Goal: Transaction & Acquisition: Purchase product/service

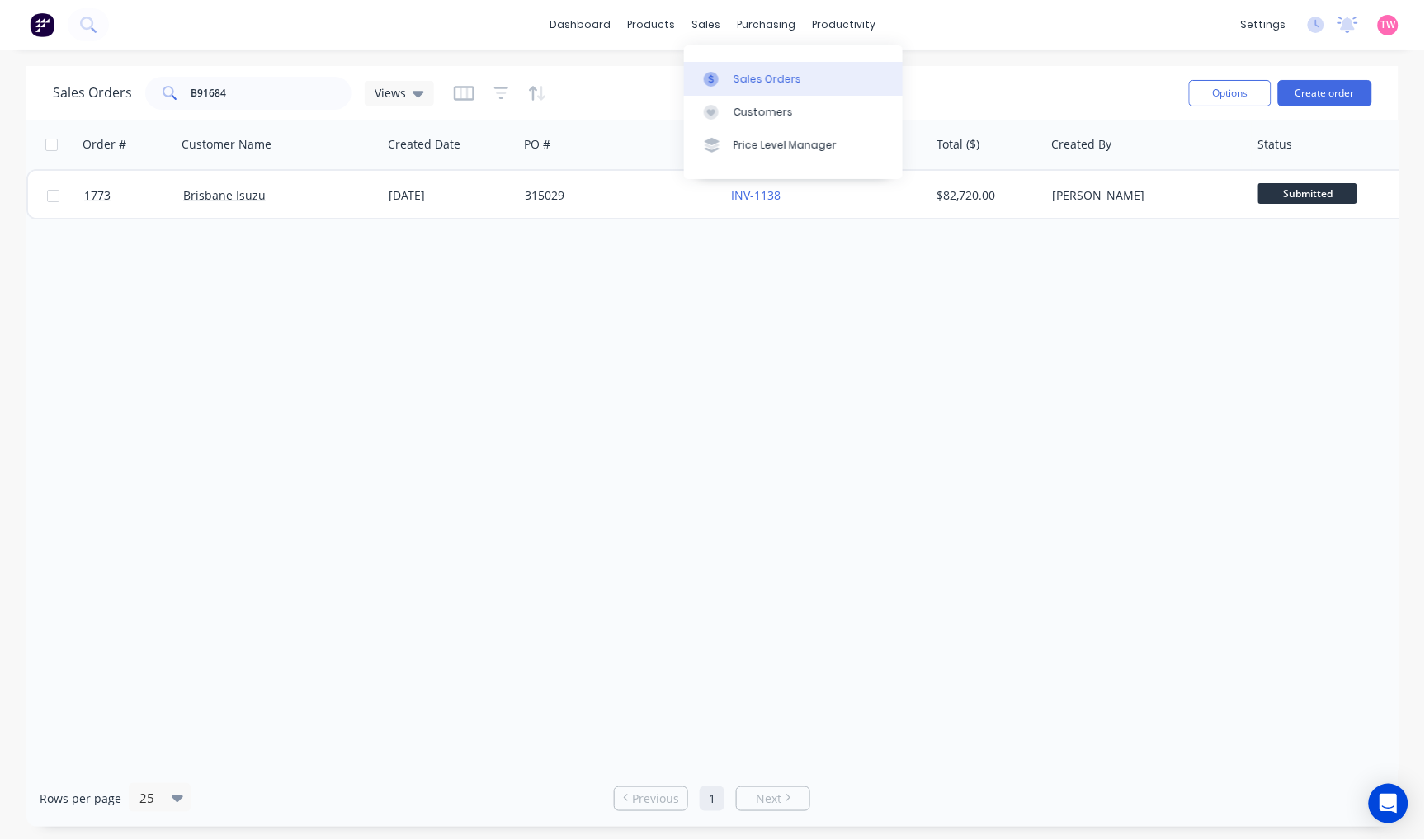
click at [736, 81] on div "Sales Orders" at bounding box center [767, 79] width 68 height 15
drag, startPoint x: 267, startPoint y: 94, endPoint x: 180, endPoint y: 95, distance: 87.0
click at [180, 95] on div "B91684" at bounding box center [248, 93] width 207 height 33
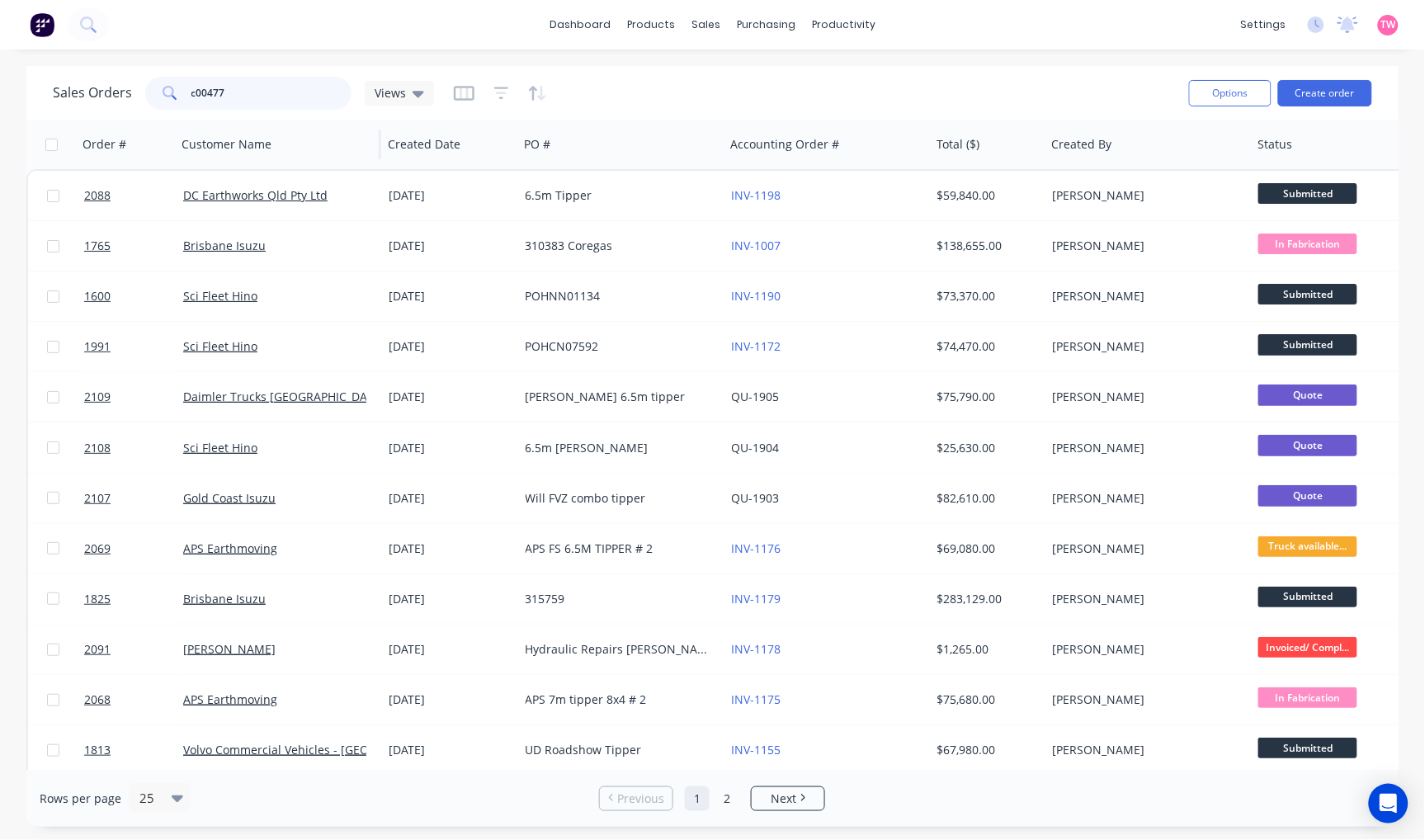
type input "c00477"
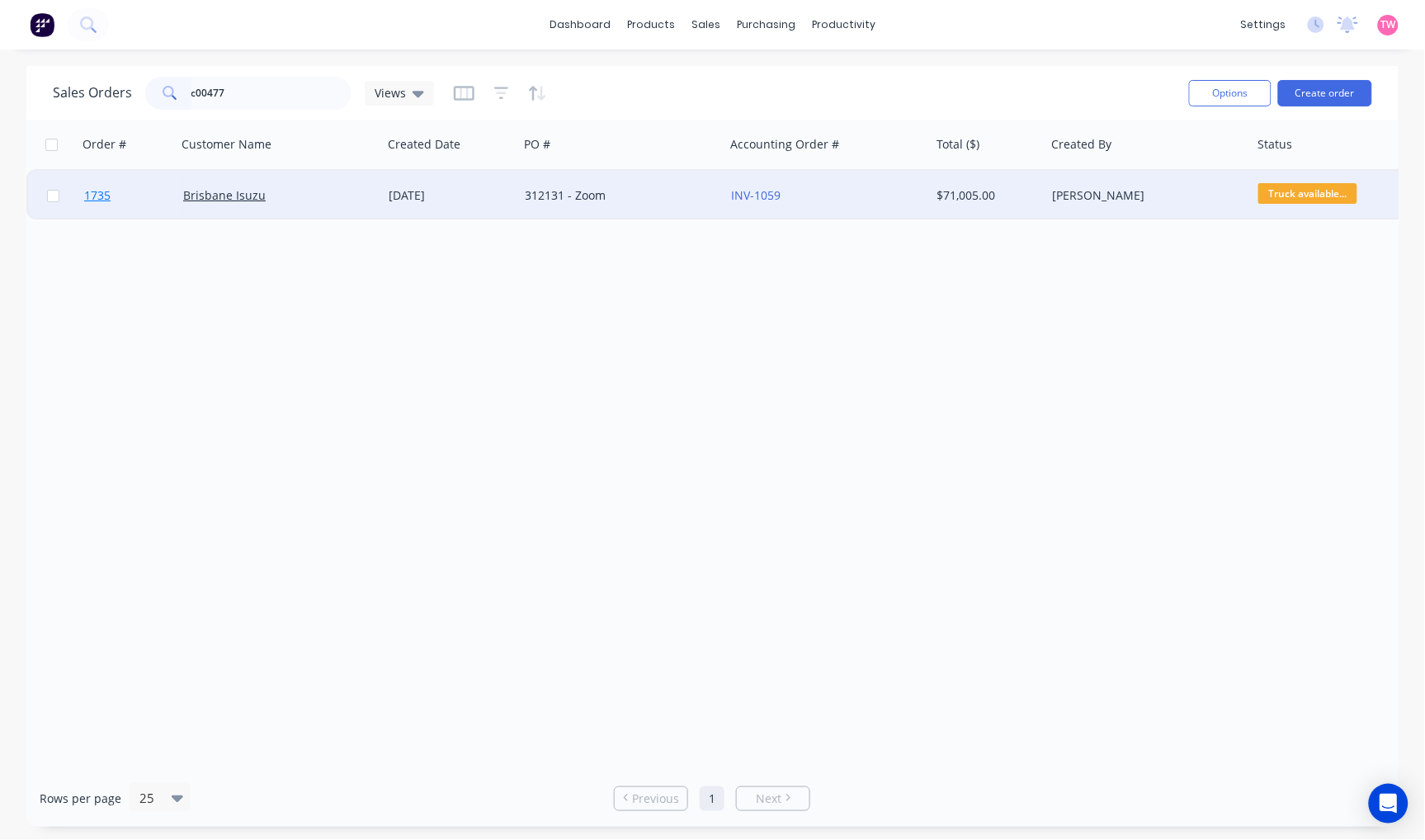
click at [133, 193] on link "1735" at bounding box center [133, 195] width 99 height 50
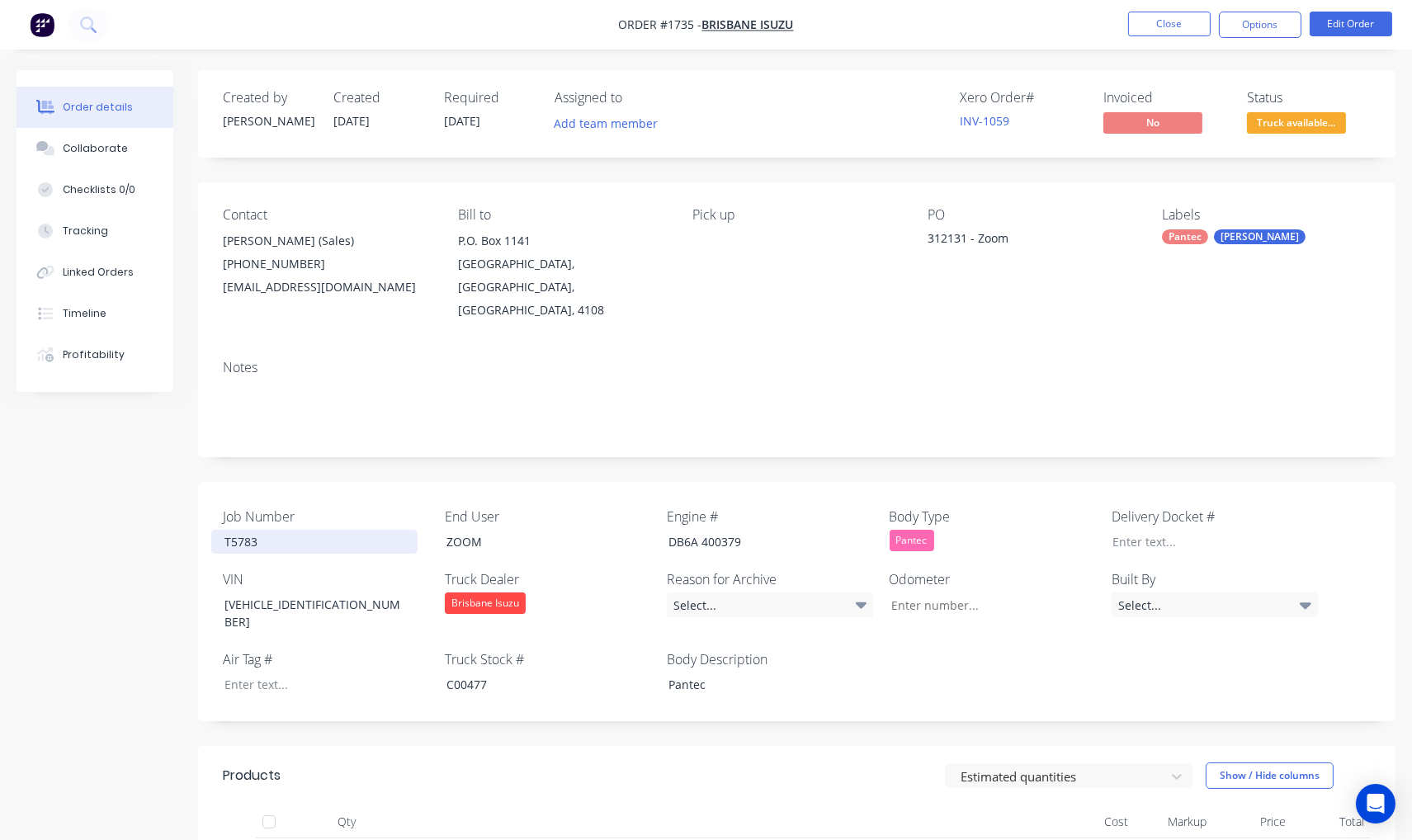
click at [246, 530] on div "T5783" at bounding box center [314, 541] width 207 height 24
copy div "T5783"
click at [463, 672] on div "C00477" at bounding box center [536, 684] width 207 height 24
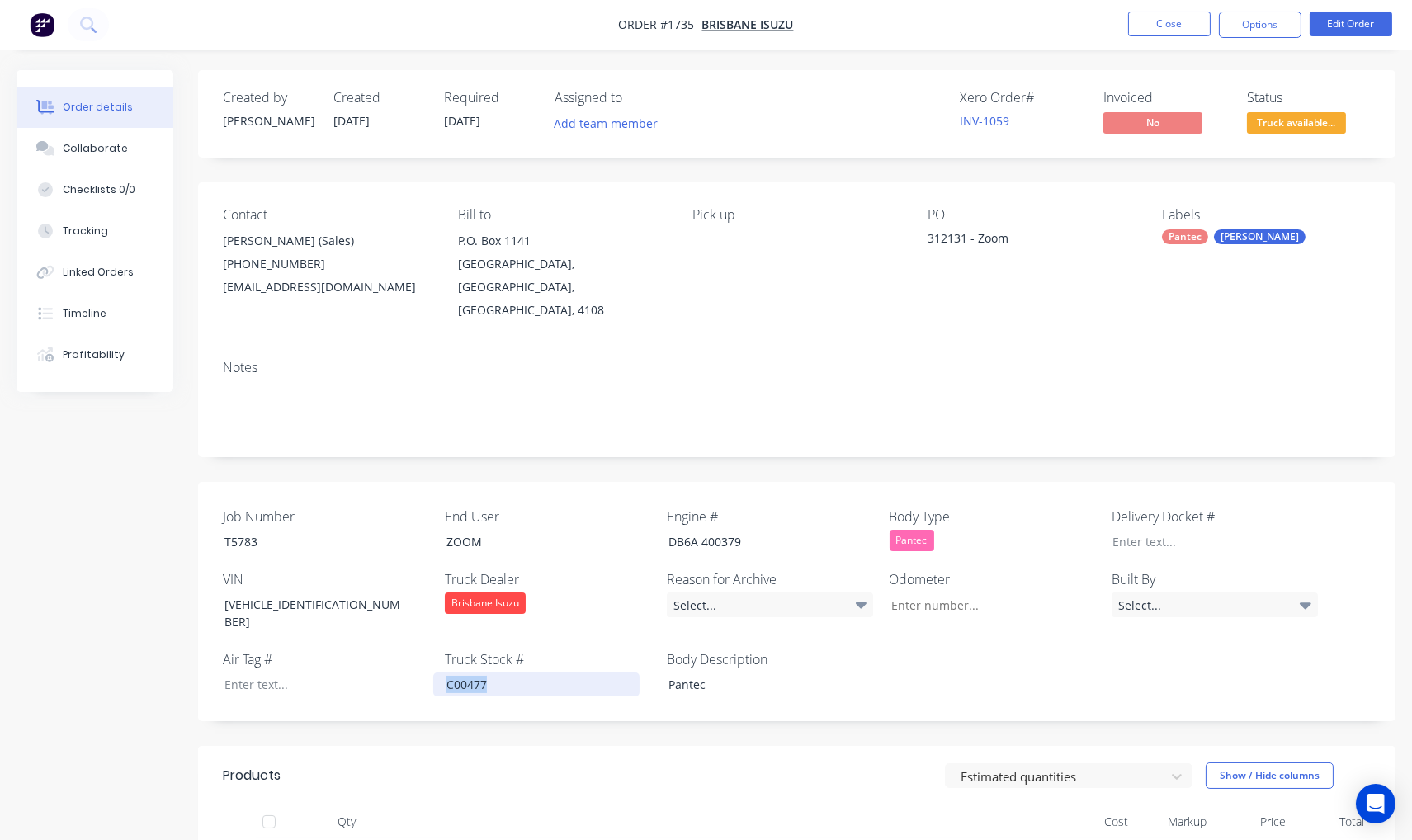
copy div "C00477"
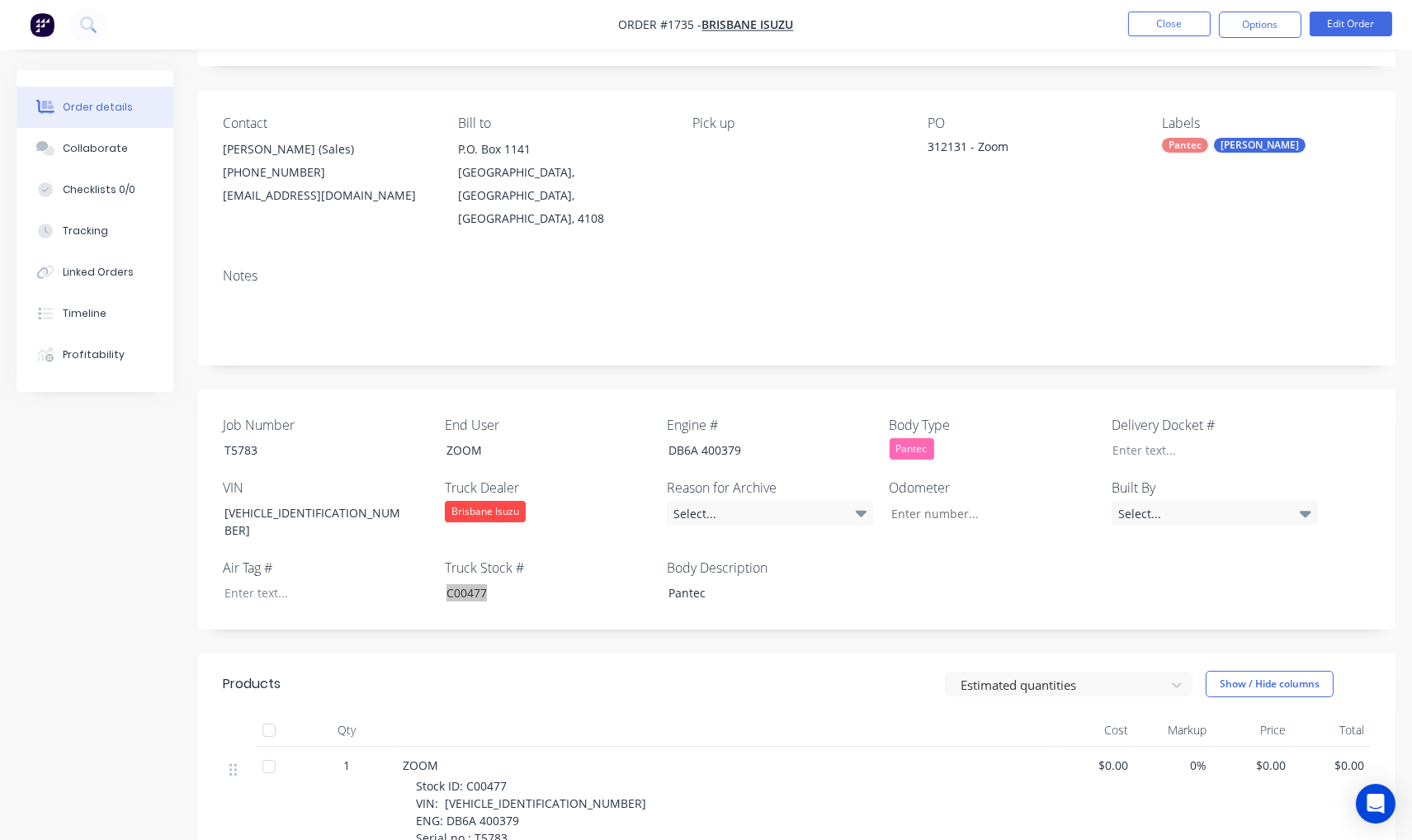
scroll to position [152, 0]
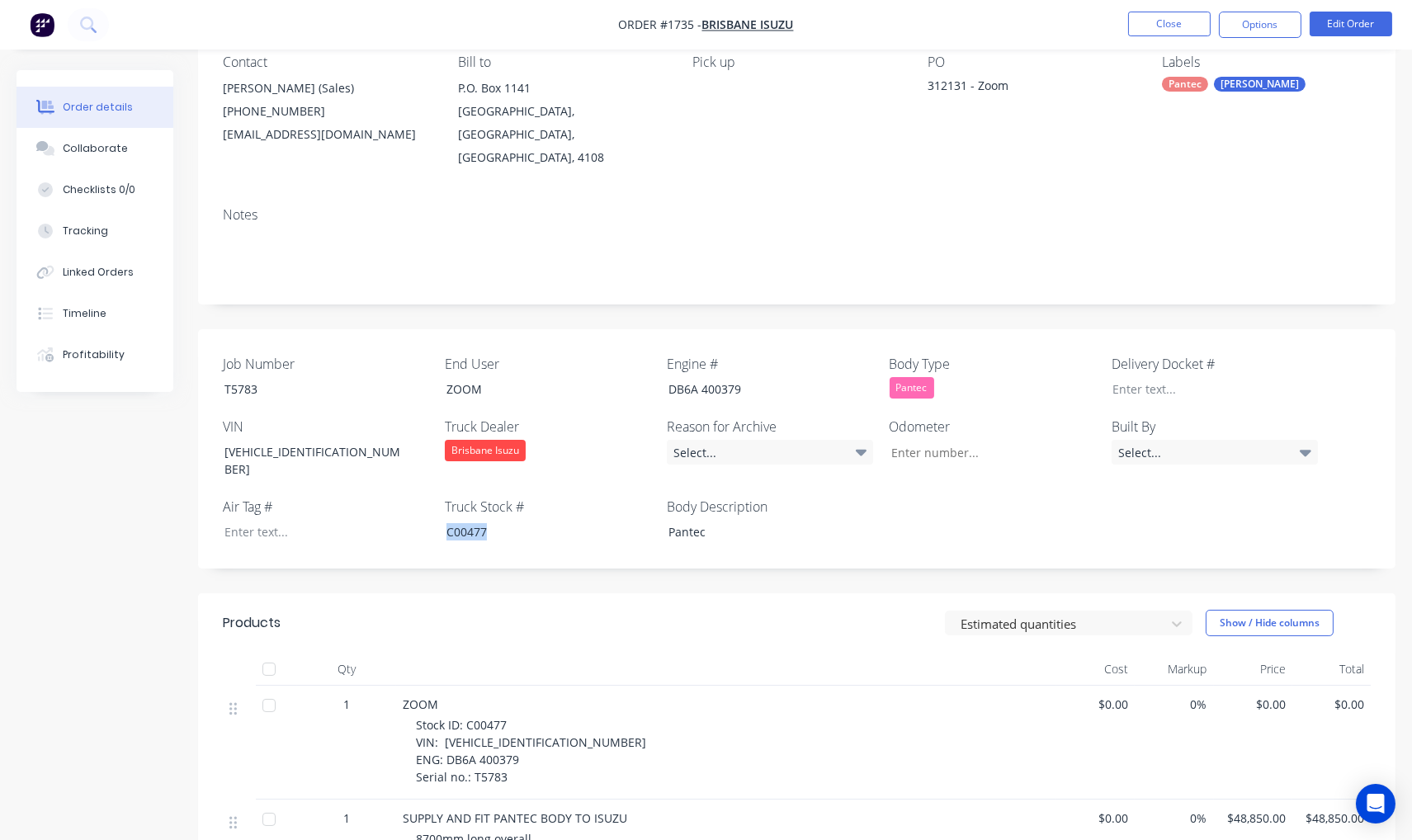
drag, startPoint x: 521, startPoint y: 779, endPoint x: 534, endPoint y: 774, distance: 13.9
click at [521, 810] on span "SUPPLY AND FIT PANTEC BODY TO ISUZU" at bounding box center [515, 818] width 225 height 15
drag, startPoint x: 571, startPoint y: 776, endPoint x: 494, endPoint y: 780, distance: 77.1
click at [494, 810] on span "SUPPLY AND FIT PANTEC BODY TO ISUZU" at bounding box center [515, 818] width 225 height 15
copy span "PANTEC BODY"
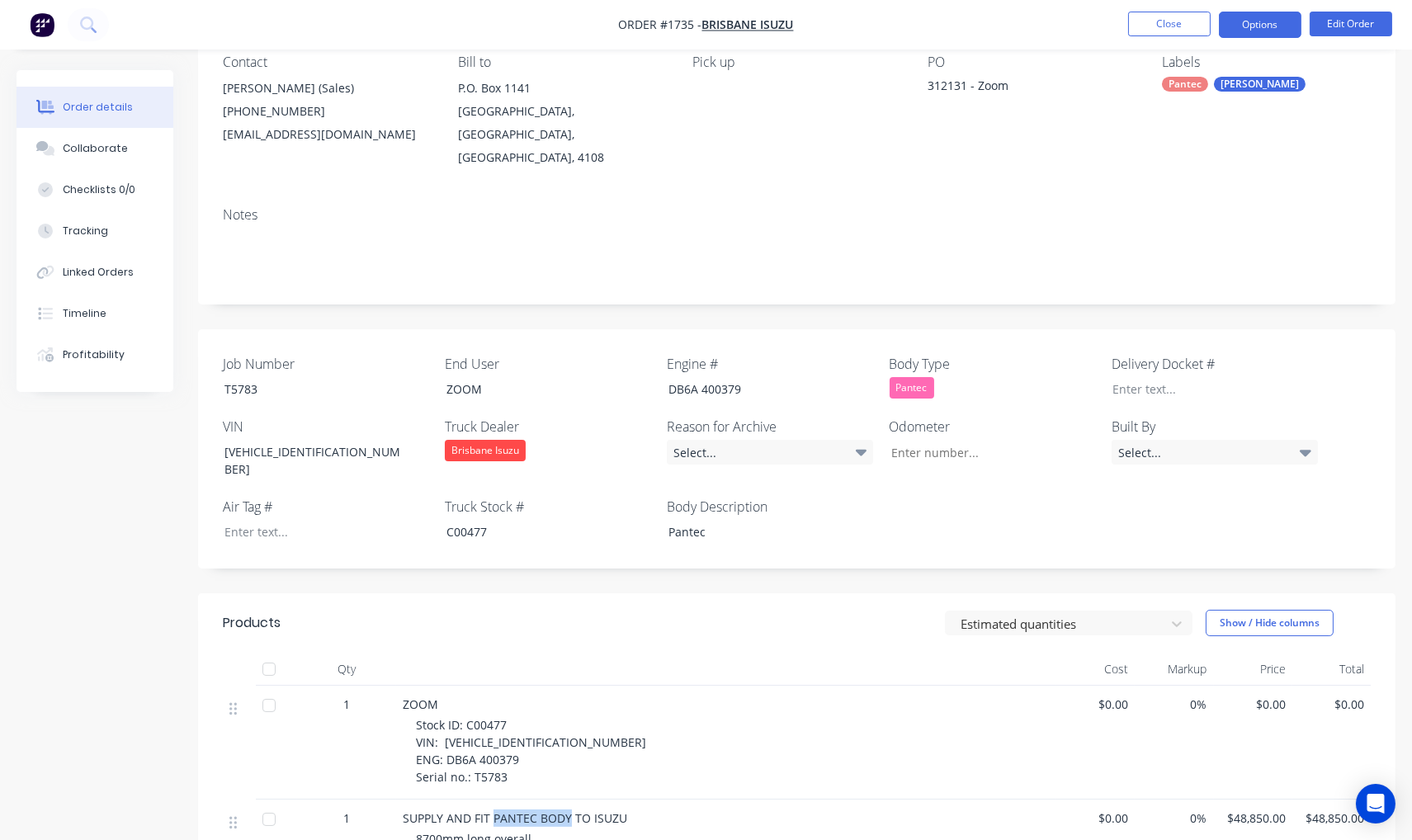
click at [1259, 17] on button "Options" at bounding box center [1260, 25] width 83 height 27
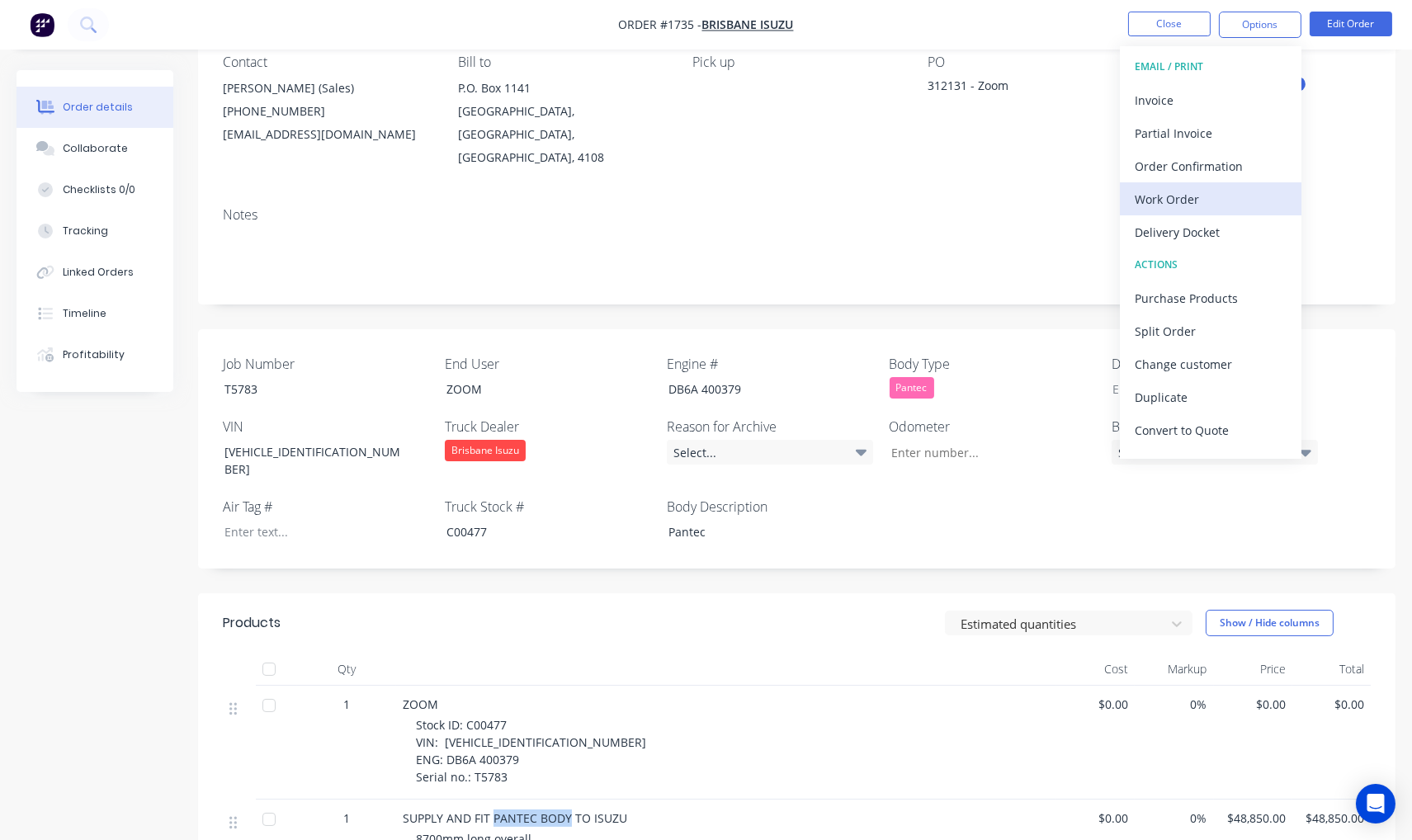
click at [1185, 192] on div "Work Order" at bounding box center [1210, 199] width 151 height 24
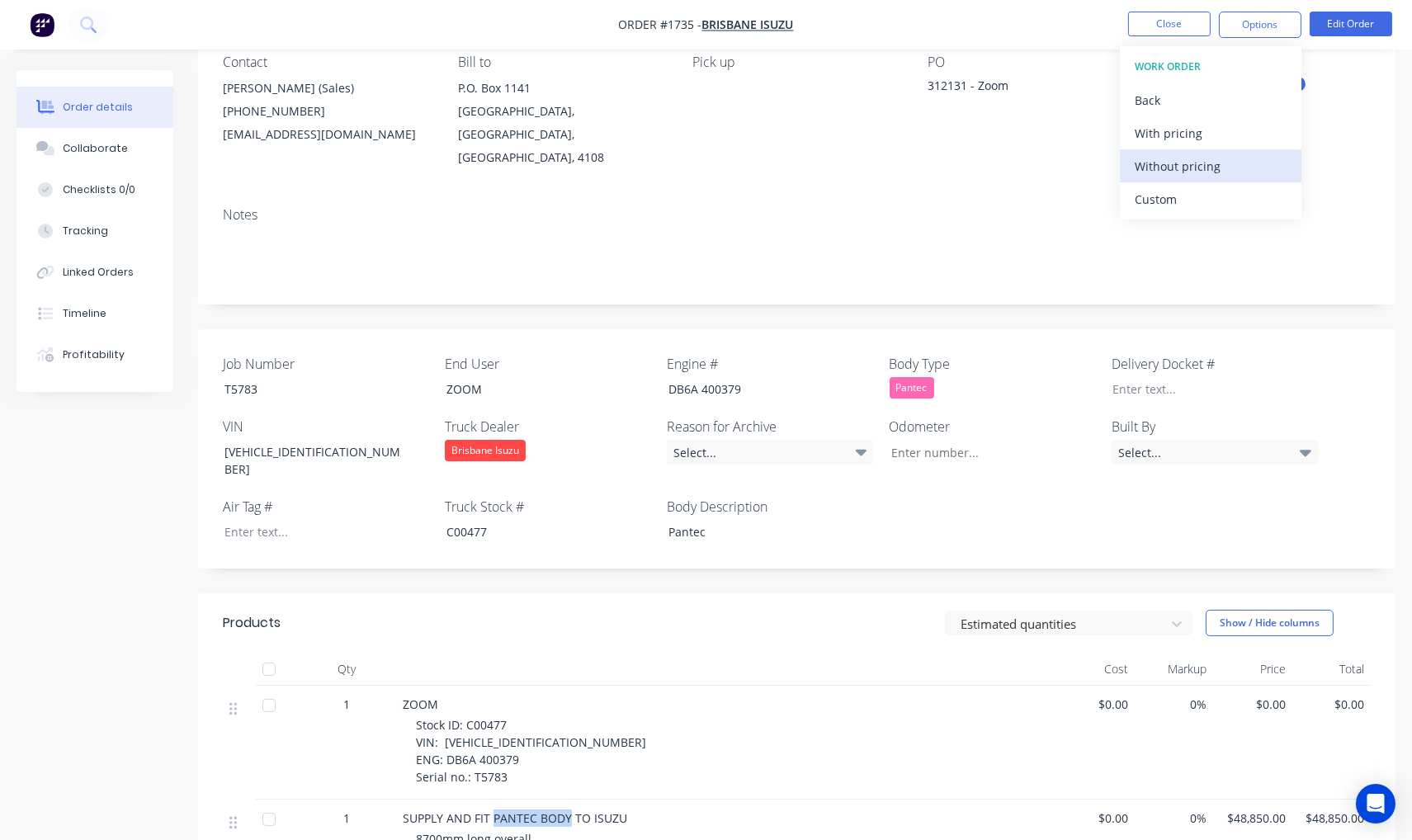
click at [1180, 177] on div "Without pricing" at bounding box center [1210, 166] width 151 height 24
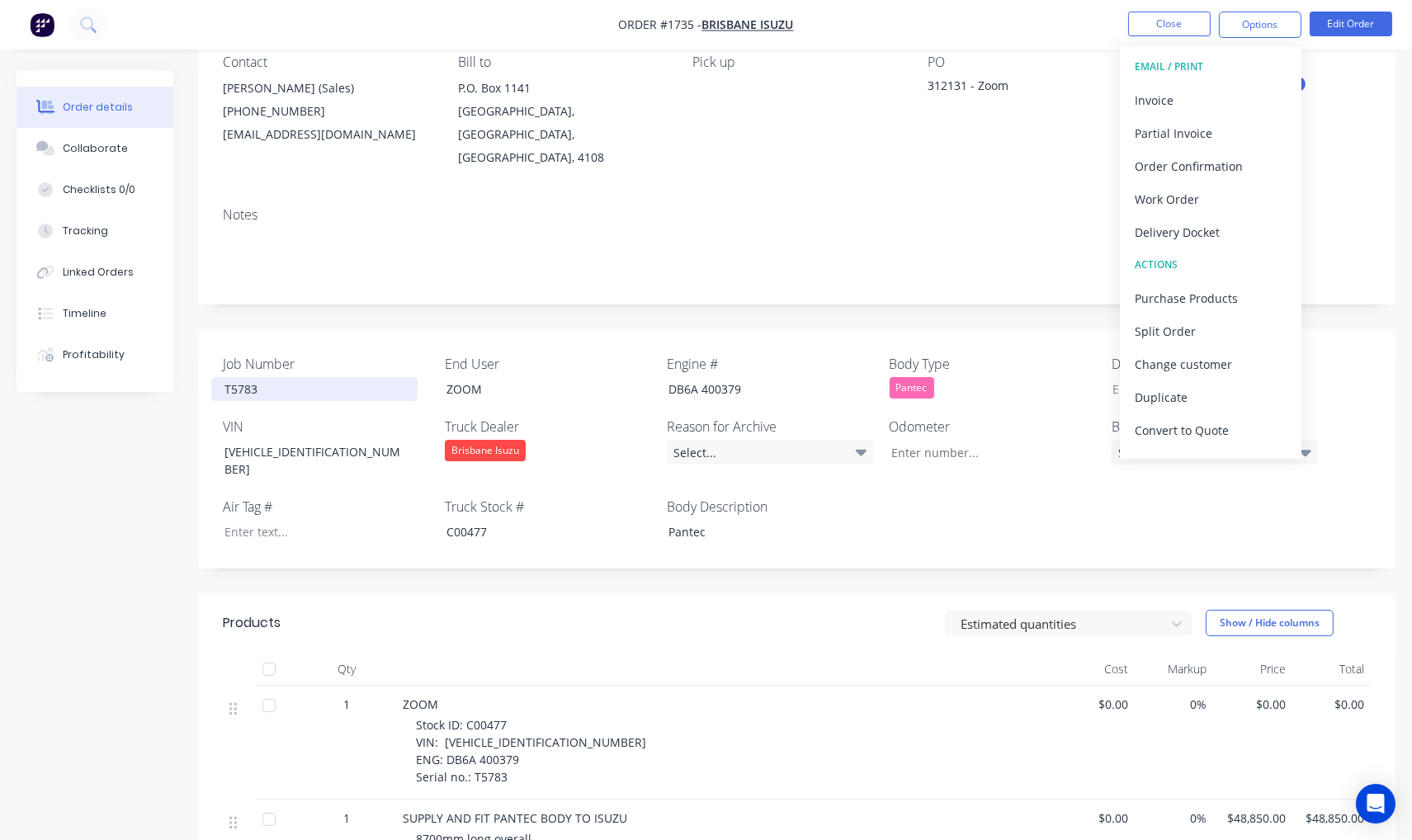
click at [242, 377] on div "T5783" at bounding box center [314, 389] width 207 height 24
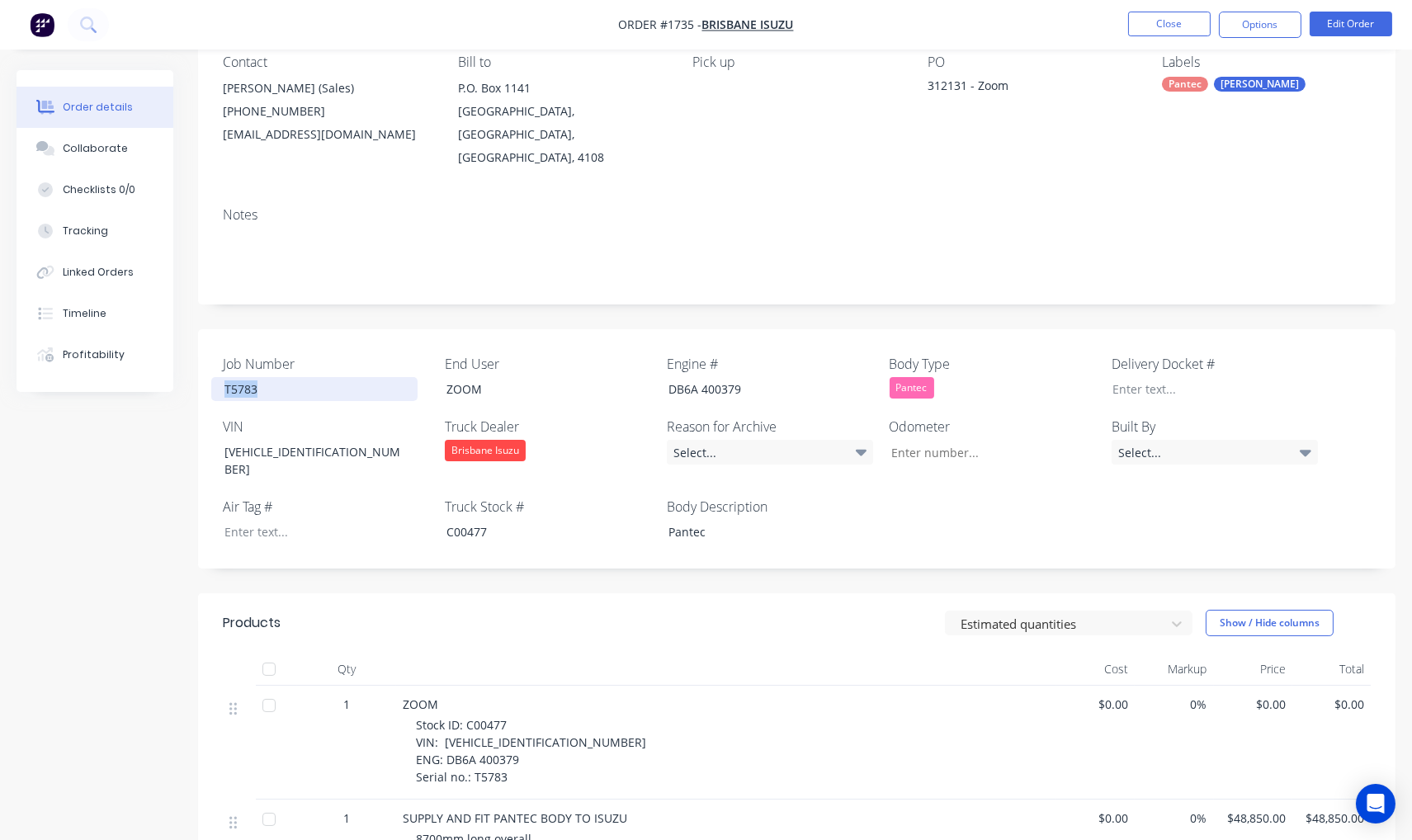
copy div "T5783"
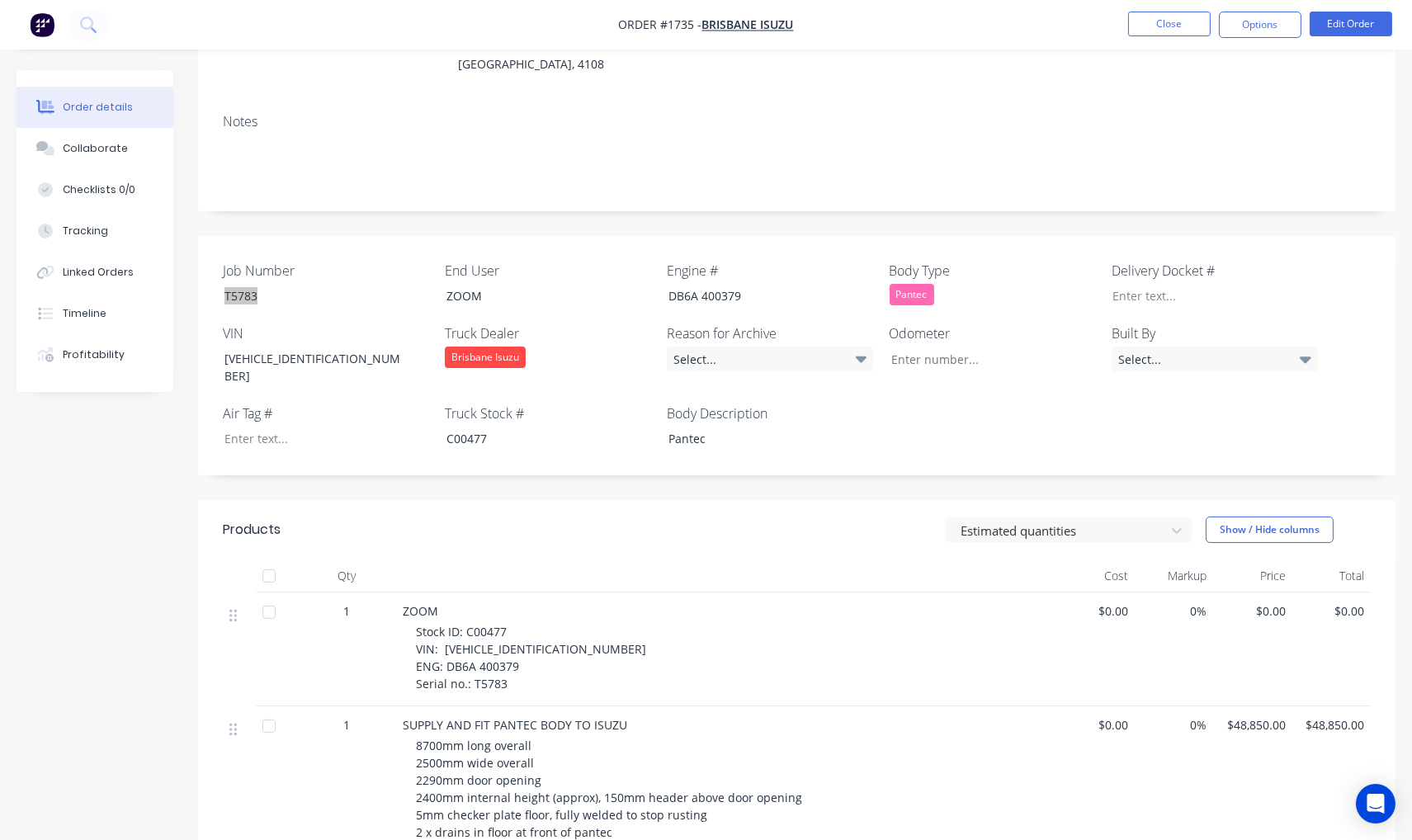
scroll to position [306, 0]
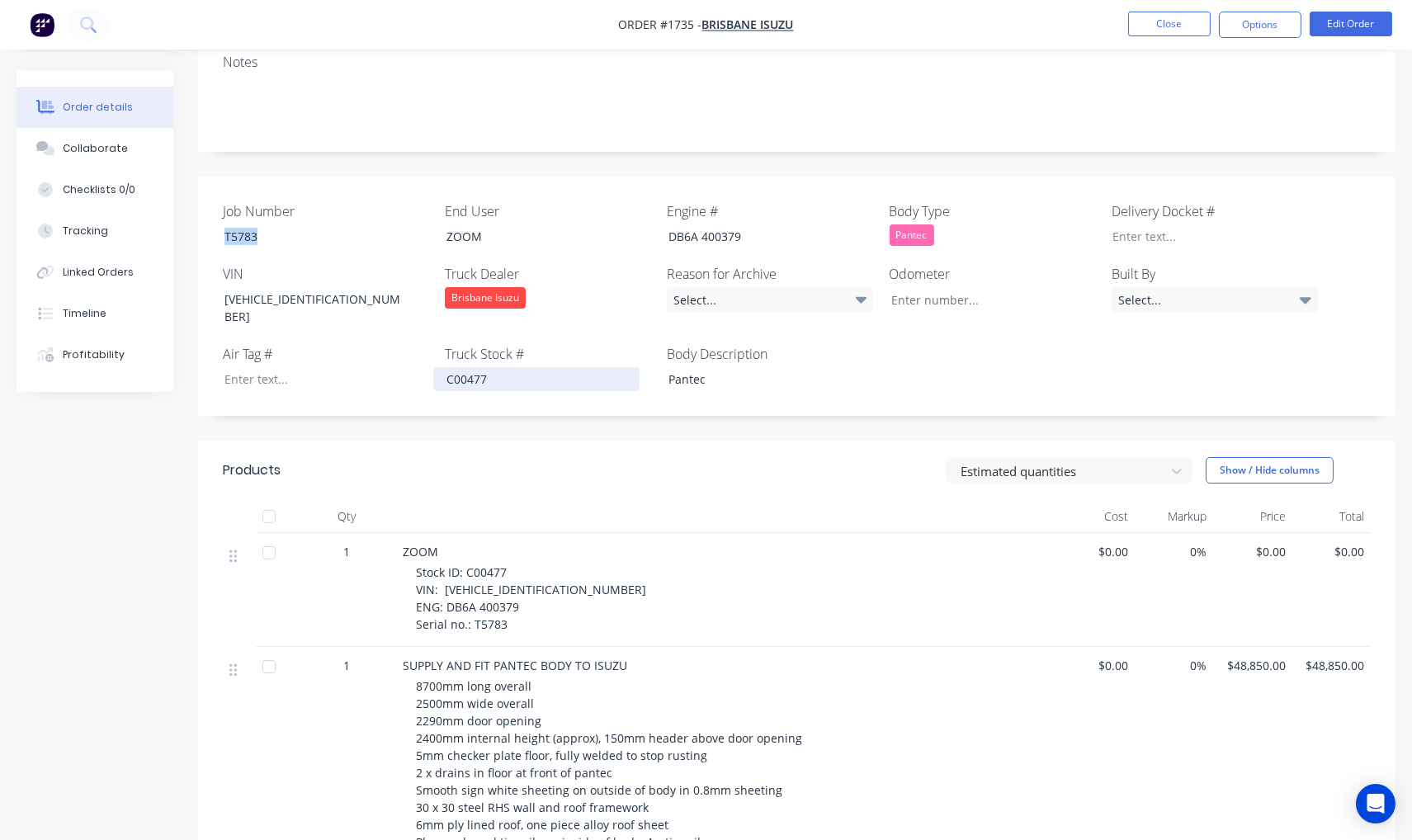
click at [462, 367] on div "C00477" at bounding box center [536, 378] width 207 height 24
copy div "C00477"
click at [290, 367] on div at bounding box center [314, 378] width 207 height 24
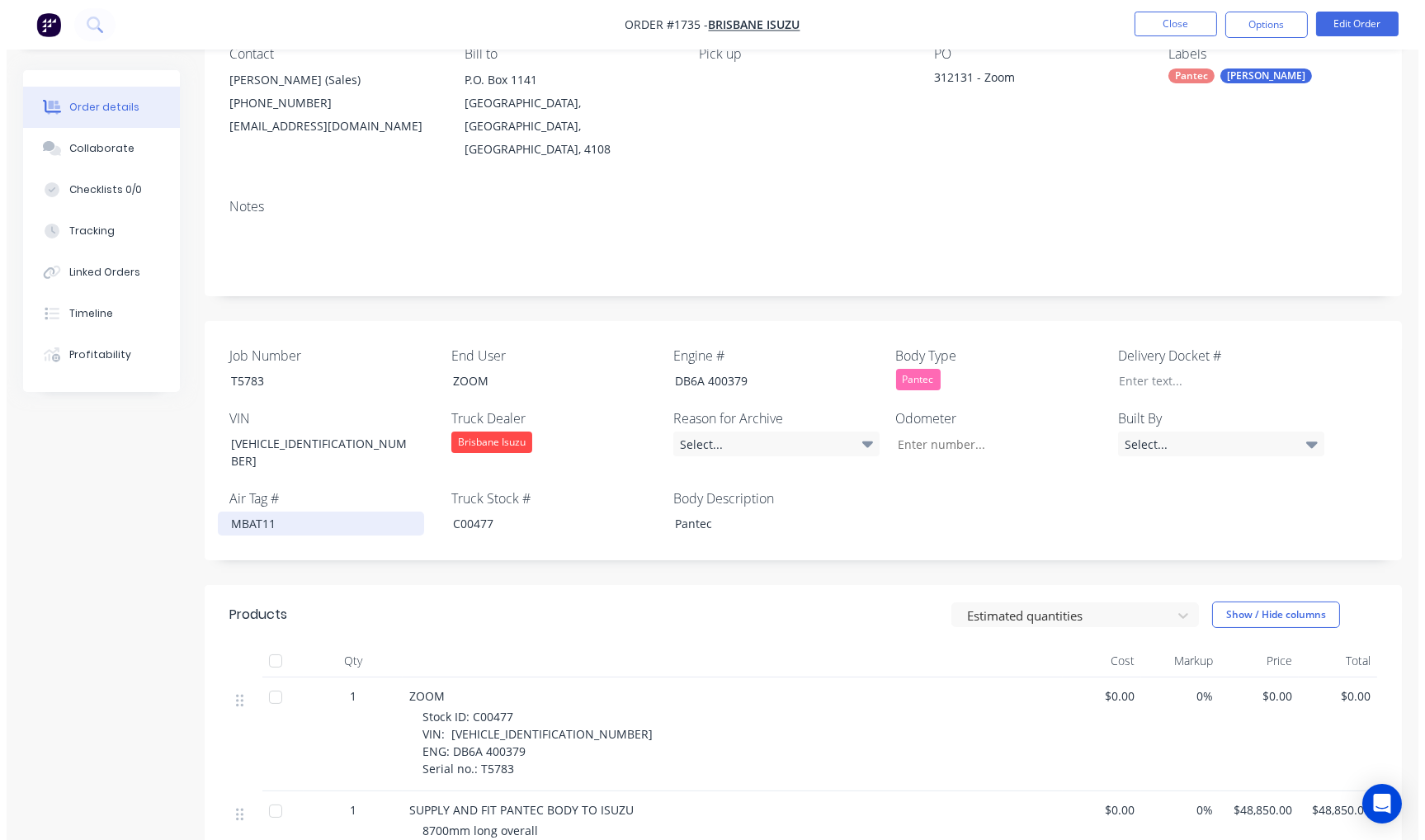
scroll to position [0, 0]
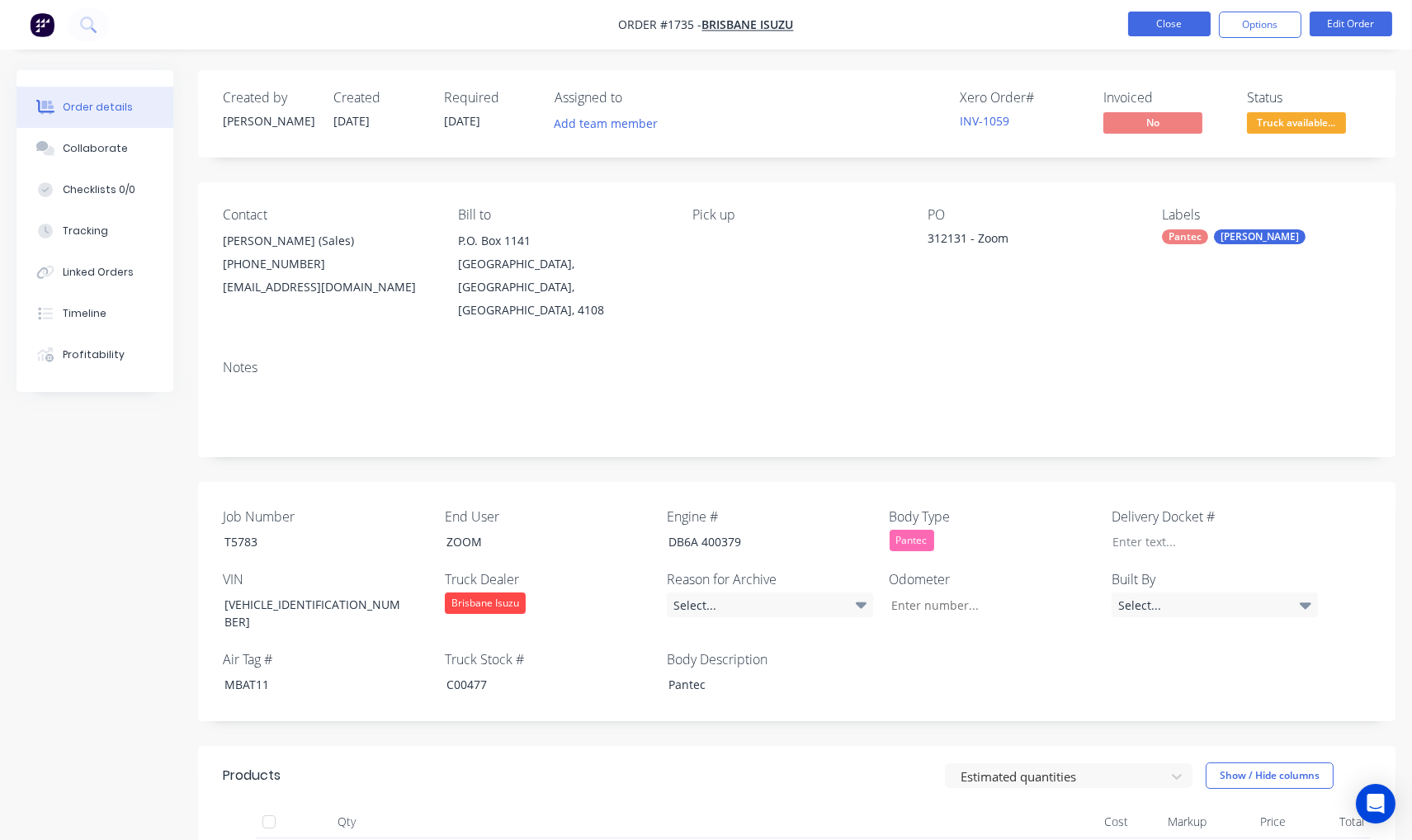
click at [1173, 22] on button "Close" at bounding box center [1169, 24] width 83 height 25
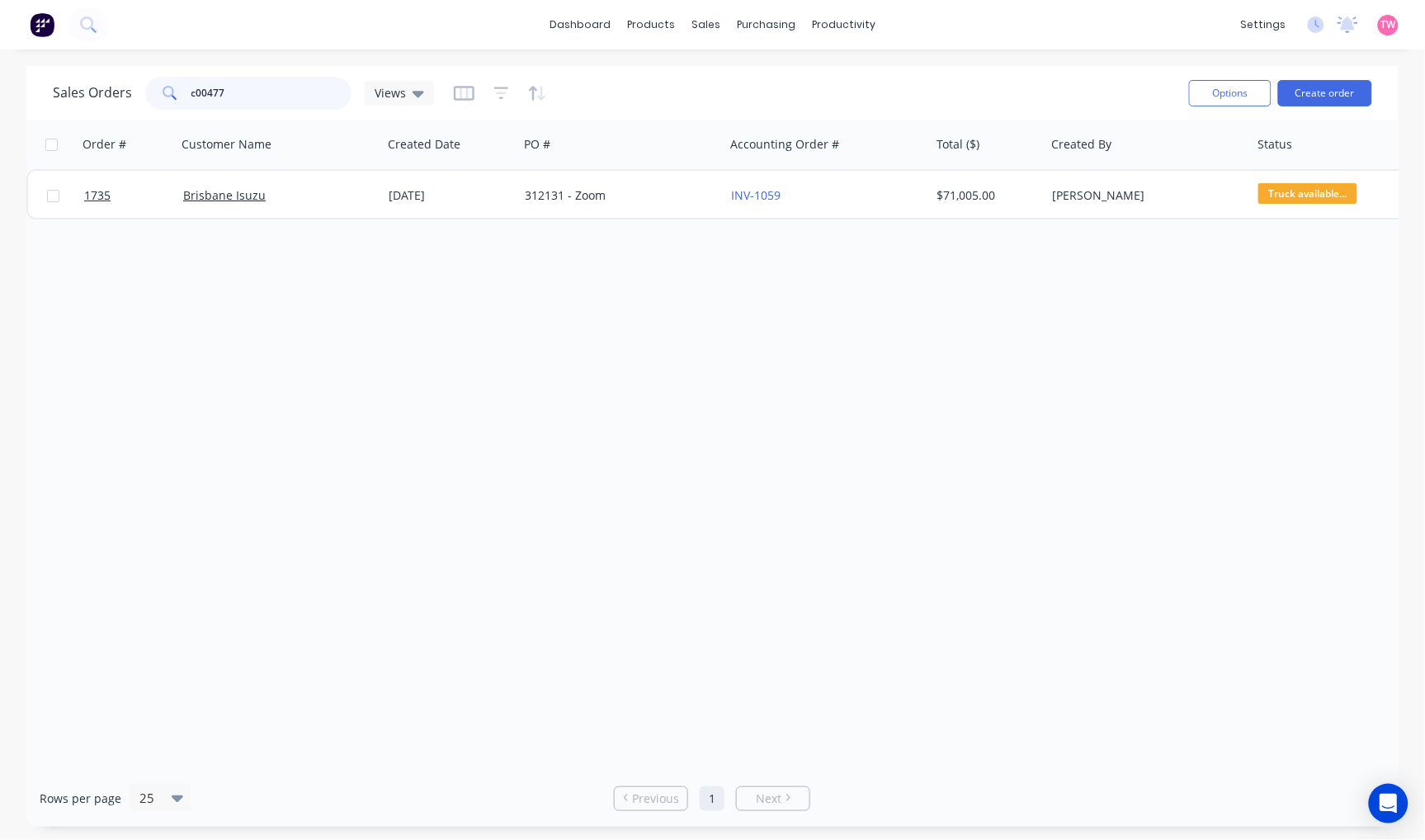
drag, startPoint x: 237, startPoint y: 91, endPoint x: 136, endPoint y: 95, distance: 101.1
click at [136, 95] on div "Sales Orders c00477 Views" at bounding box center [243, 93] width 381 height 33
drag, startPoint x: 239, startPoint y: 93, endPoint x: 162, endPoint y: 90, distance: 77.1
click at [162, 90] on div "s5522" at bounding box center [248, 93] width 207 height 33
type input "155133"
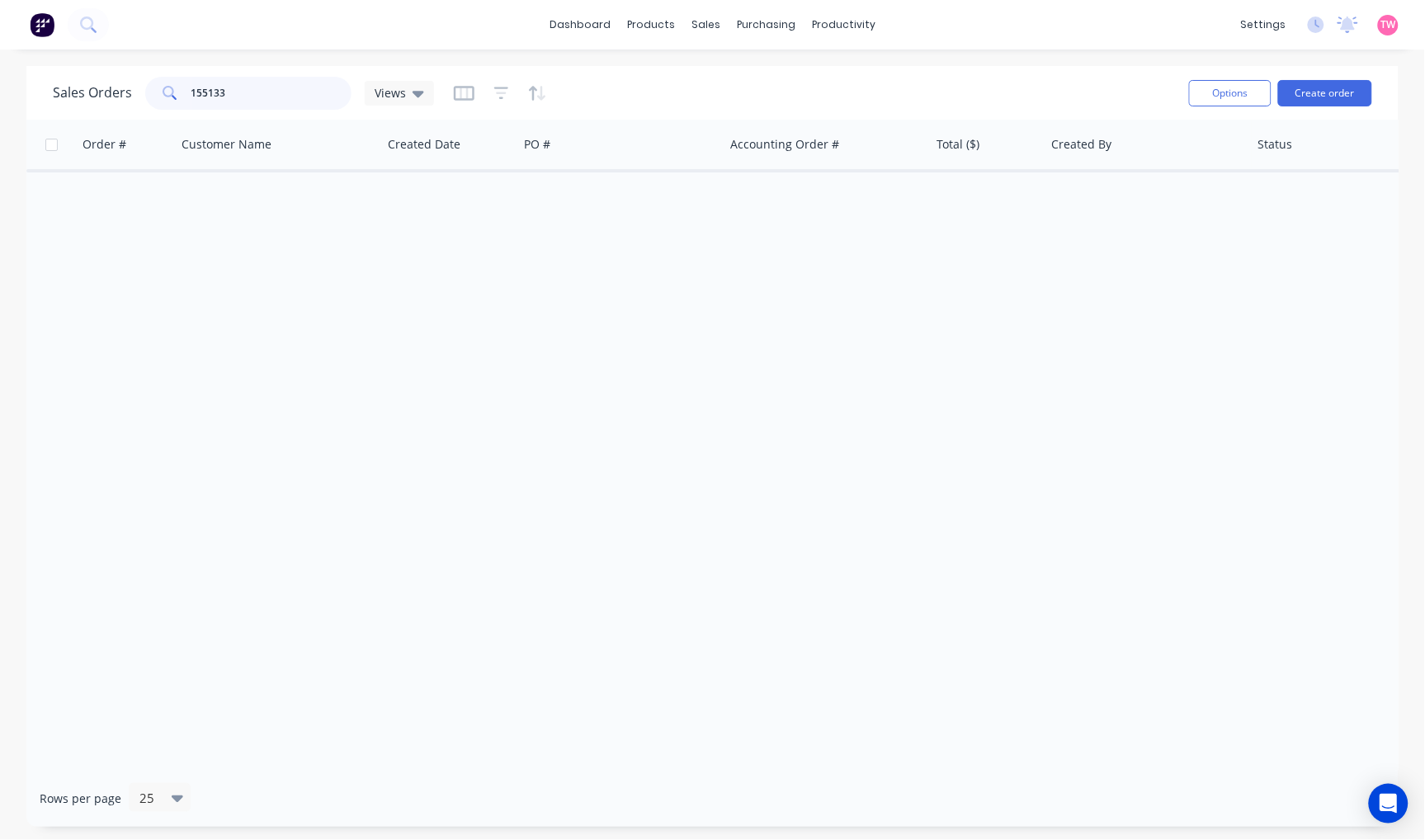
drag, startPoint x: 198, startPoint y: 89, endPoint x: 182, endPoint y: 89, distance: 16.0
click at [182, 89] on div "155133" at bounding box center [248, 93] width 207 height 33
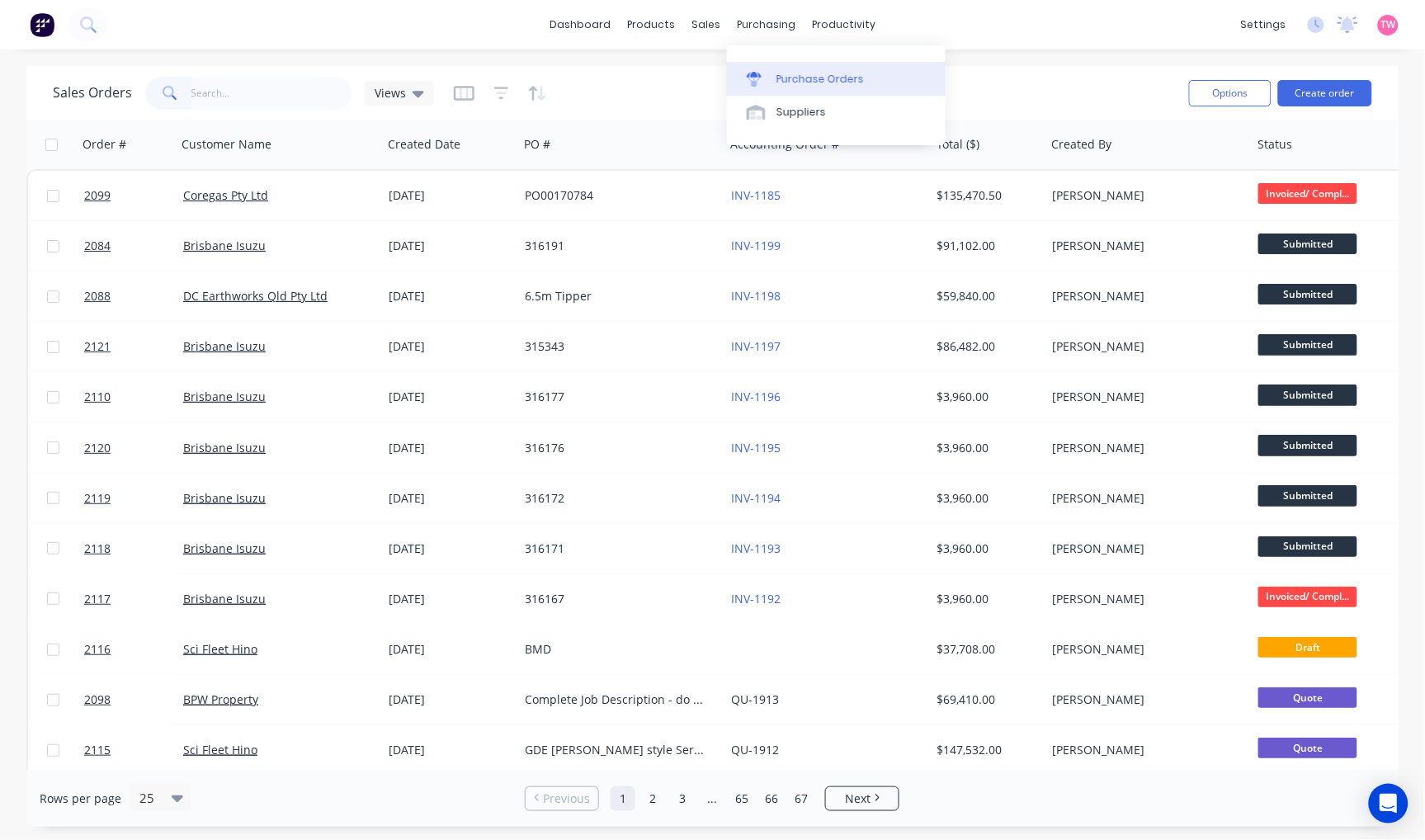
click at [803, 75] on div "Purchase Orders" at bounding box center [820, 79] width 88 height 15
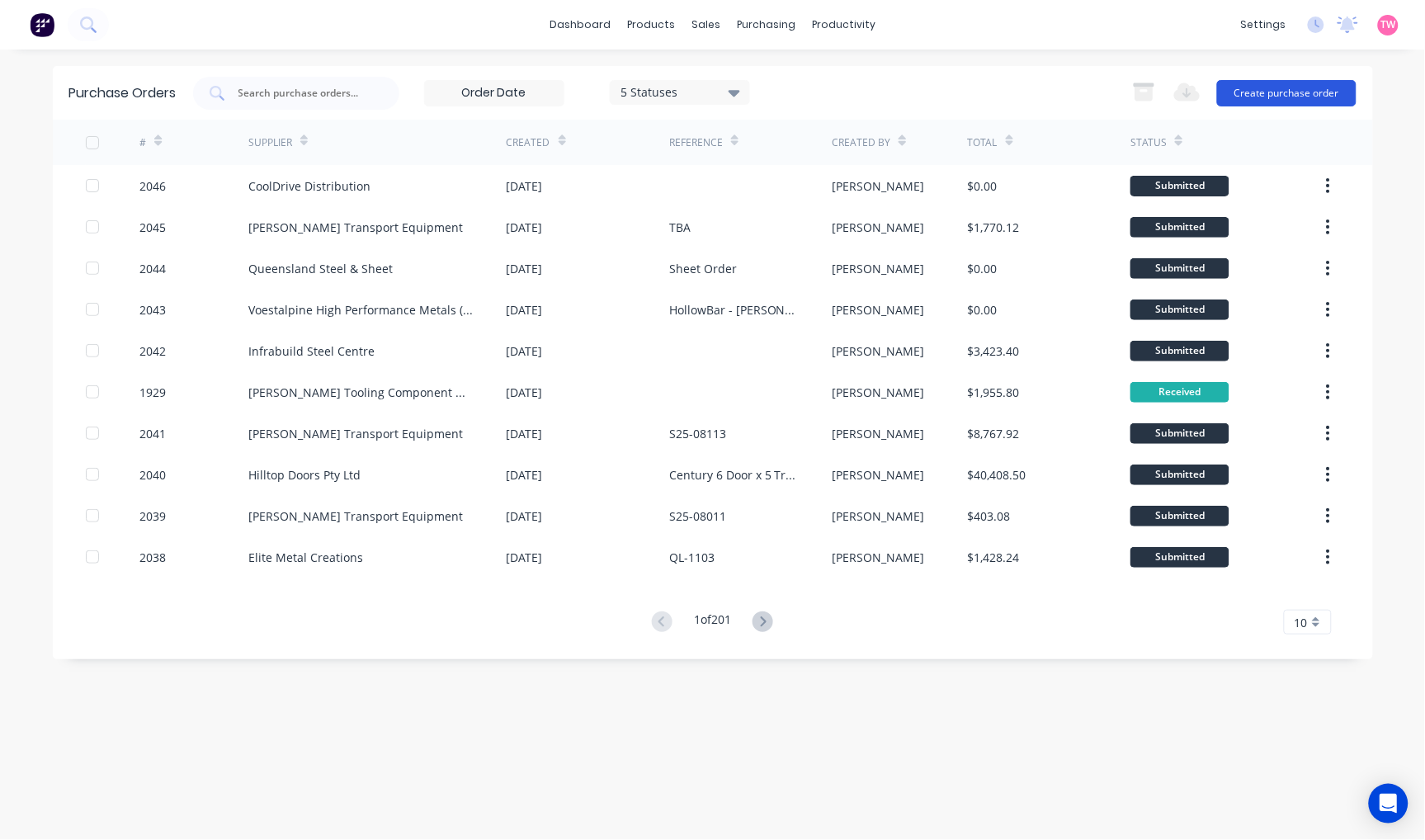
click at [1265, 92] on button "Create purchase order" at bounding box center [1287, 93] width 139 height 27
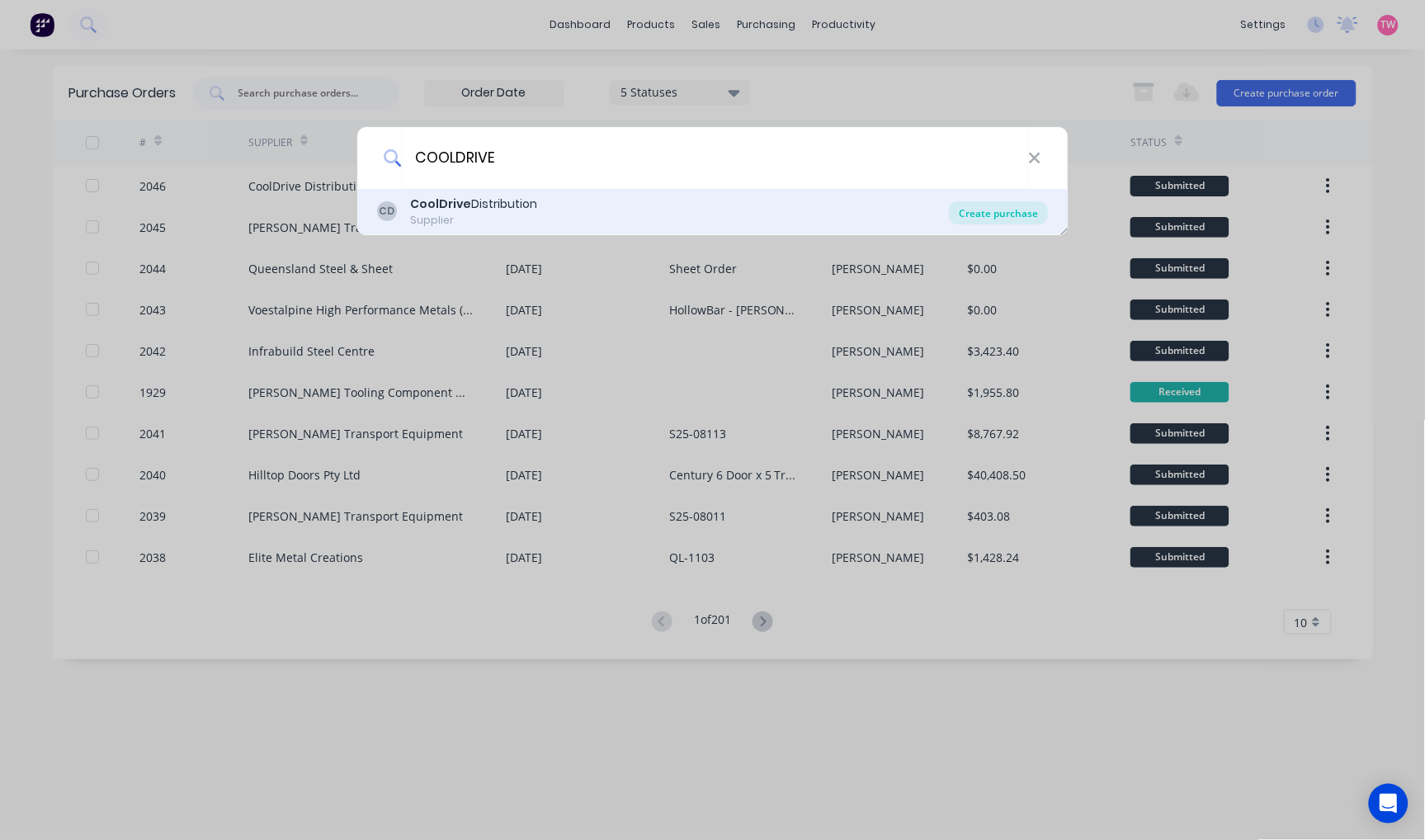
type input "COOLDRIVE"
click at [978, 211] on div "Create purchase" at bounding box center [998, 212] width 99 height 23
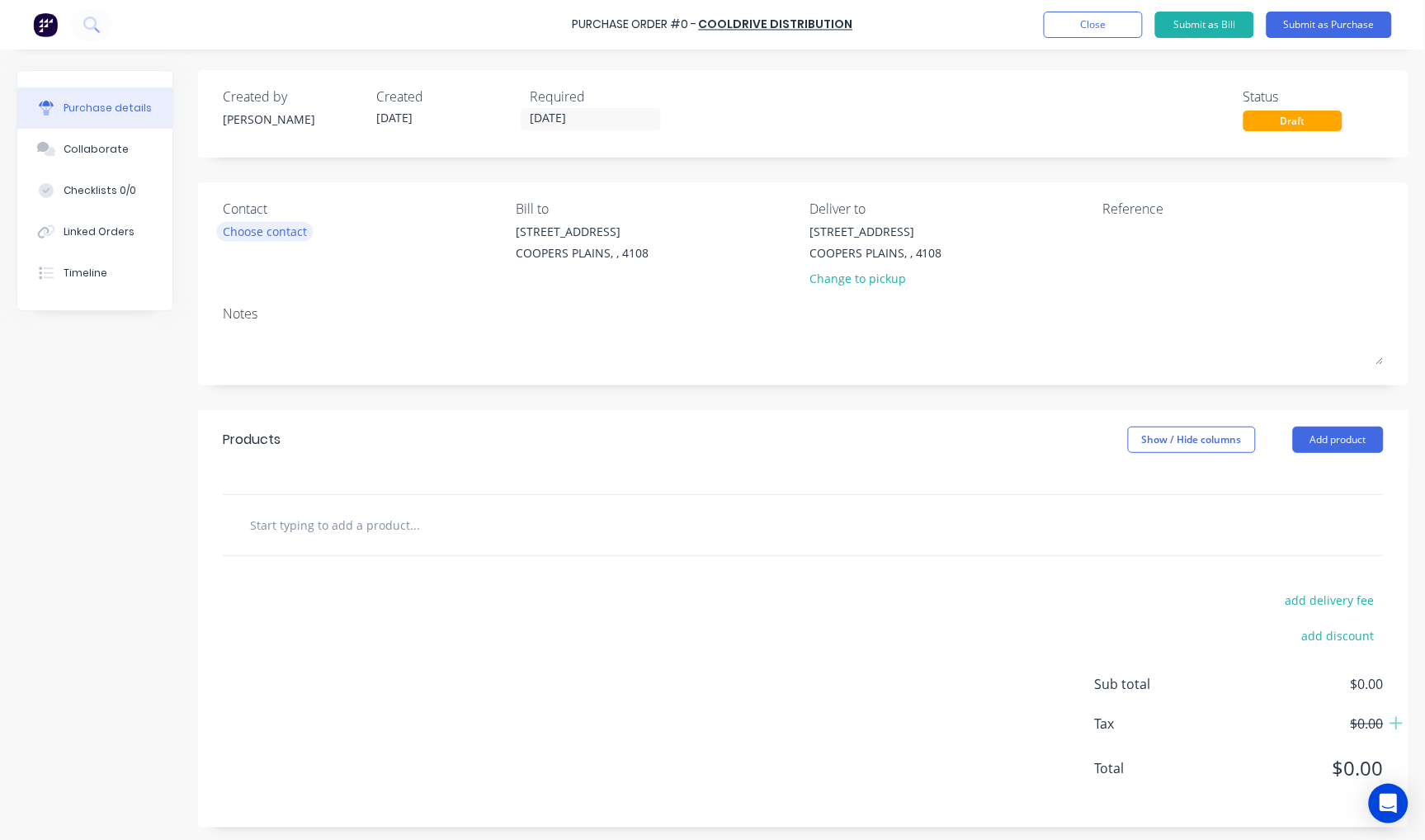
click at [286, 225] on div "Choose contact" at bounding box center [265, 231] width 84 height 17
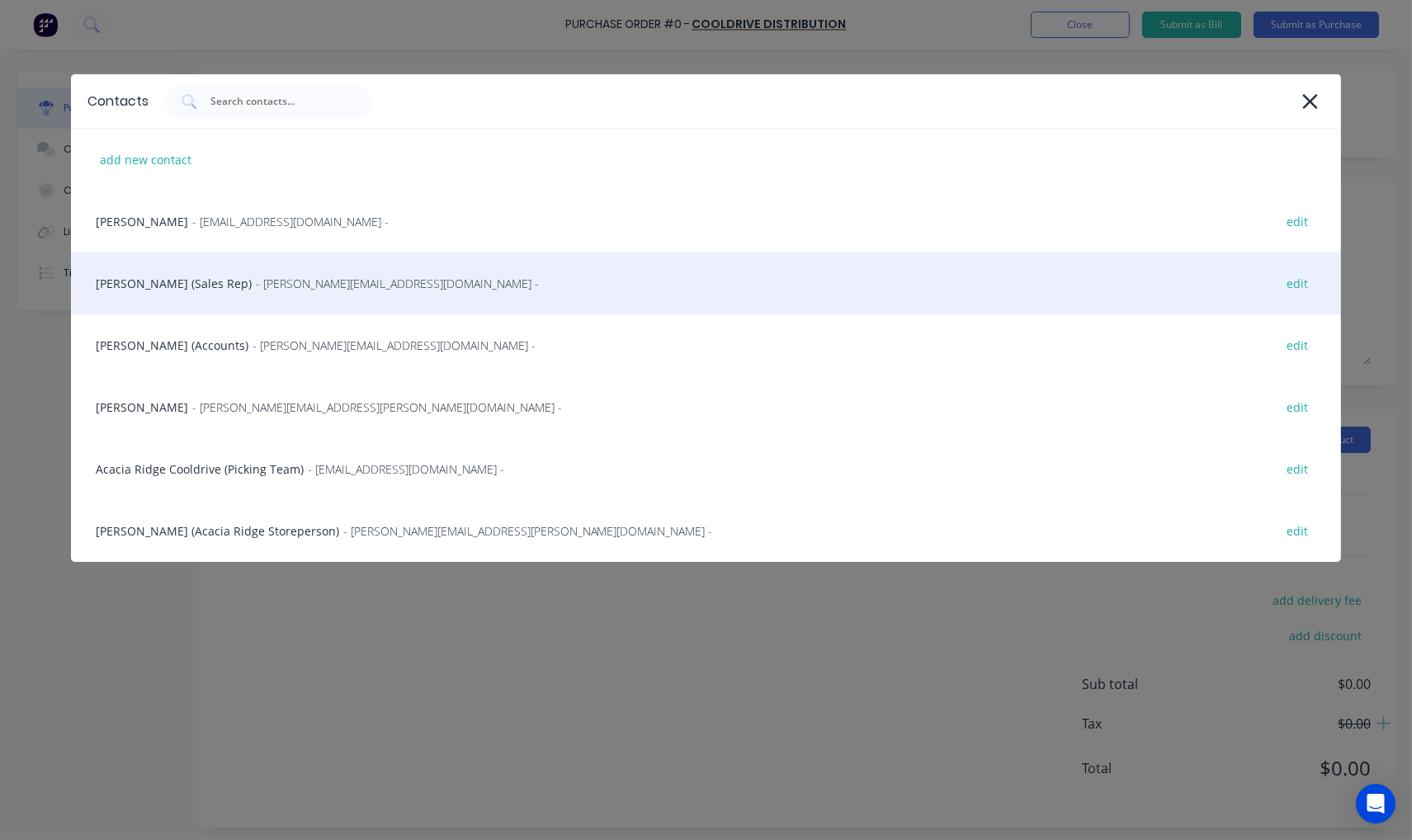
click at [189, 277] on div "[PERSON_NAME] (Sales Rep) - [PERSON_NAME][EMAIL_ADDRESS][DOMAIN_NAME] - edit" at bounding box center [706, 283] width 1271 height 62
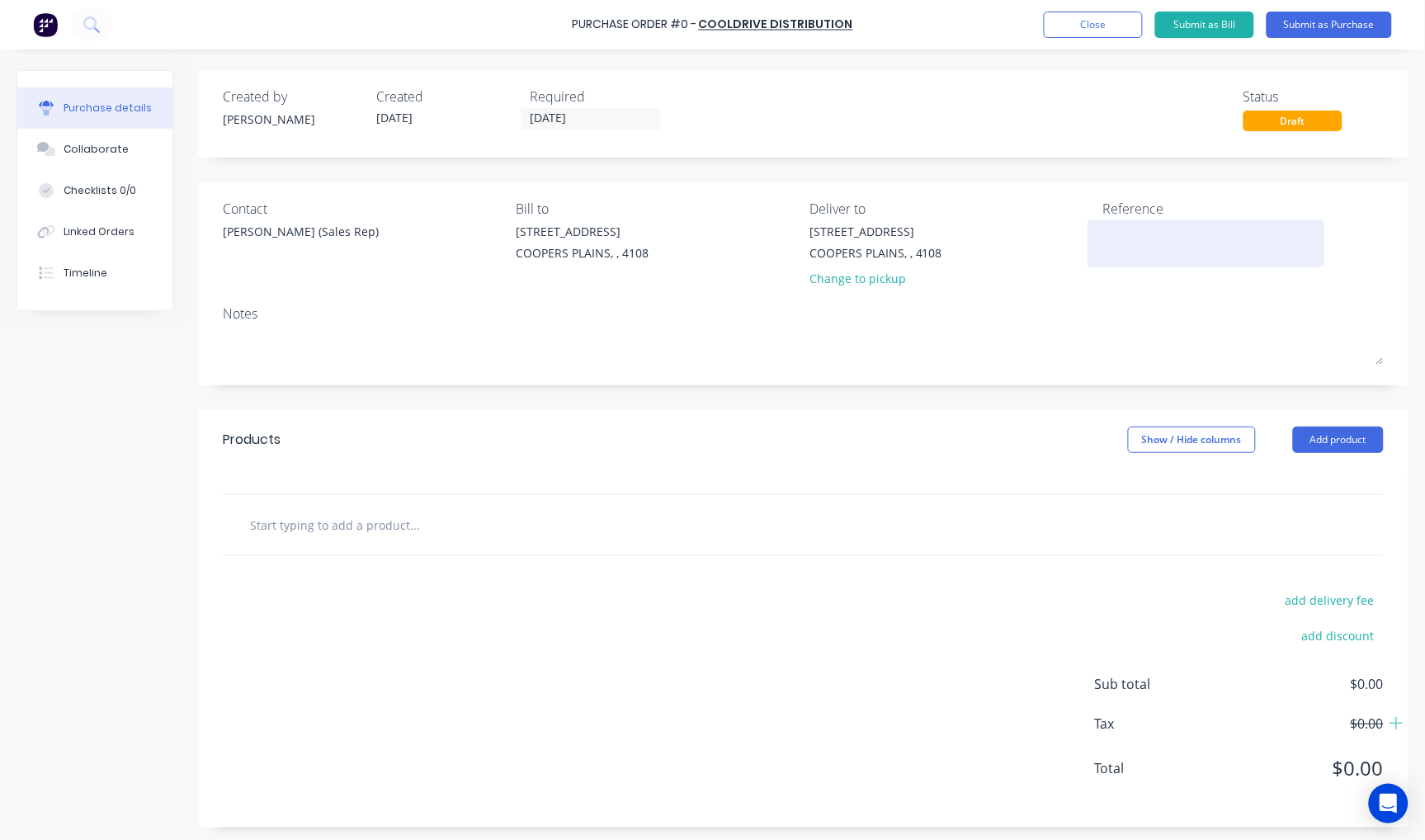
click at [1151, 225] on textarea at bounding box center [1206, 241] width 207 height 37
type textarea "hEAVY dUTY mOBILE oIL kIT"
type textarea "x"
drag, startPoint x: 1253, startPoint y: 231, endPoint x: 1062, endPoint y: 232, distance: 191.0
click at [1062, 232] on div "Contact [PERSON_NAME] (Sales Rep) [PERSON_NAME] to [STREET_ADDRESS] Deliver to …" at bounding box center [803, 247] width 1161 height 96
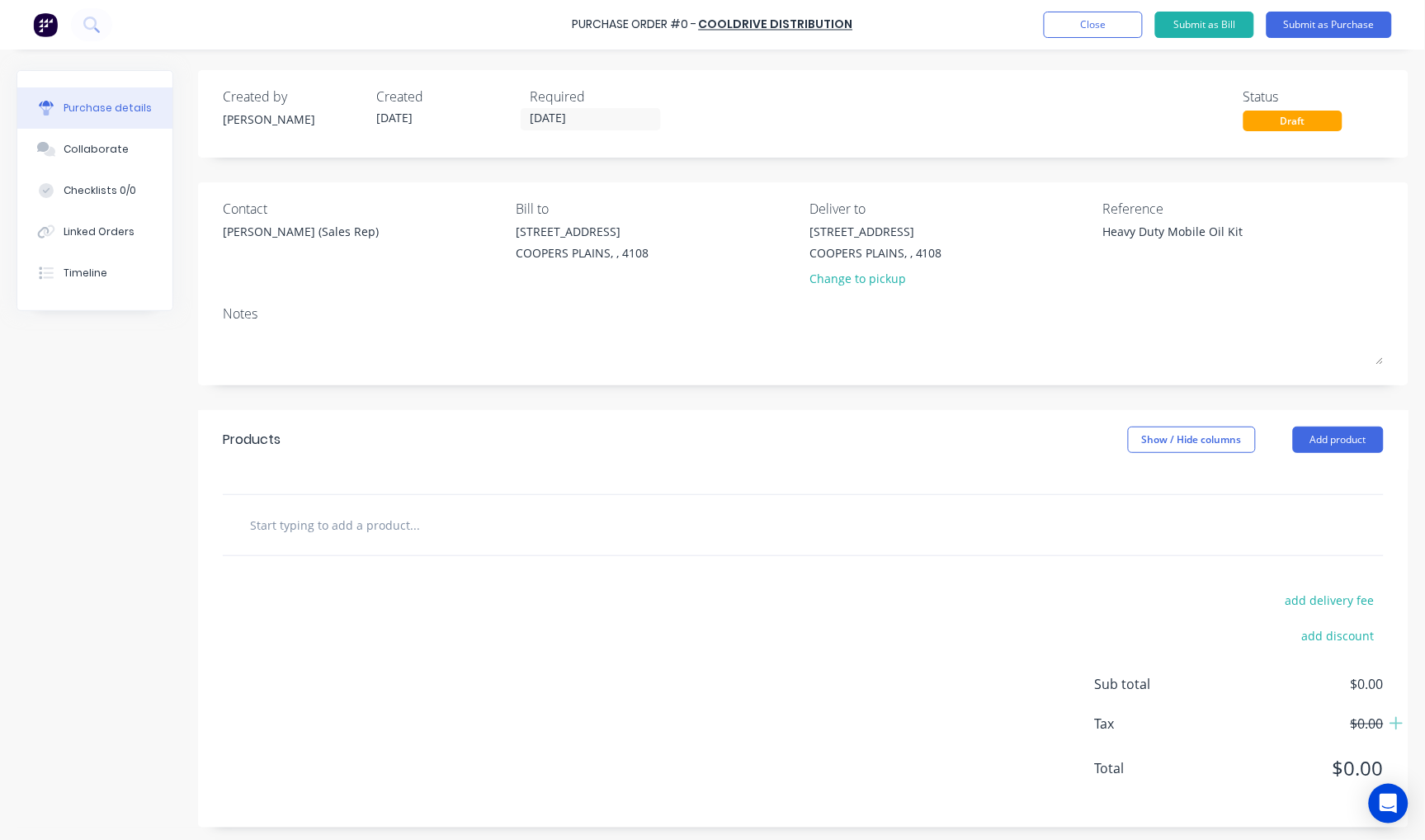
type textarea "Heavy Duty Mobile Oil Kit"
type textarea "x"
type textarea "Heavy Duty Mobile Oil Kit"
click at [391, 521] on input "text" at bounding box center [414, 525] width 331 height 33
type textarea "x"
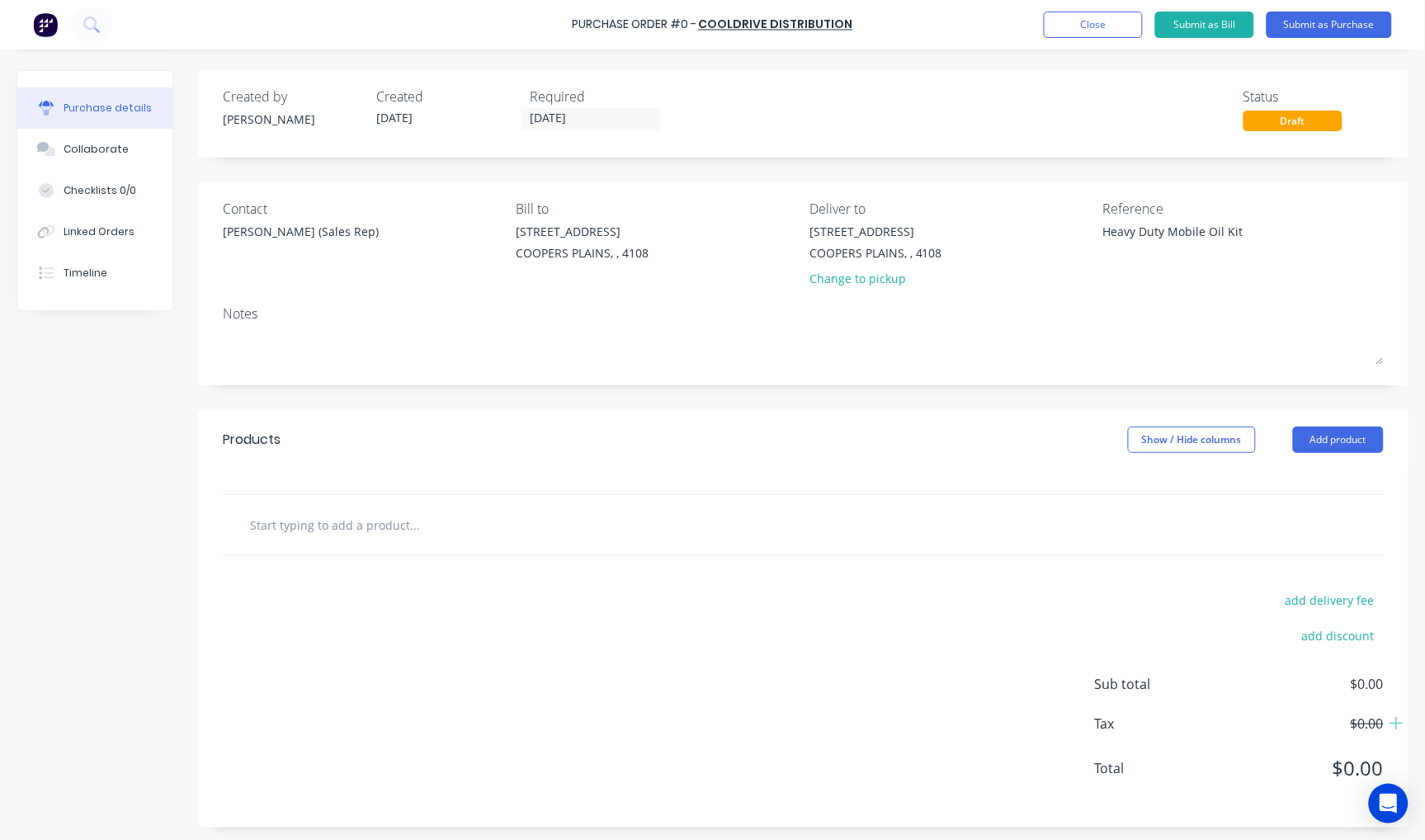
type input "O"
type textarea "x"
type input "O3"
type textarea "x"
type input "O30"
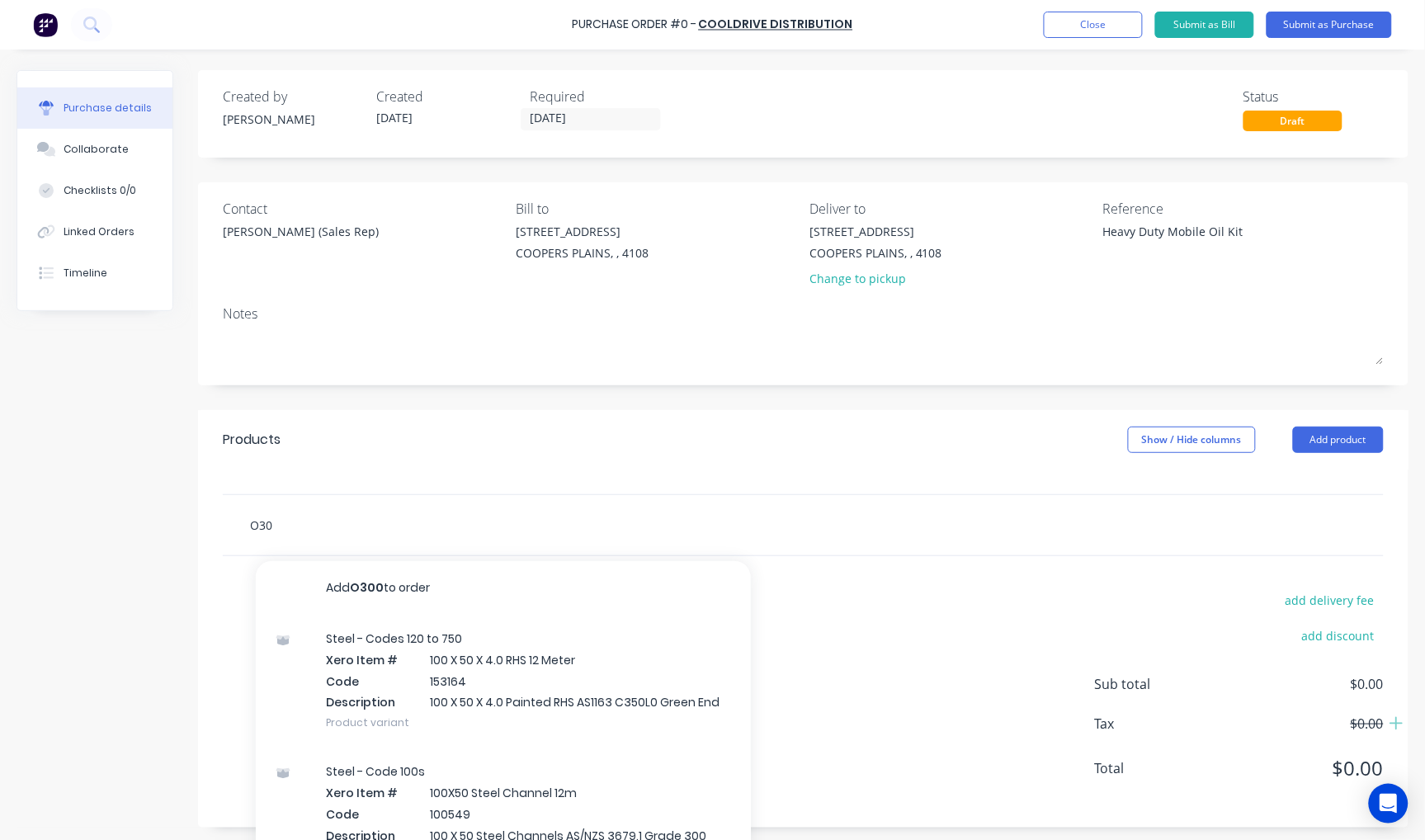
type textarea "x"
type input "O300"
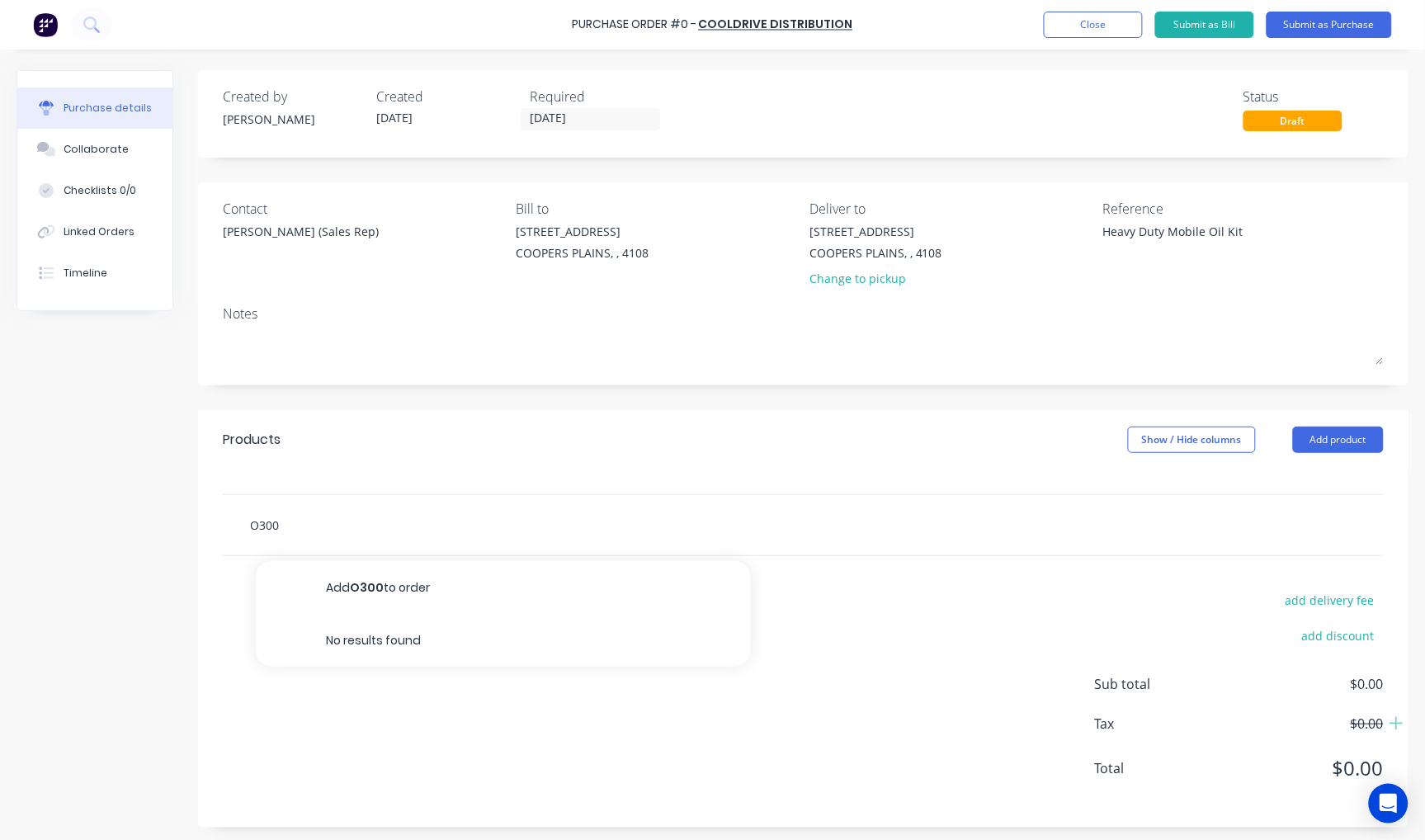
type textarea "x"
type input "O3006"
type textarea "x"
type input "O30060"
type textarea "x"
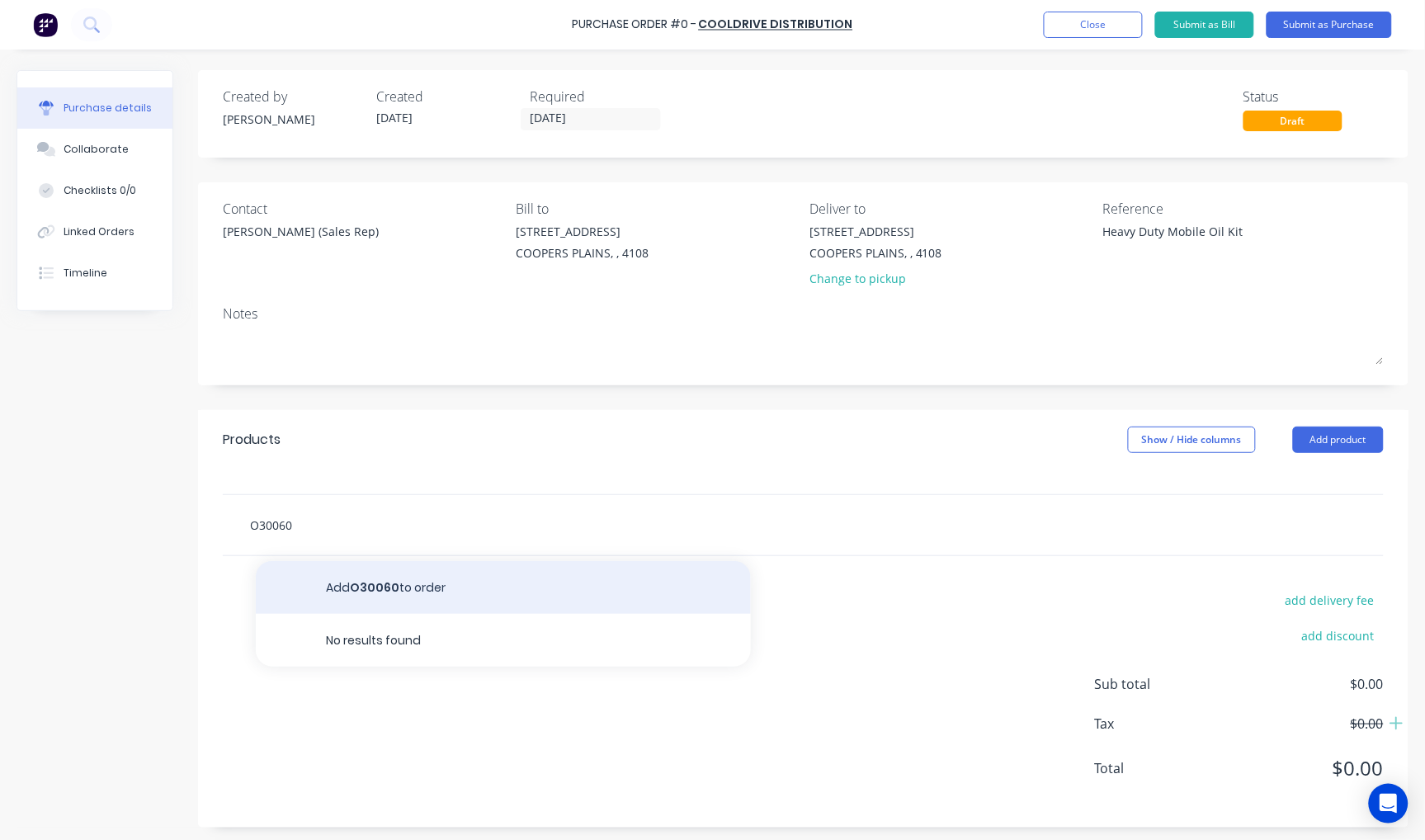
type input "O30060"
click at [390, 580] on button "Add O30060 to order" at bounding box center [504, 587] width 495 height 52
type textarea "x"
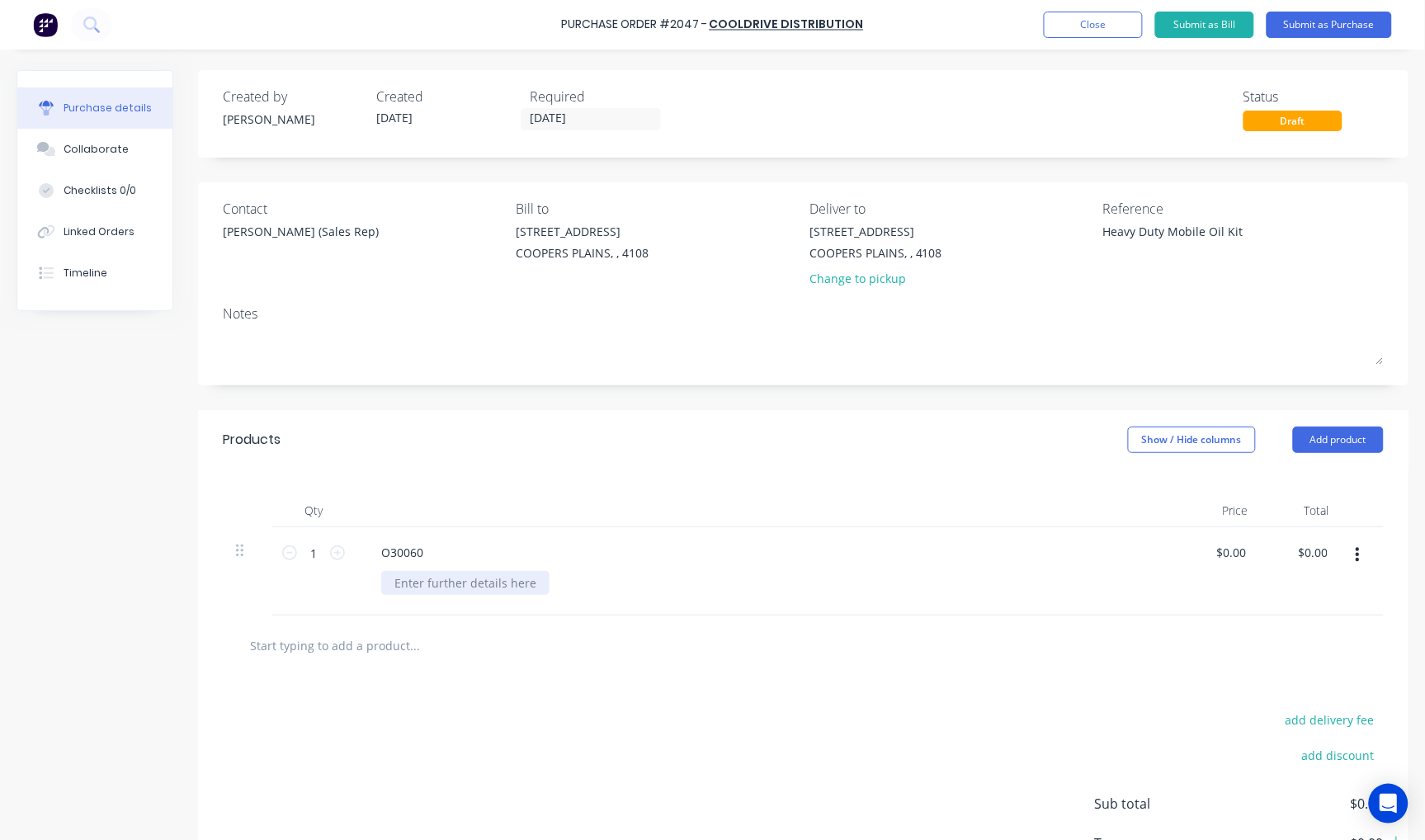
type textarea "x"
click at [412, 581] on div at bounding box center [465, 582] width 169 height 24
type textarea "x"
type input "0.00"
click at [1213, 546] on div "0.00 $0.00" at bounding box center [1232, 551] width 38 height 24
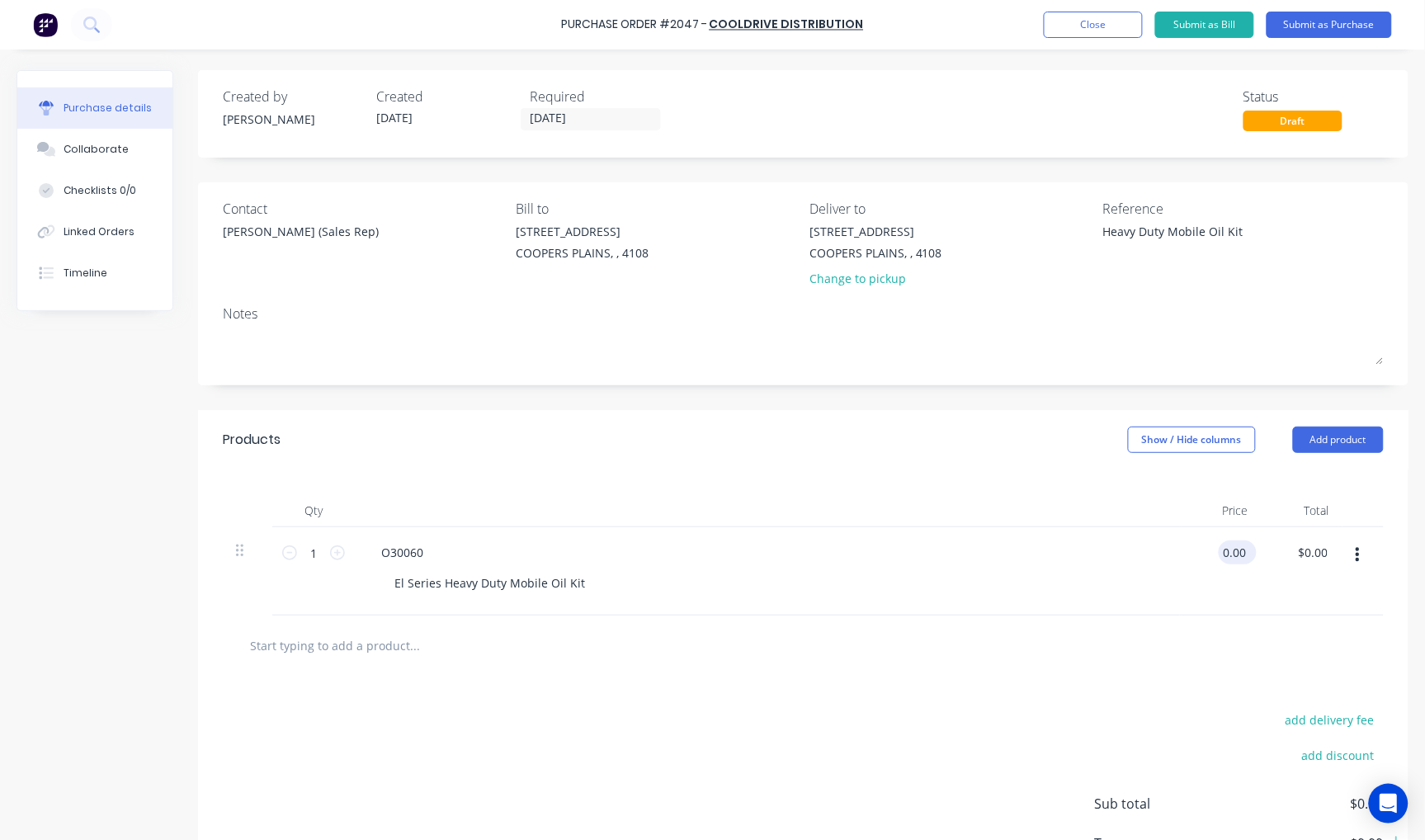
click at [1236, 556] on input "0.00" at bounding box center [1234, 551] width 31 height 24
type textarea "x"
click at [1236, 556] on input "0.00" at bounding box center [1234, 551] width 31 height 24
type input "1895.00"
type textarea "x"
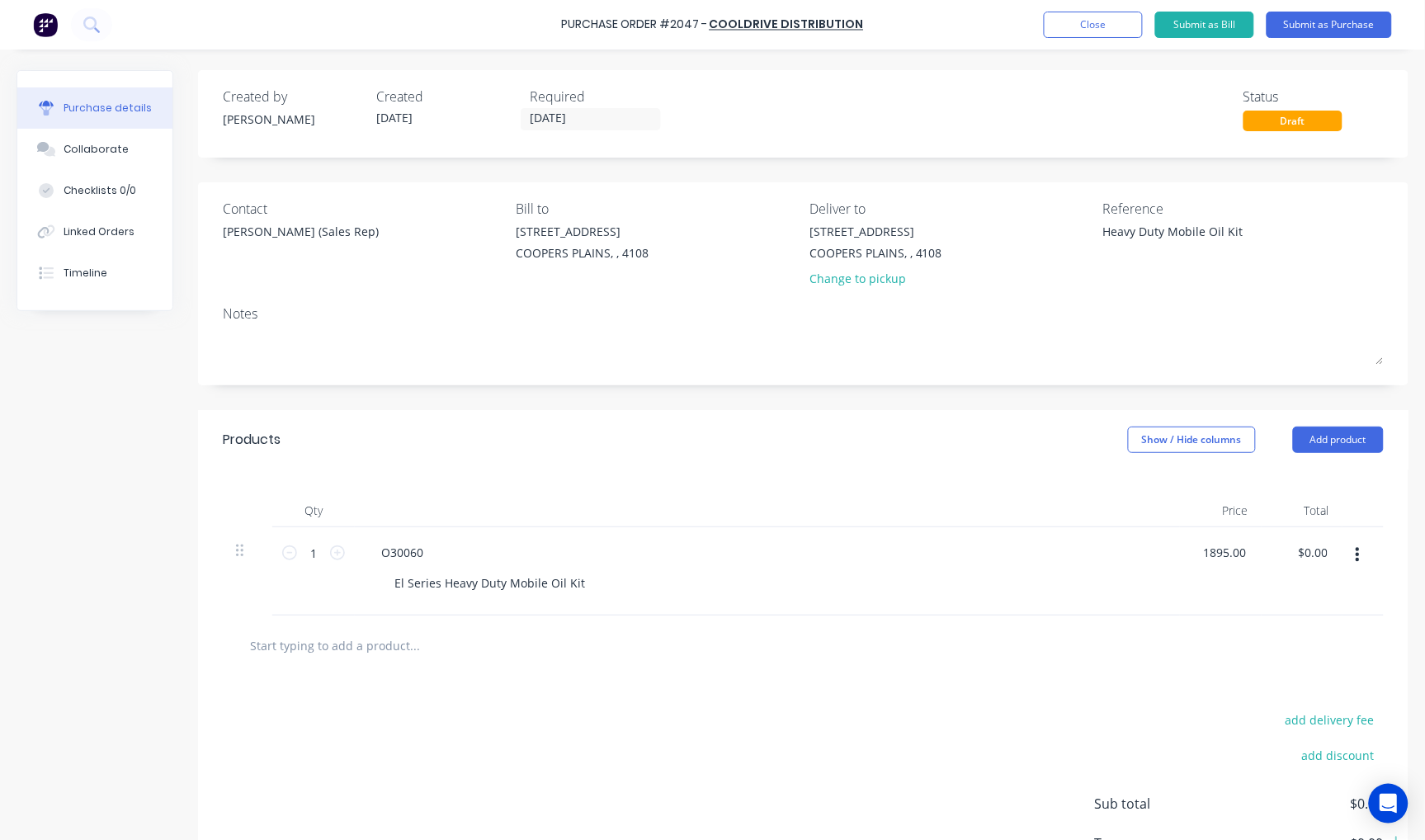
type input "$1,895.00"
type input "1895.00"
type textarea "x"
type input "$1,895.00"
click at [1346, 19] on button "Submit as Purchase" at bounding box center [1330, 25] width 126 height 27
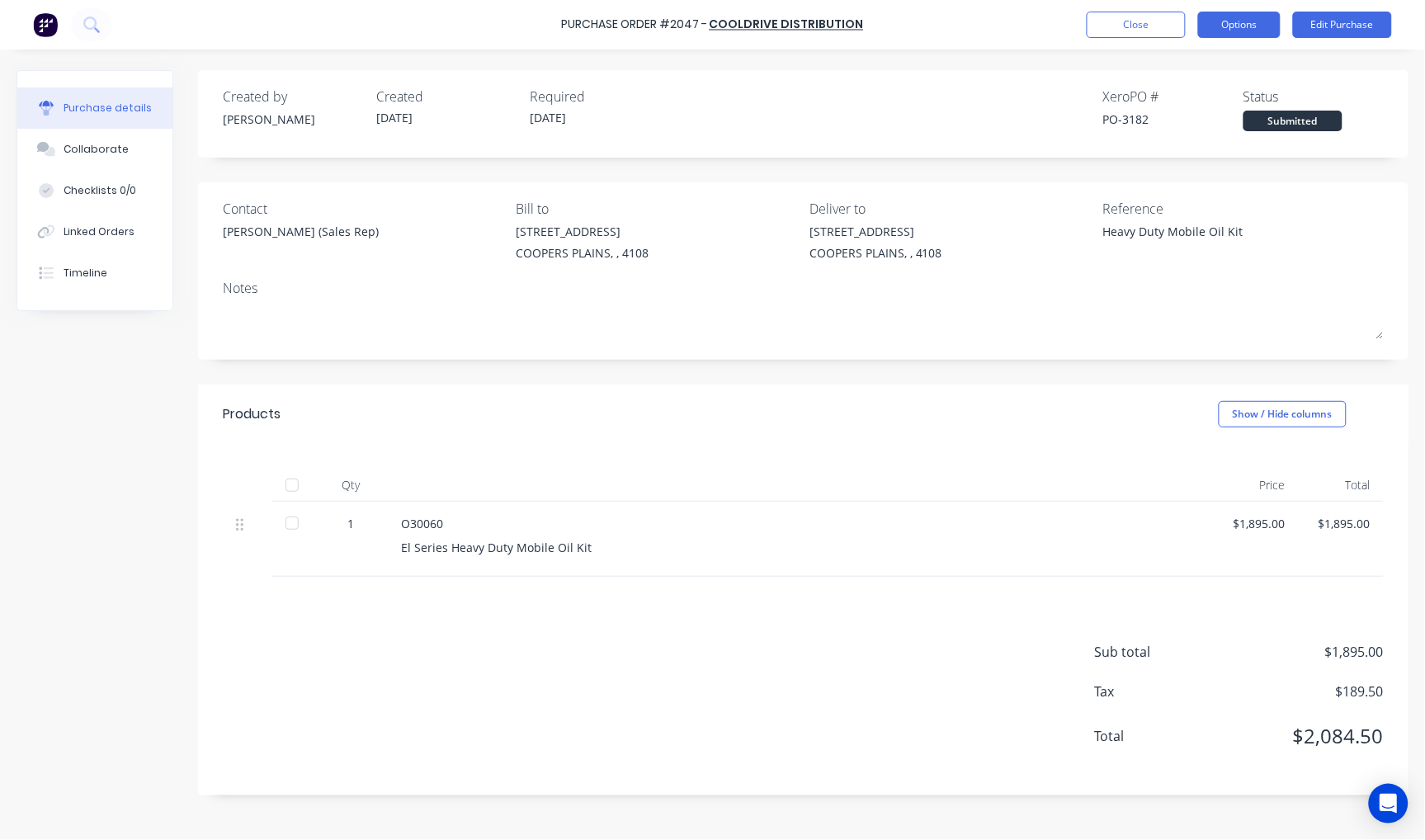
click at [1236, 28] on button "Options" at bounding box center [1239, 25] width 83 height 27
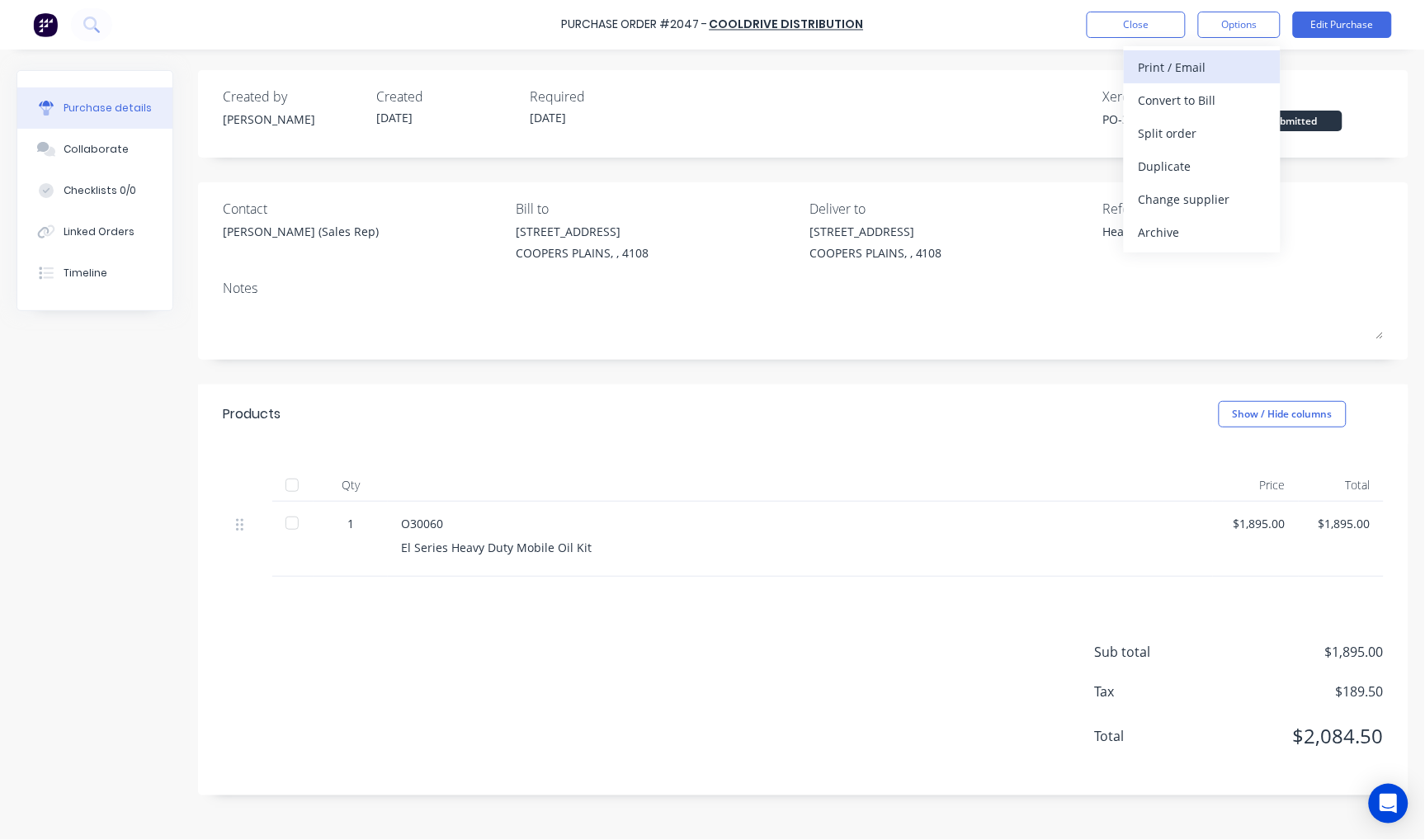
click at [1214, 55] on div "Print / Email" at bounding box center [1201, 67] width 127 height 24
click at [1206, 93] on div "With pricing" at bounding box center [1201, 100] width 127 height 24
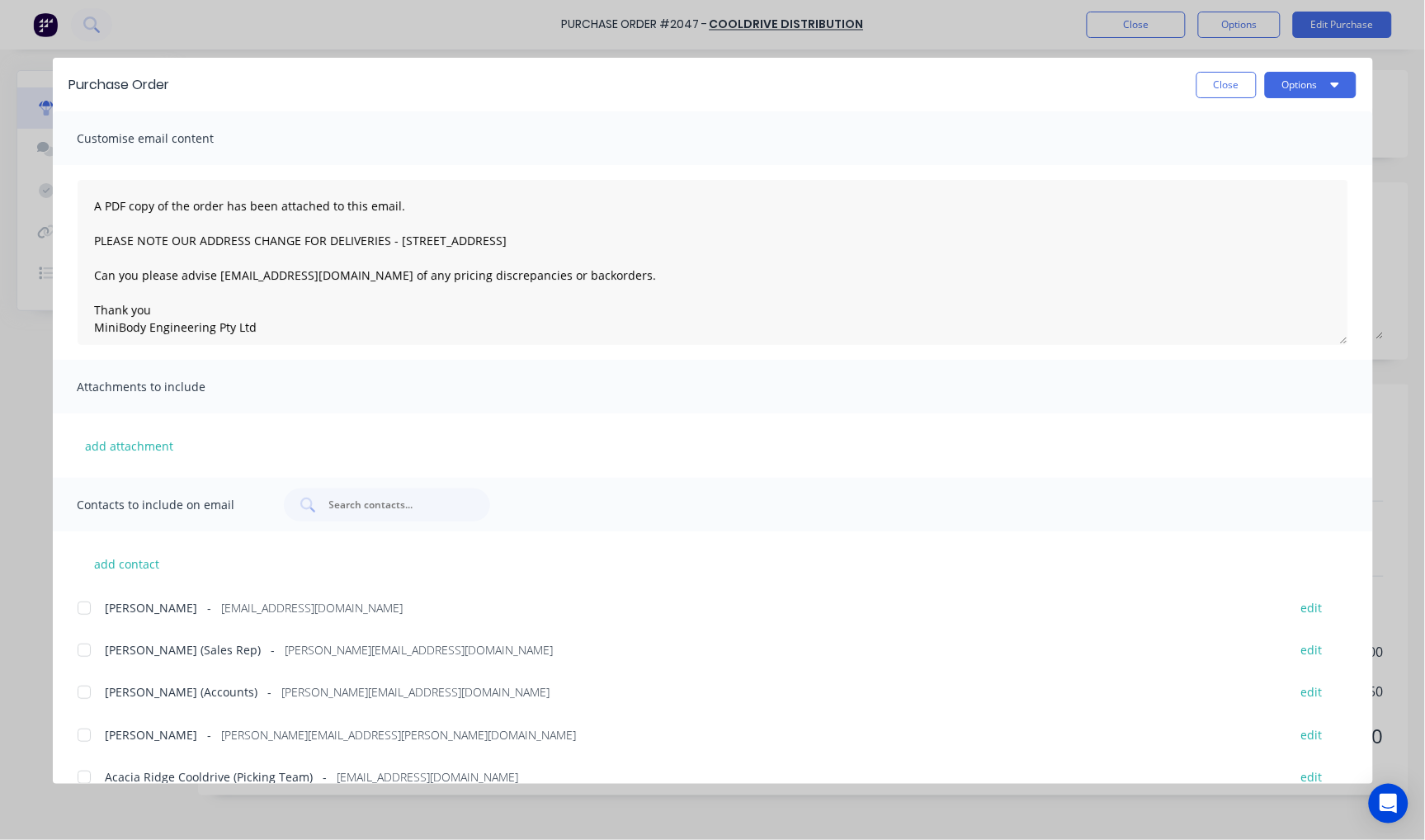
click at [79, 650] on div at bounding box center [84, 650] width 33 height 33
click at [1284, 83] on button "Options" at bounding box center [1311, 85] width 91 height 27
click at [1250, 187] on div "Email" at bounding box center [1277, 192] width 127 height 24
click at [1230, 100] on div "Purchase Order Close Options" at bounding box center [712, 85] width 1320 height 53
click at [1231, 90] on button "Close" at bounding box center [1226, 85] width 60 height 27
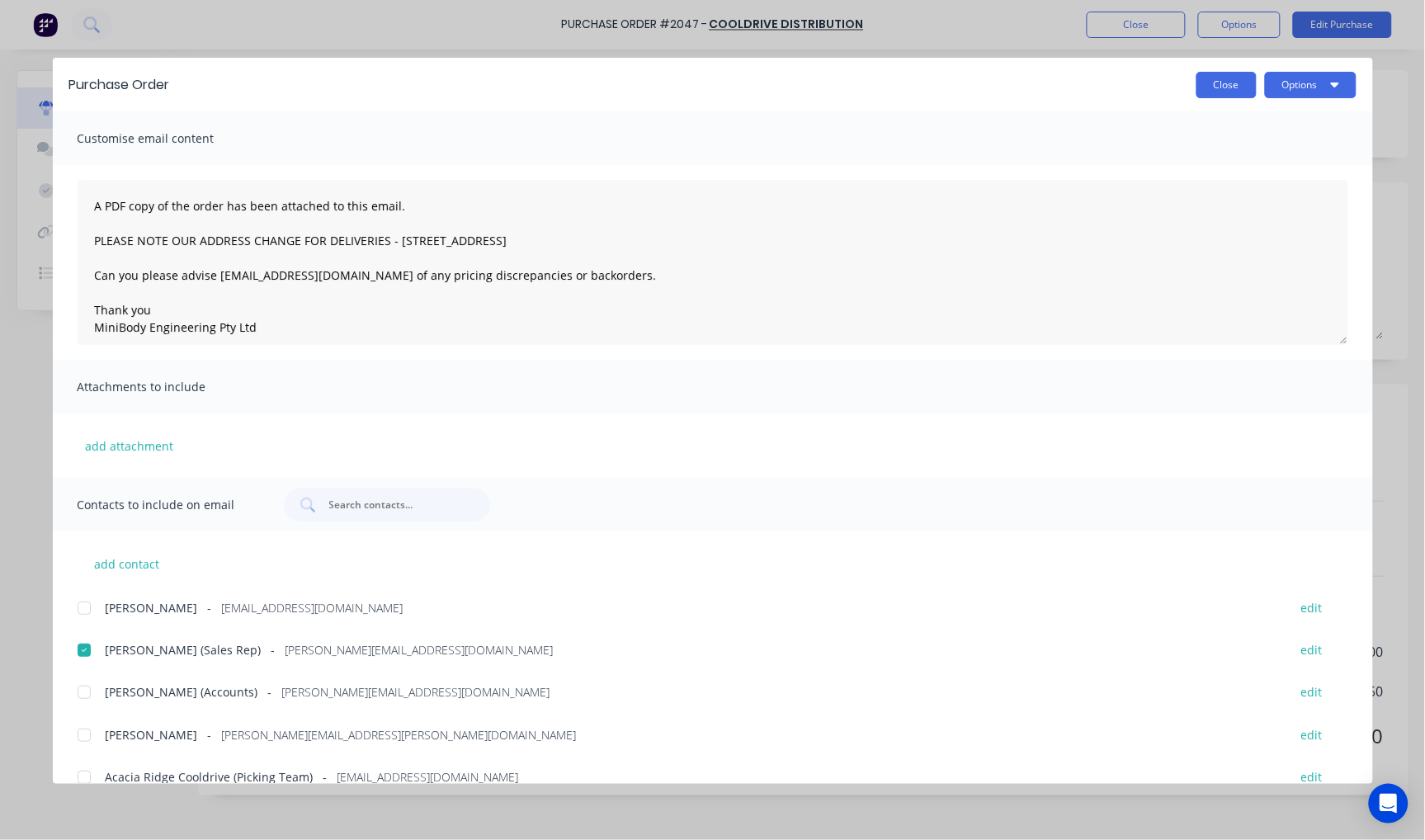
type textarea "x"
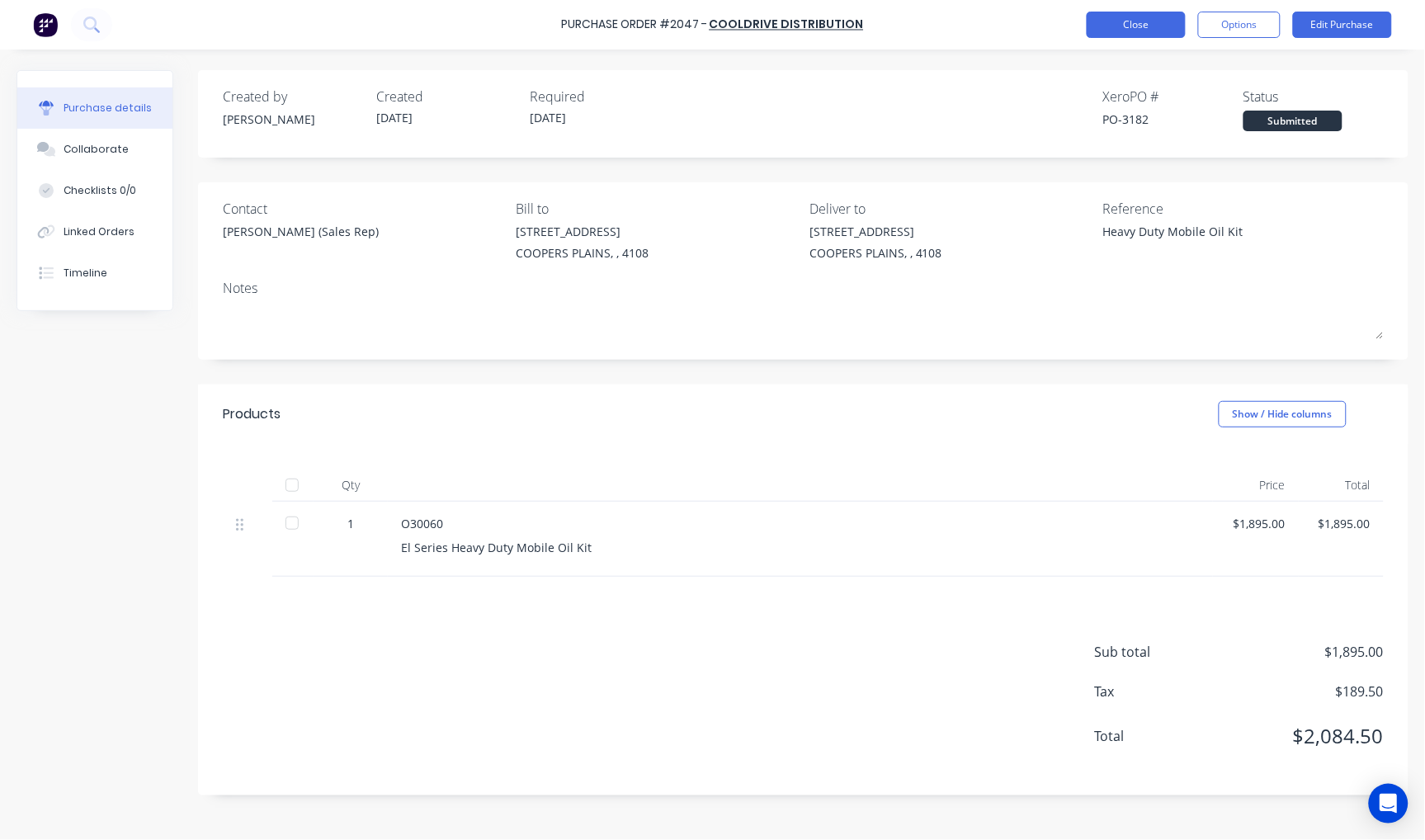
click at [1134, 26] on button "Close" at bounding box center [1136, 25] width 99 height 27
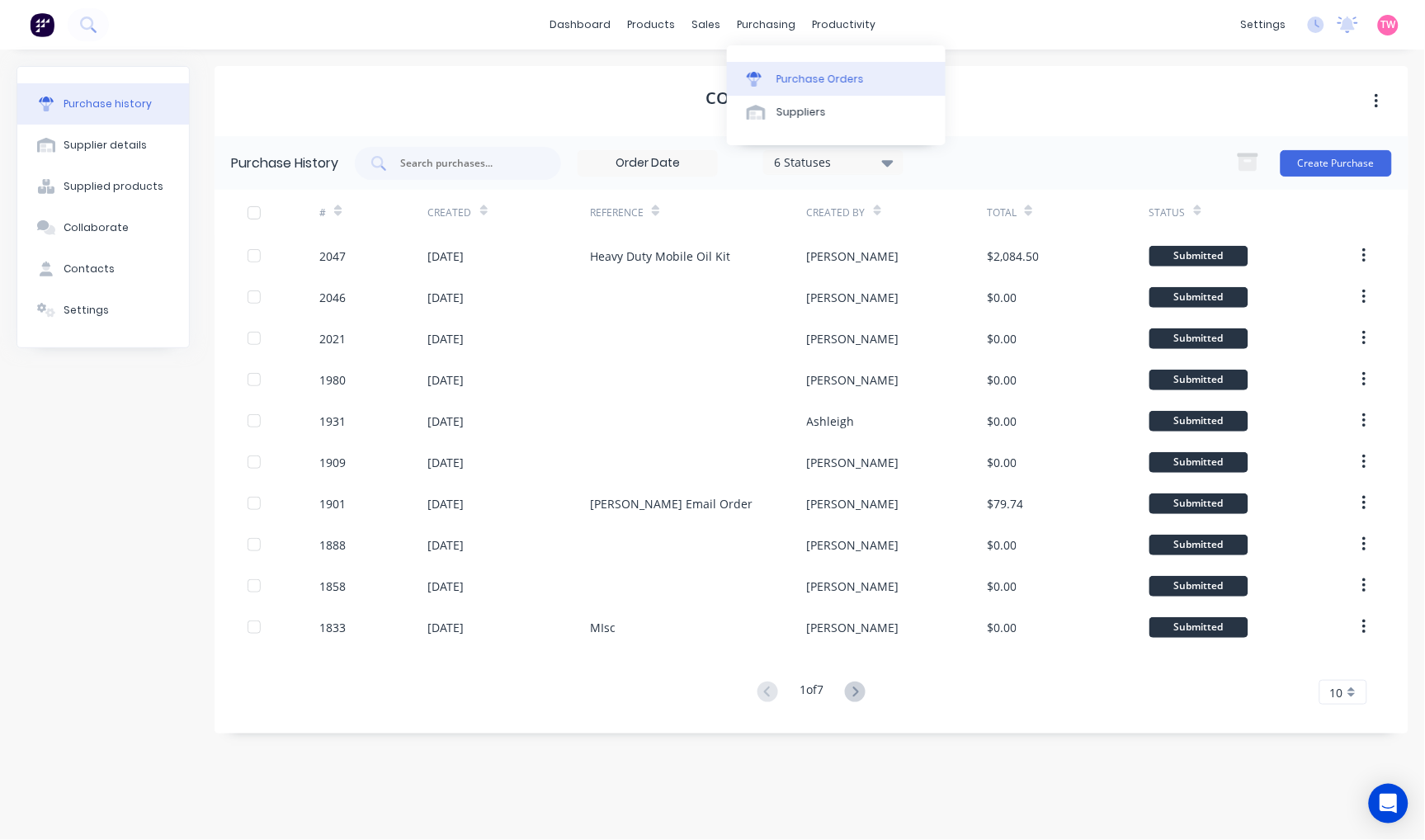
click at [803, 71] on div "Purchase Orders" at bounding box center [820, 79] width 88 height 15
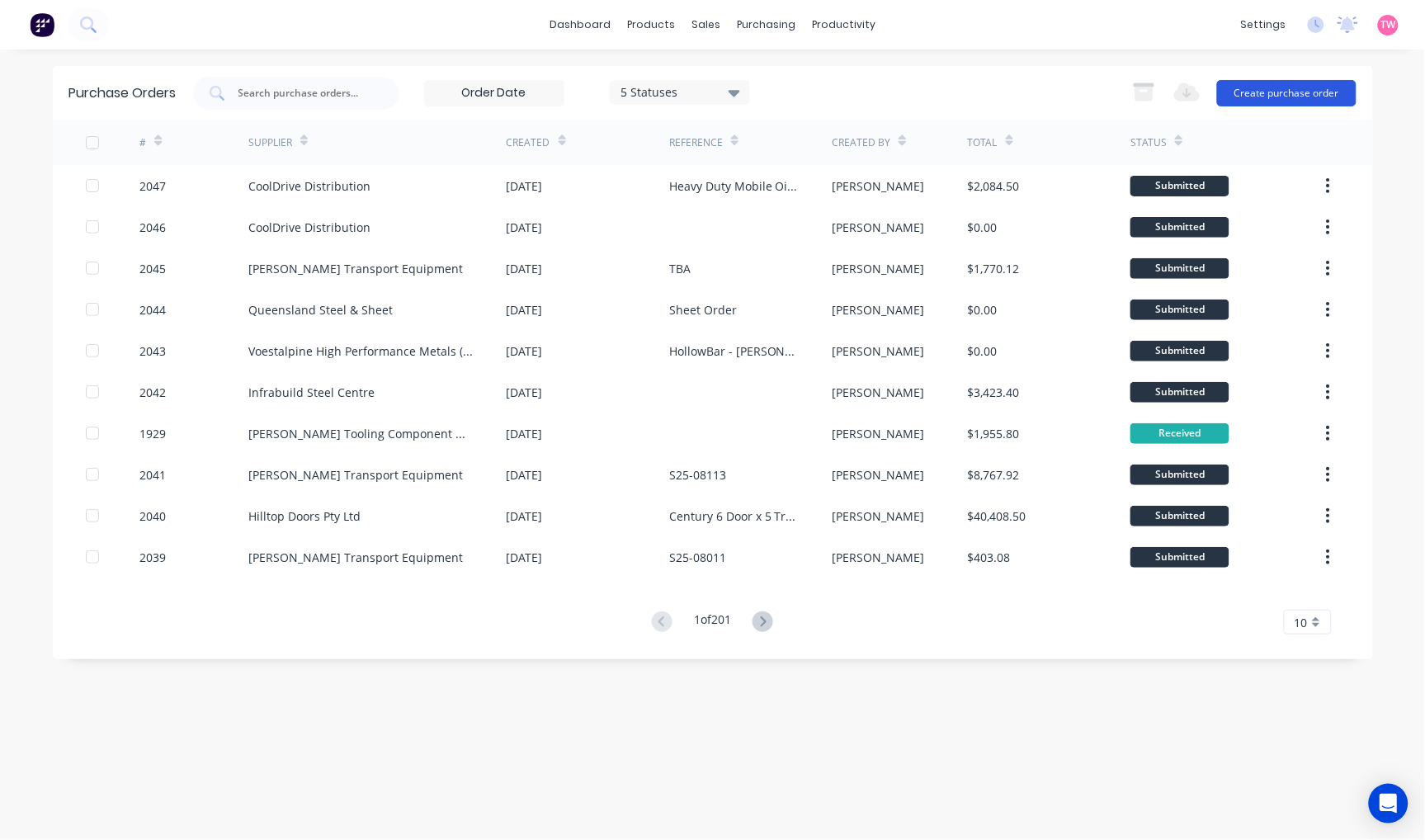
click at [1305, 95] on button "Create purchase order" at bounding box center [1287, 93] width 139 height 27
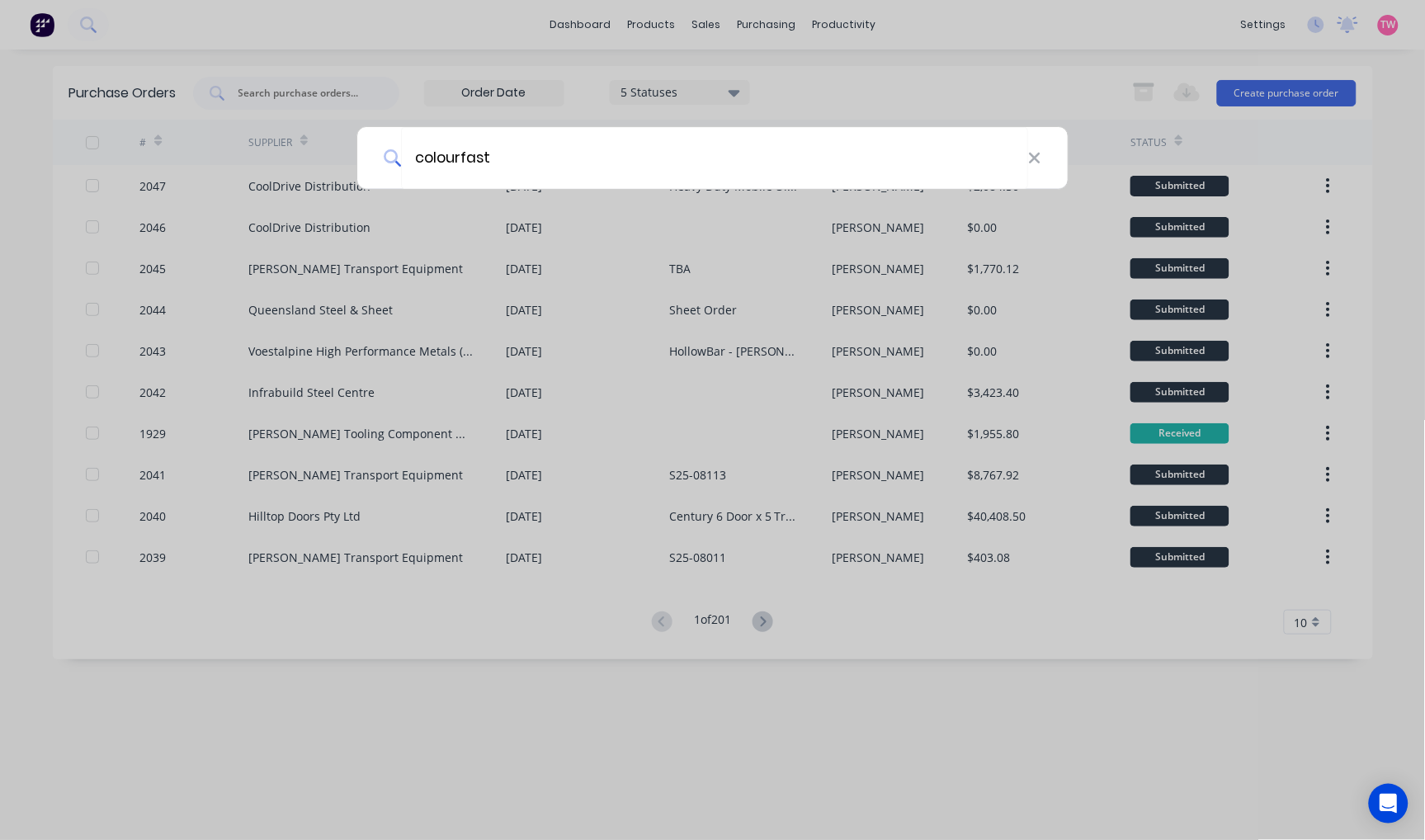
type input "colourfast"
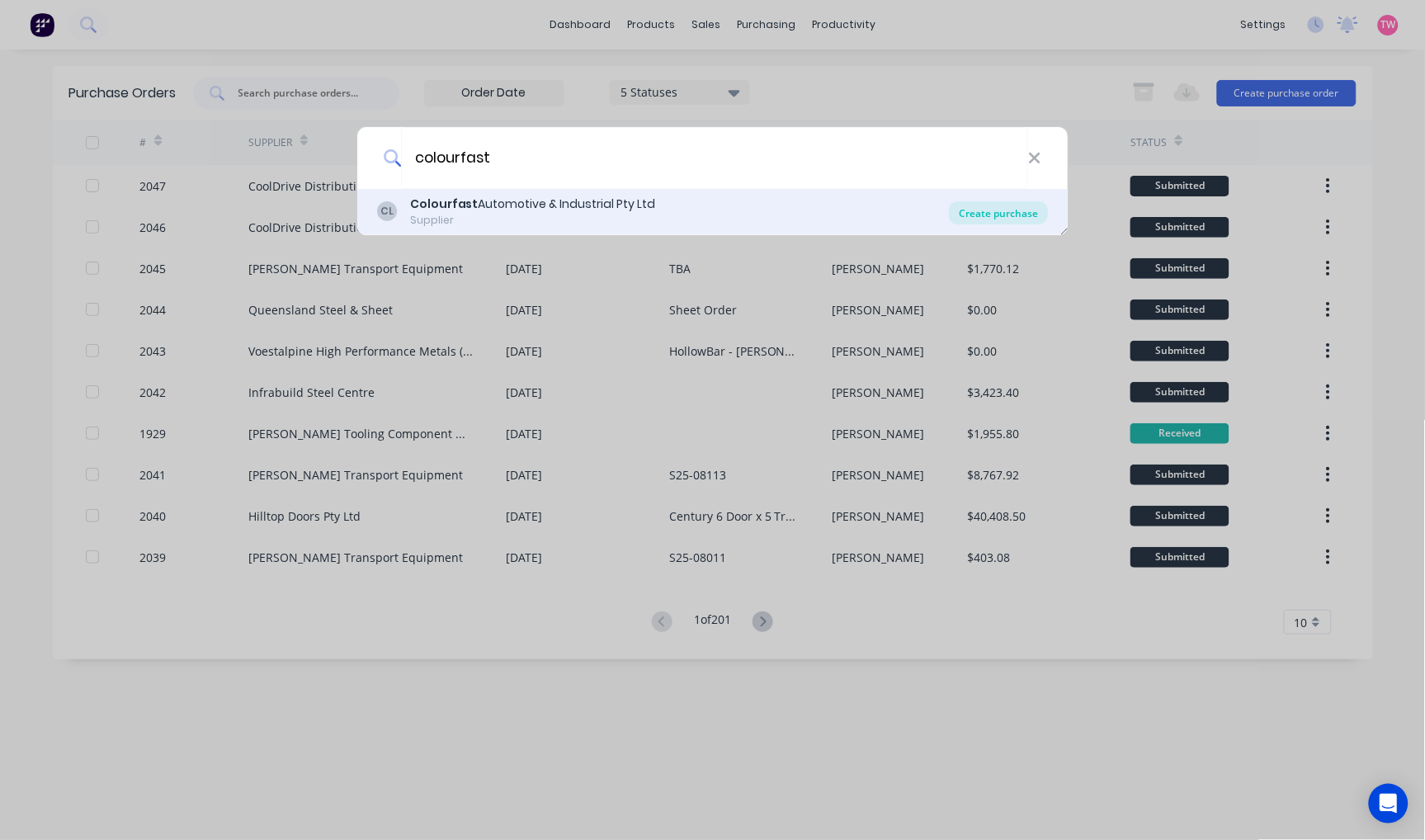
click at [995, 212] on div "Create purchase" at bounding box center [998, 212] width 99 height 23
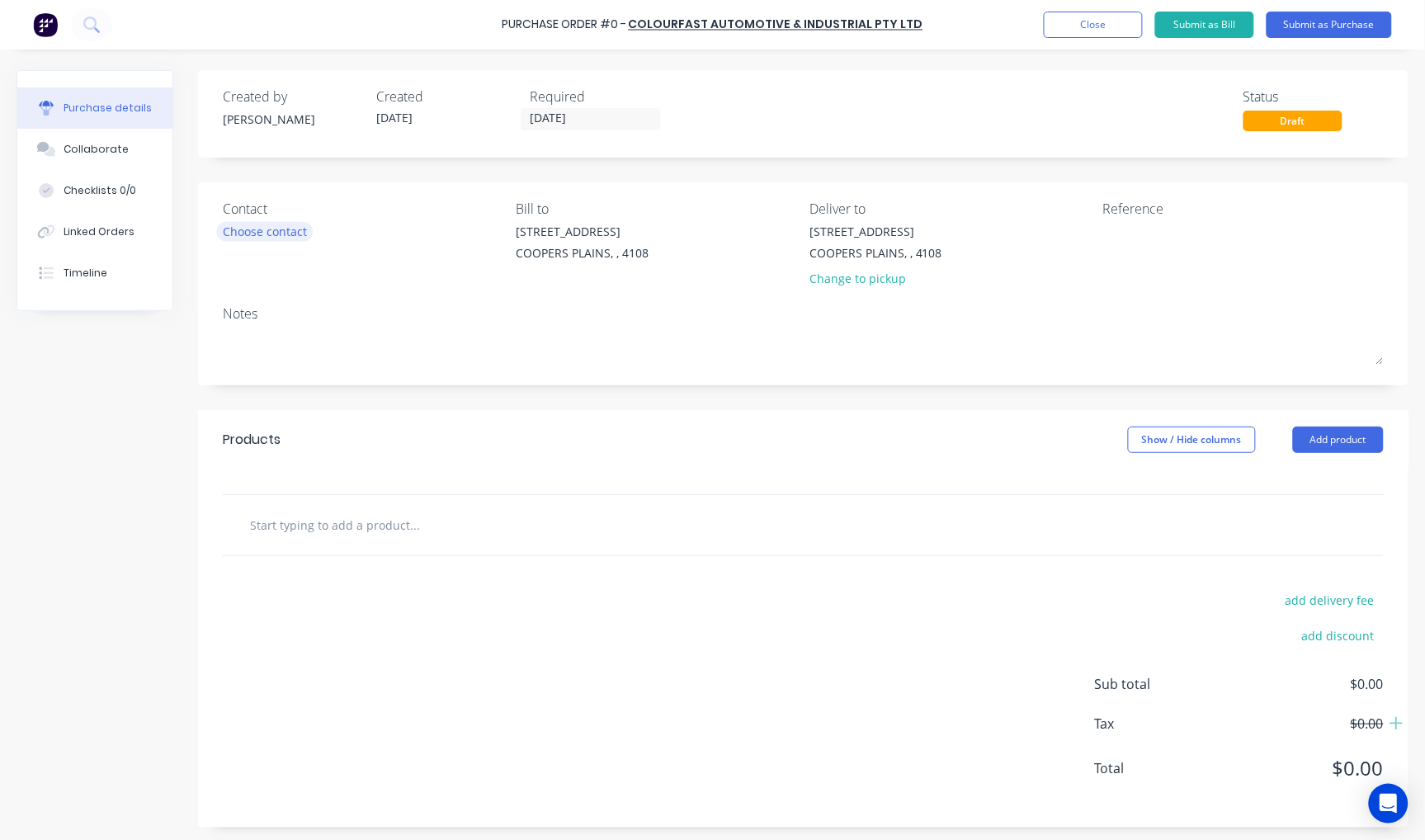
click at [256, 225] on div "Choose contact" at bounding box center [265, 231] width 84 height 17
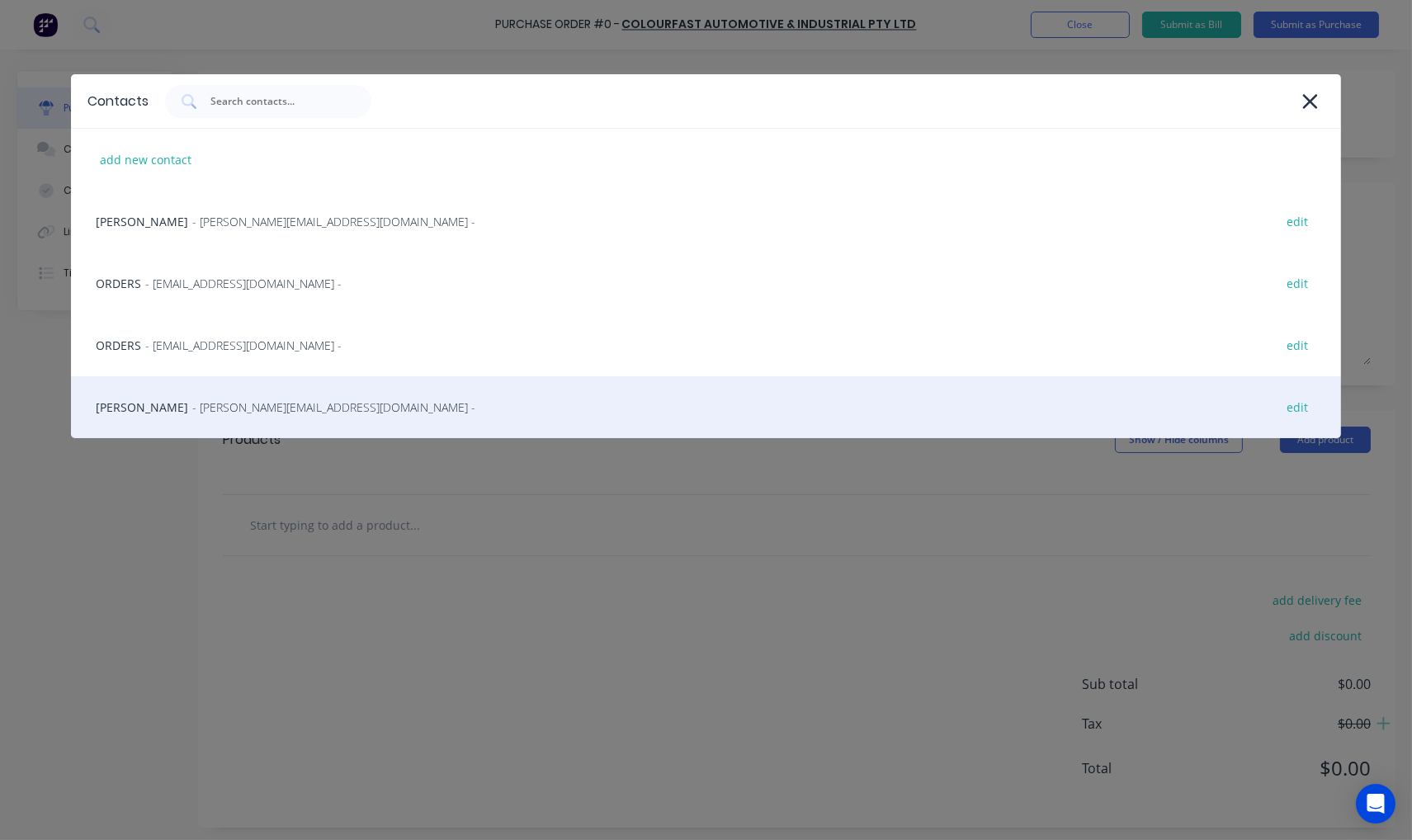
click at [125, 408] on div "[PERSON_NAME] - [PERSON_NAME][EMAIL_ADDRESS][DOMAIN_NAME] - edit" at bounding box center [706, 407] width 1271 height 62
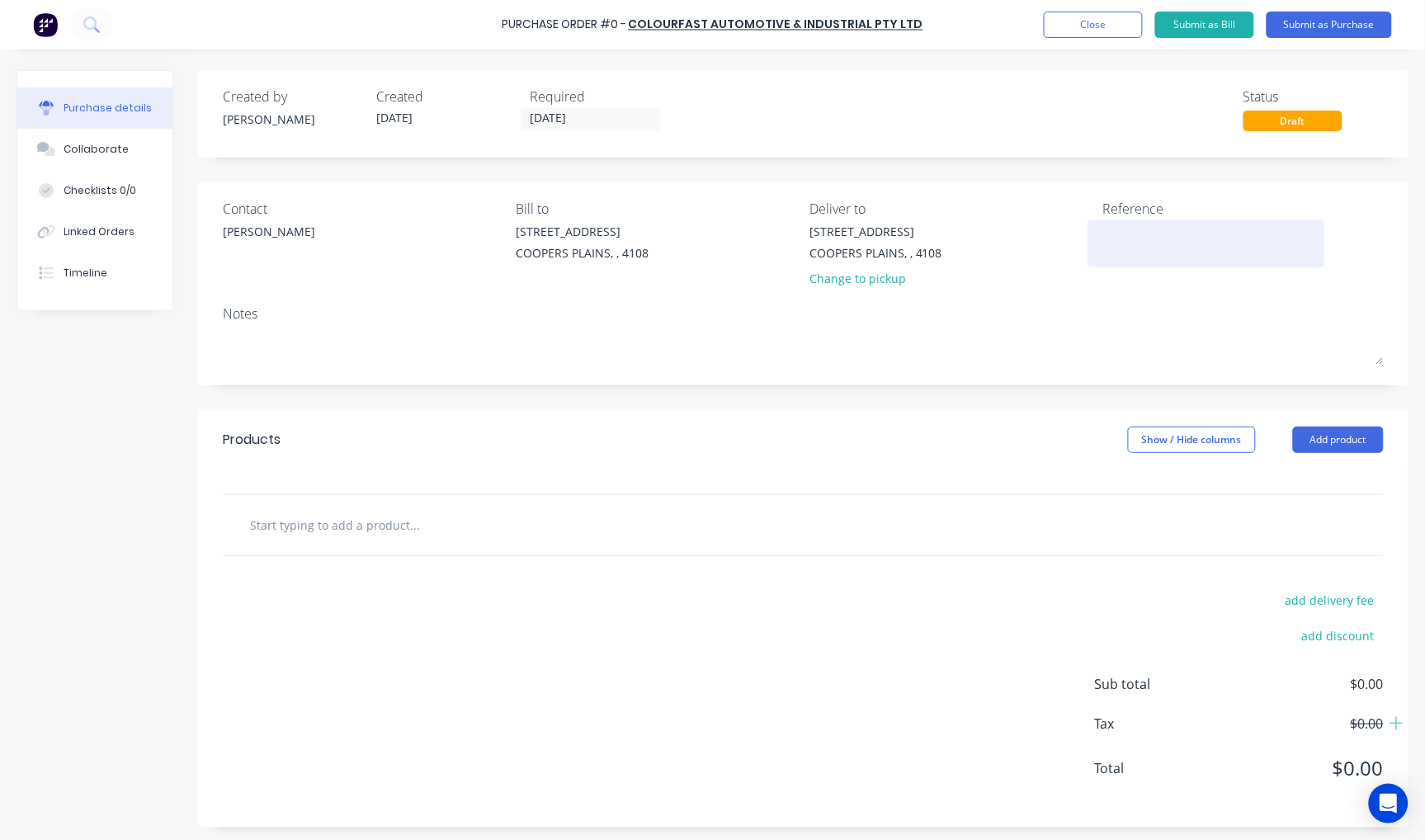
click at [1126, 240] on textarea at bounding box center [1206, 241] width 207 height 37
click at [356, 546] on div at bounding box center [803, 525] width 1161 height 60
click at [364, 524] on input "text" at bounding box center [414, 525] width 331 height 33
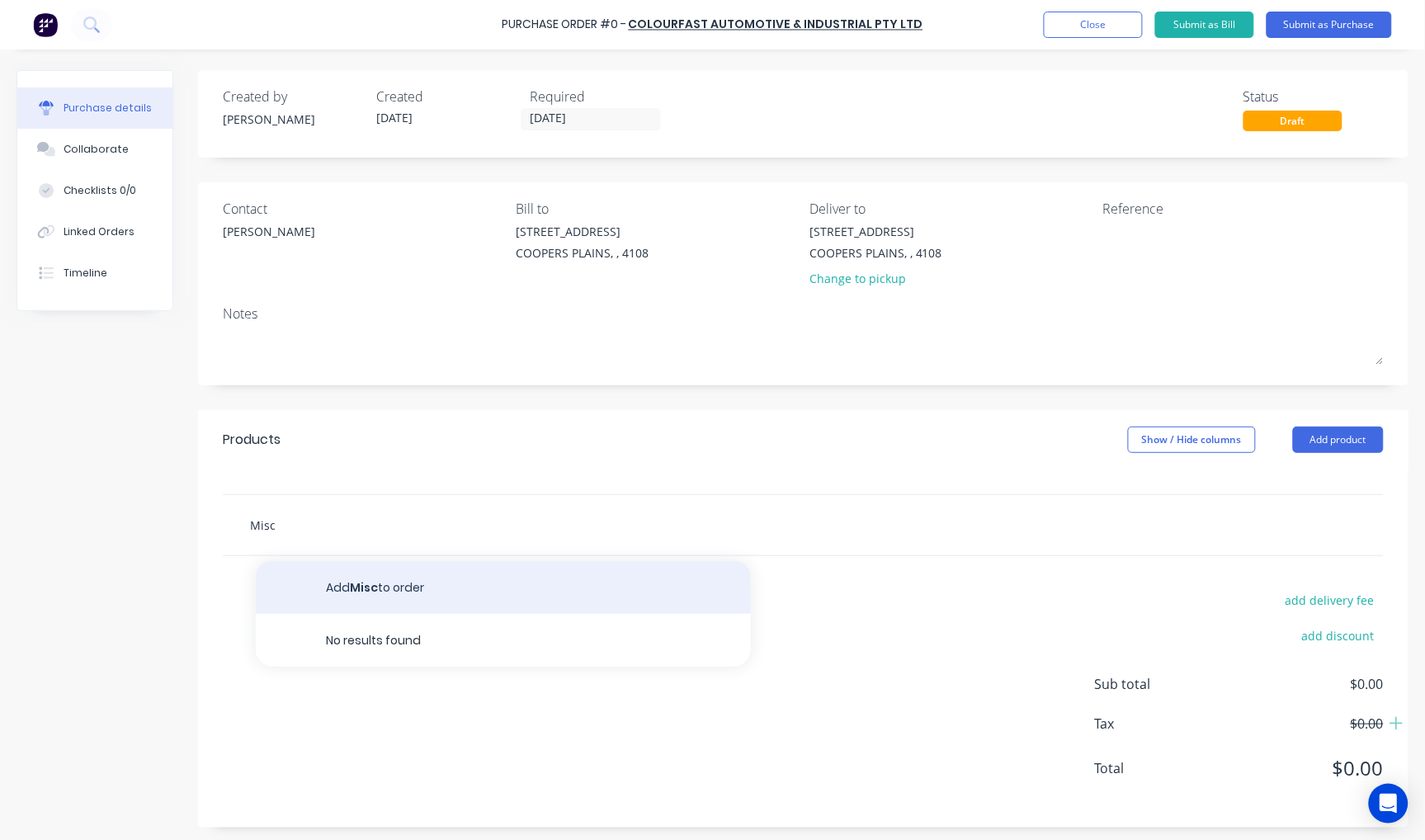
type input "Misc"
click at [390, 578] on button "Add Misc to order" at bounding box center [504, 587] width 495 height 52
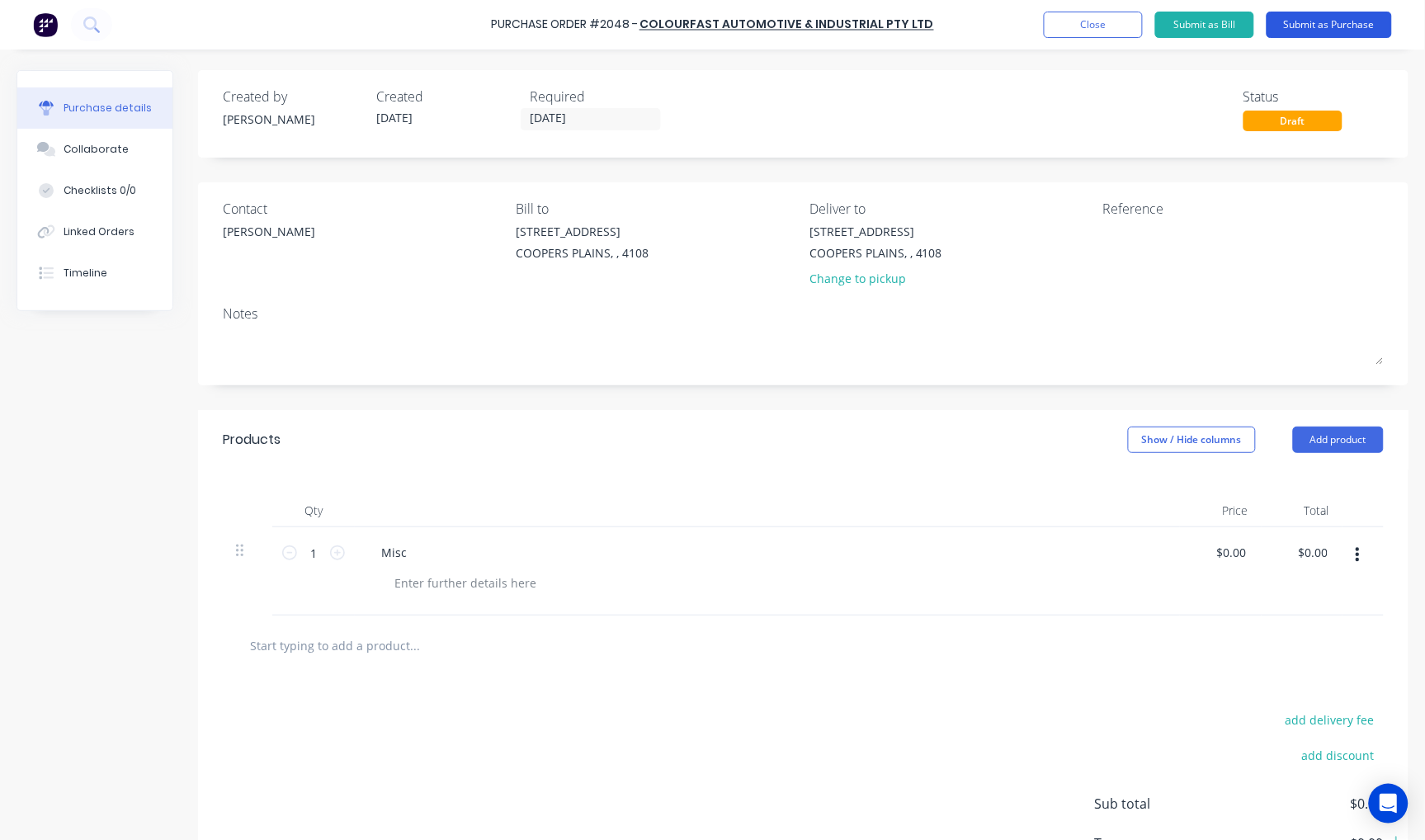
click at [1330, 23] on button "Submit as Purchase" at bounding box center [1330, 25] width 126 height 27
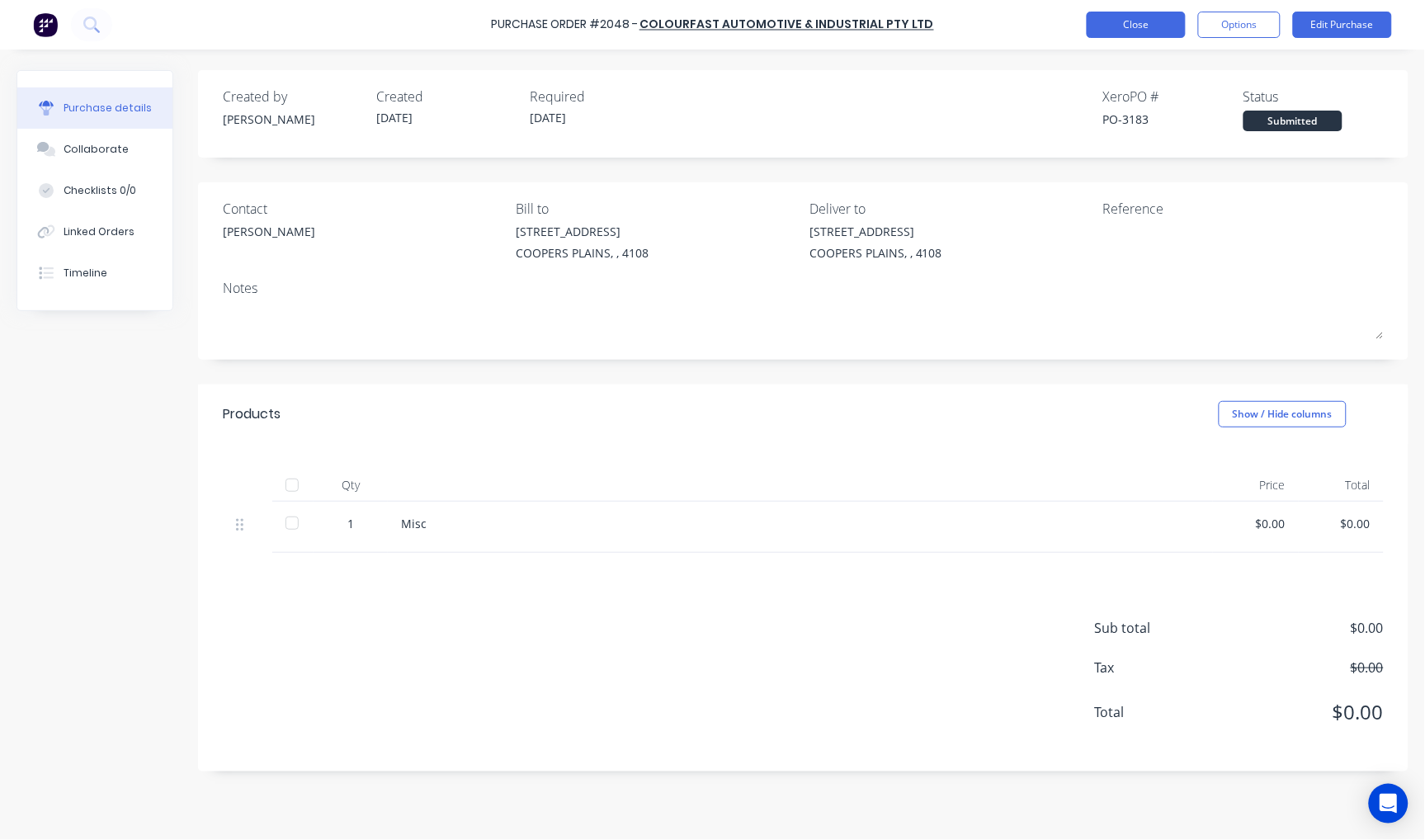
click at [1122, 25] on button "Close" at bounding box center [1136, 25] width 99 height 27
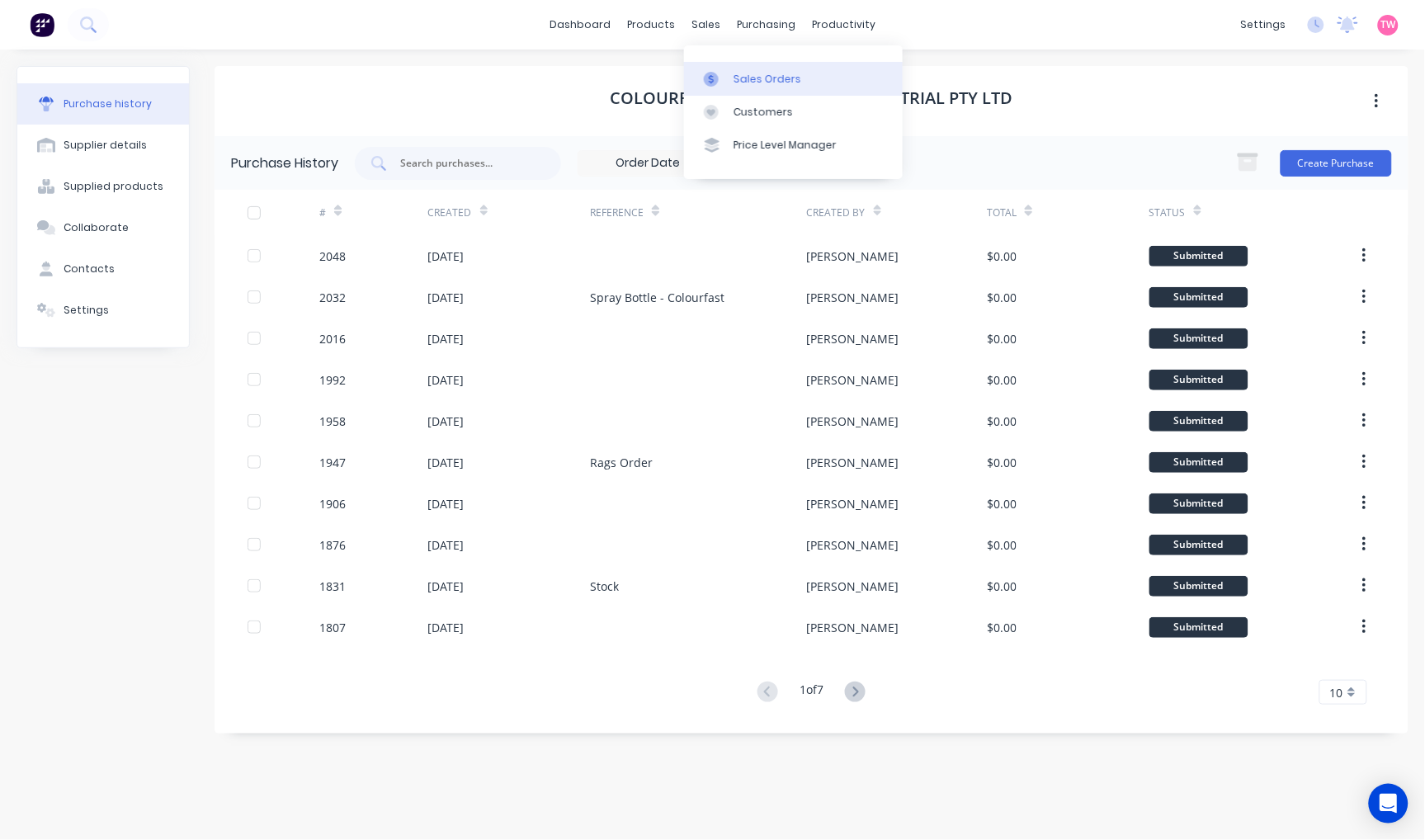
click at [750, 76] on div "Sales Orders" at bounding box center [767, 79] width 68 height 15
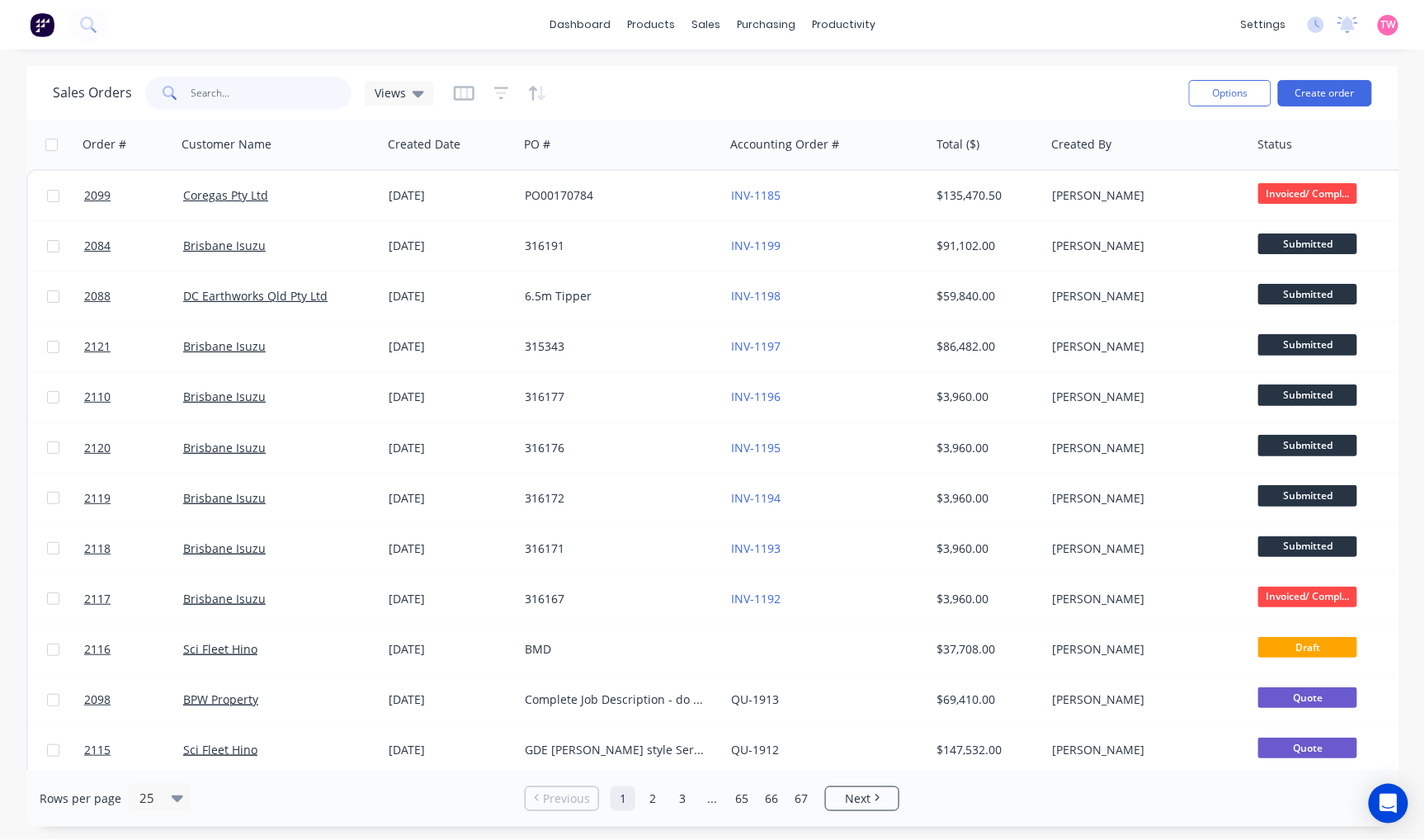
click at [217, 90] on input "text" at bounding box center [271, 93] width 161 height 33
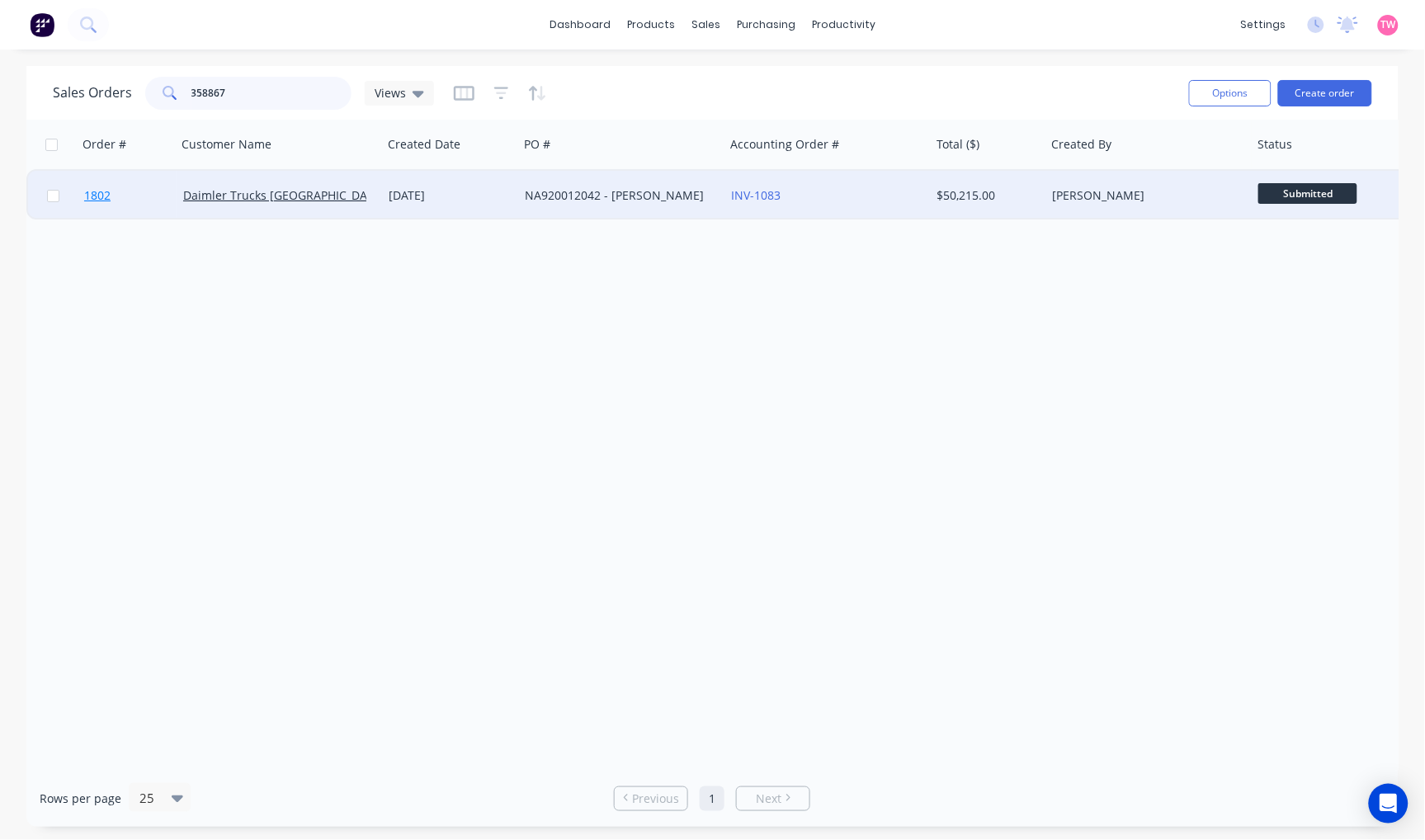
type input "358867"
click at [163, 195] on link "1802" at bounding box center [133, 195] width 99 height 50
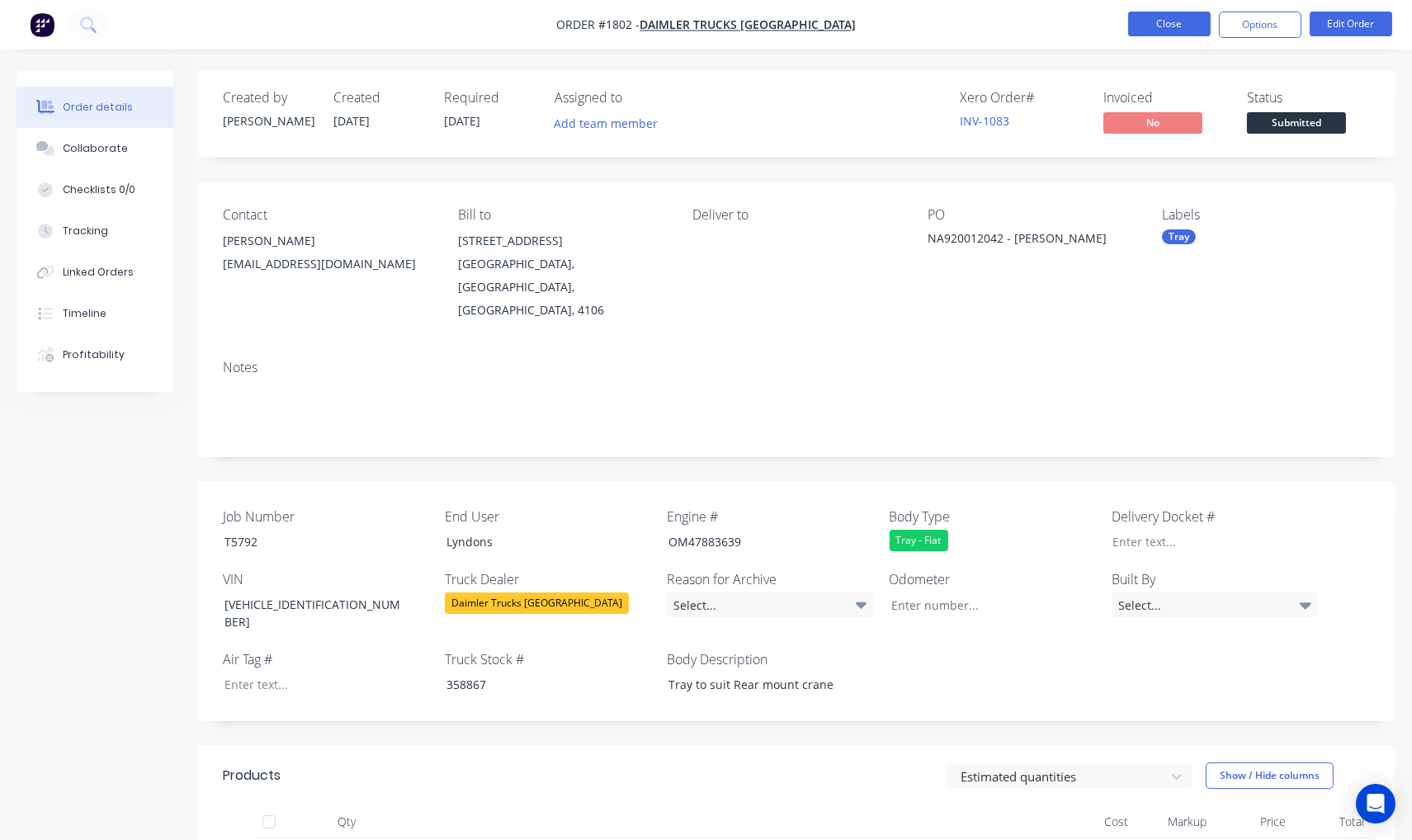
click at [1172, 28] on button "Close" at bounding box center [1169, 24] width 83 height 25
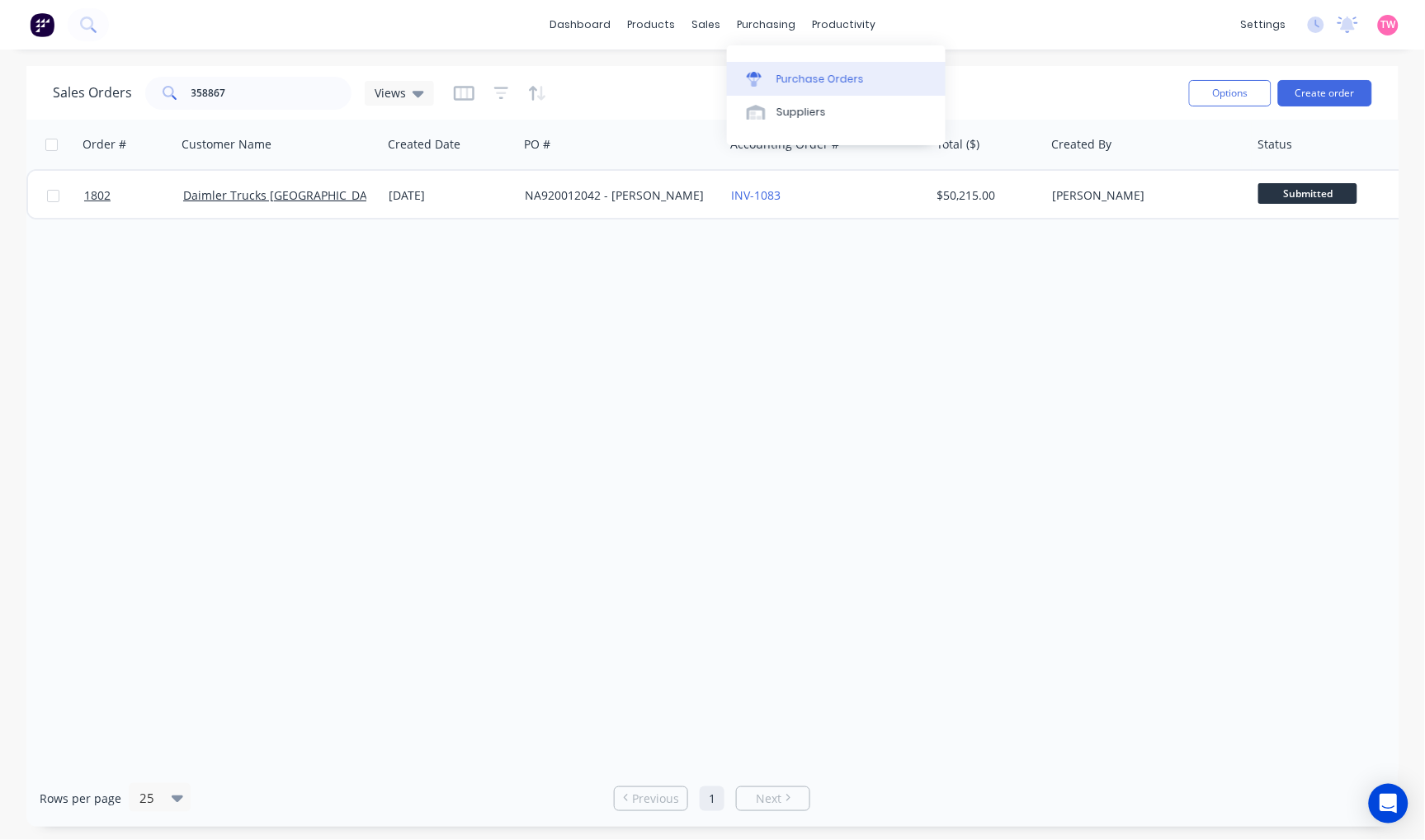
click at [806, 71] on div "Purchase Orders" at bounding box center [820, 79] width 88 height 15
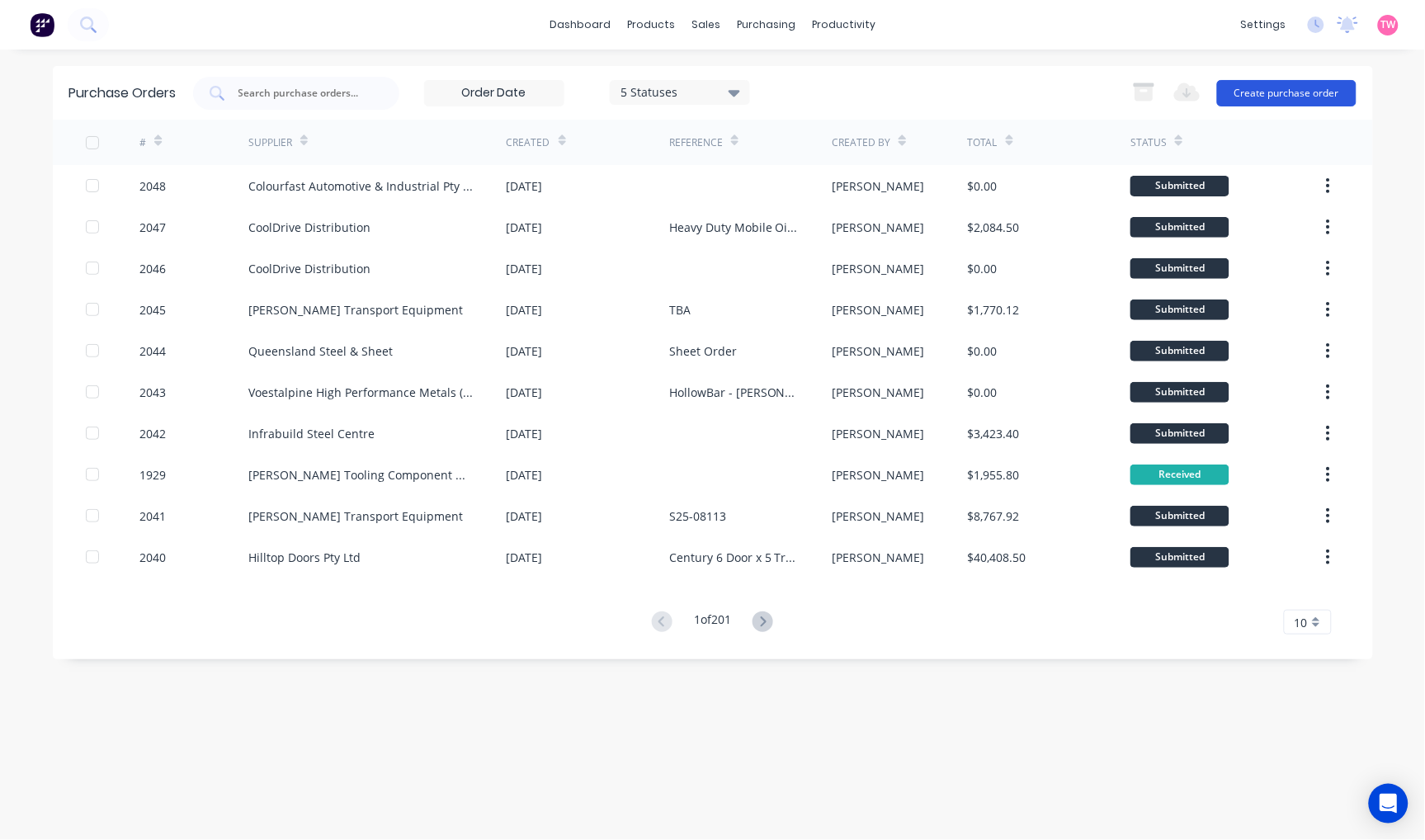
click at [1286, 90] on button "Create purchase order" at bounding box center [1287, 93] width 139 height 27
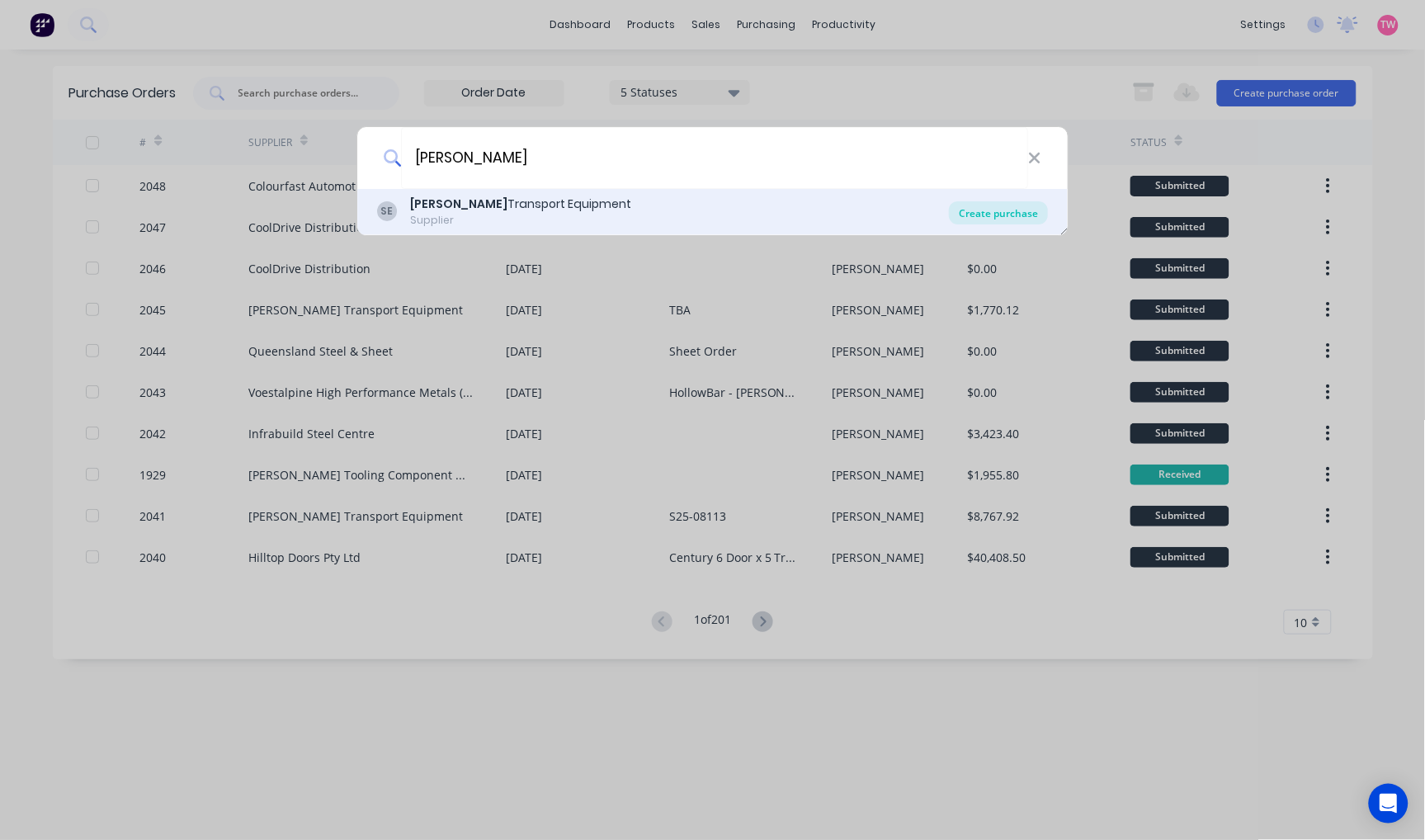
type input "[PERSON_NAME]"
click at [995, 219] on div "Create purchase" at bounding box center [998, 212] width 99 height 23
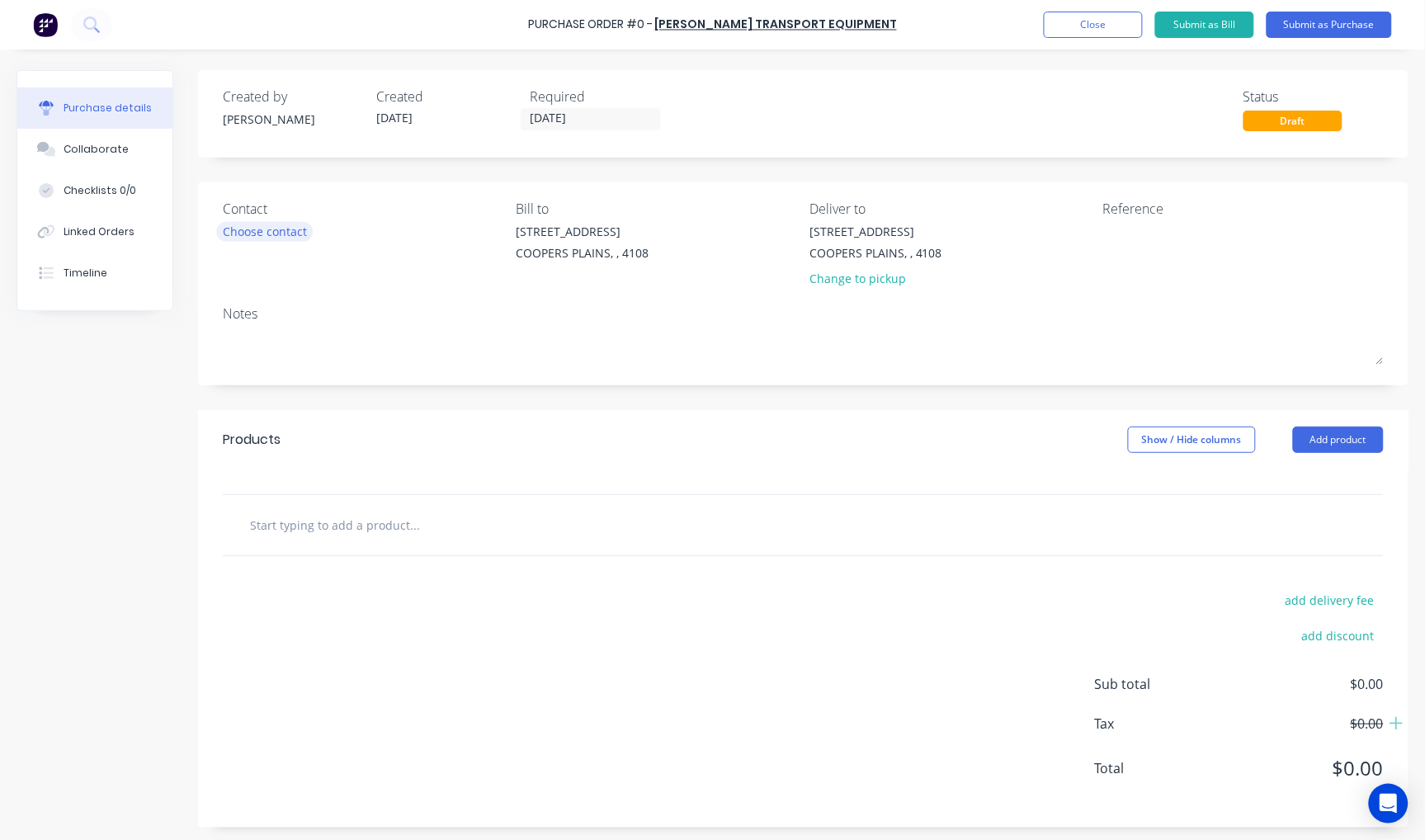
click at [269, 231] on div "Choose contact" at bounding box center [265, 231] width 84 height 17
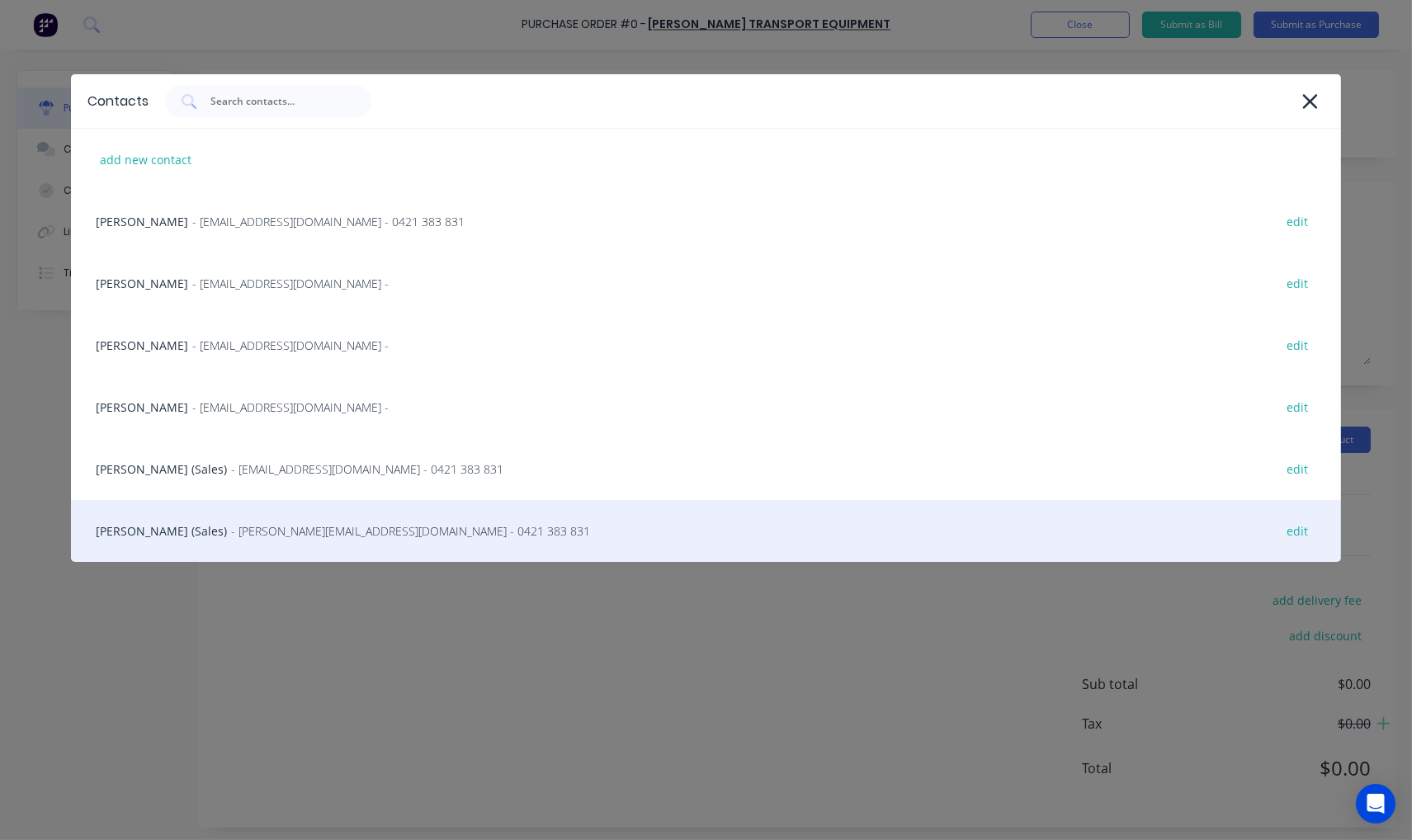
click at [153, 536] on div "[PERSON_NAME] (Sales) - [PERSON_NAME][EMAIL_ADDRESS][DOMAIN_NAME] - 0421 383 83…" at bounding box center [706, 530] width 1271 height 62
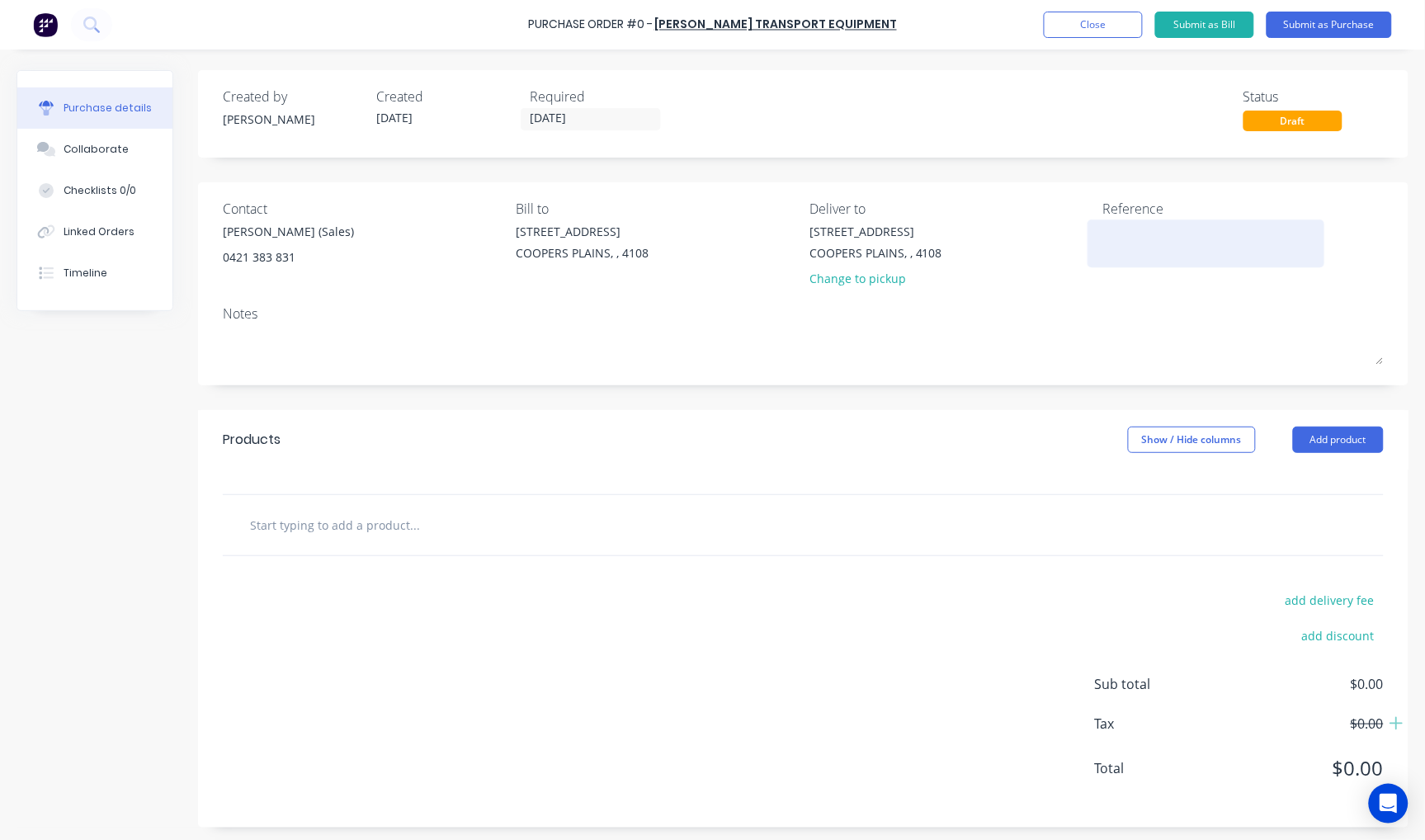
click at [1143, 241] on textarea at bounding box center [1206, 241] width 207 height 37
type textarea "TBA"
type textarea "x"
type textarea "TBA"
click at [331, 546] on div at bounding box center [803, 525] width 1161 height 60
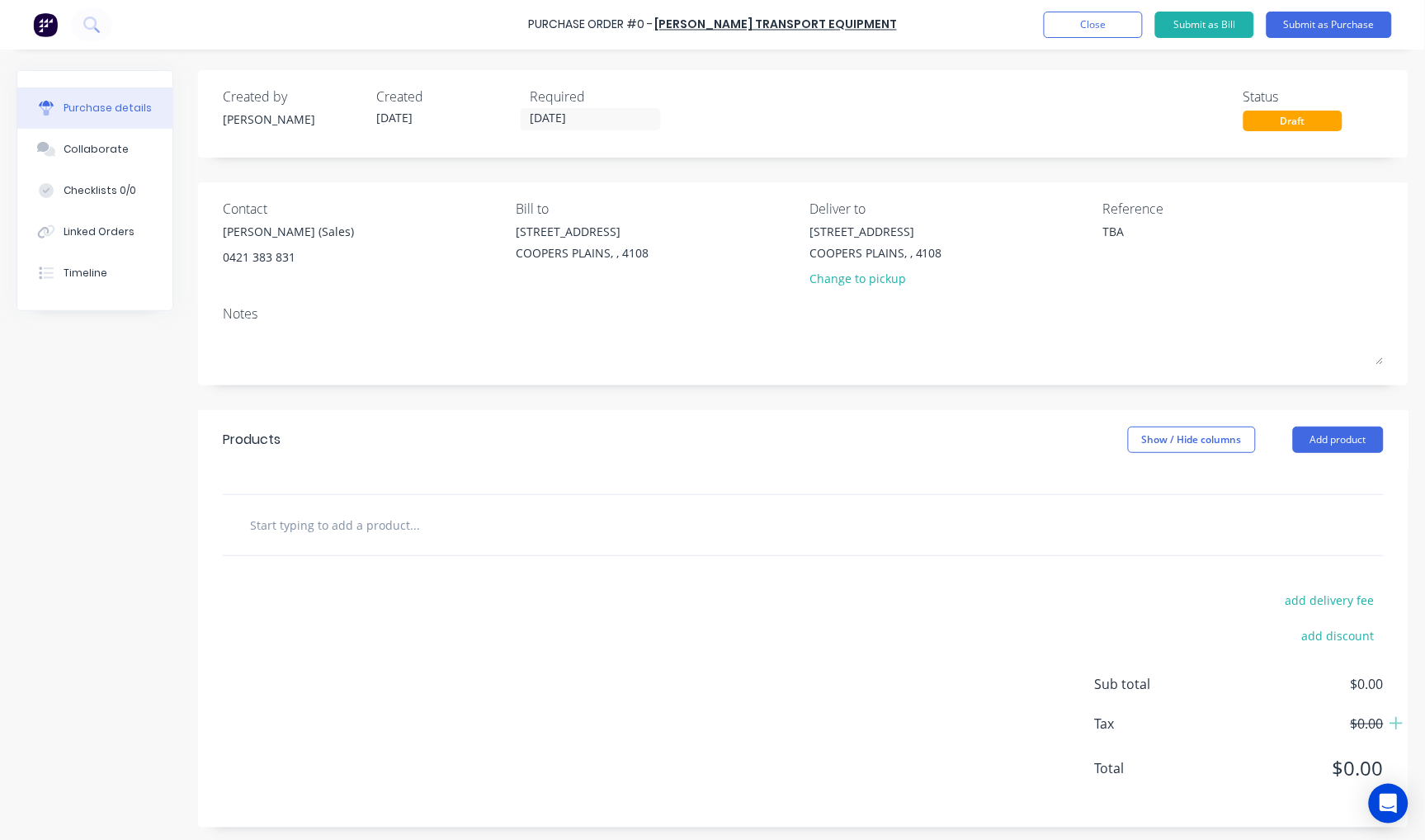
click at [335, 530] on input "text" at bounding box center [414, 525] width 331 height 33
type textarea "x"
type input "T"
type textarea "x"
type input "T1"
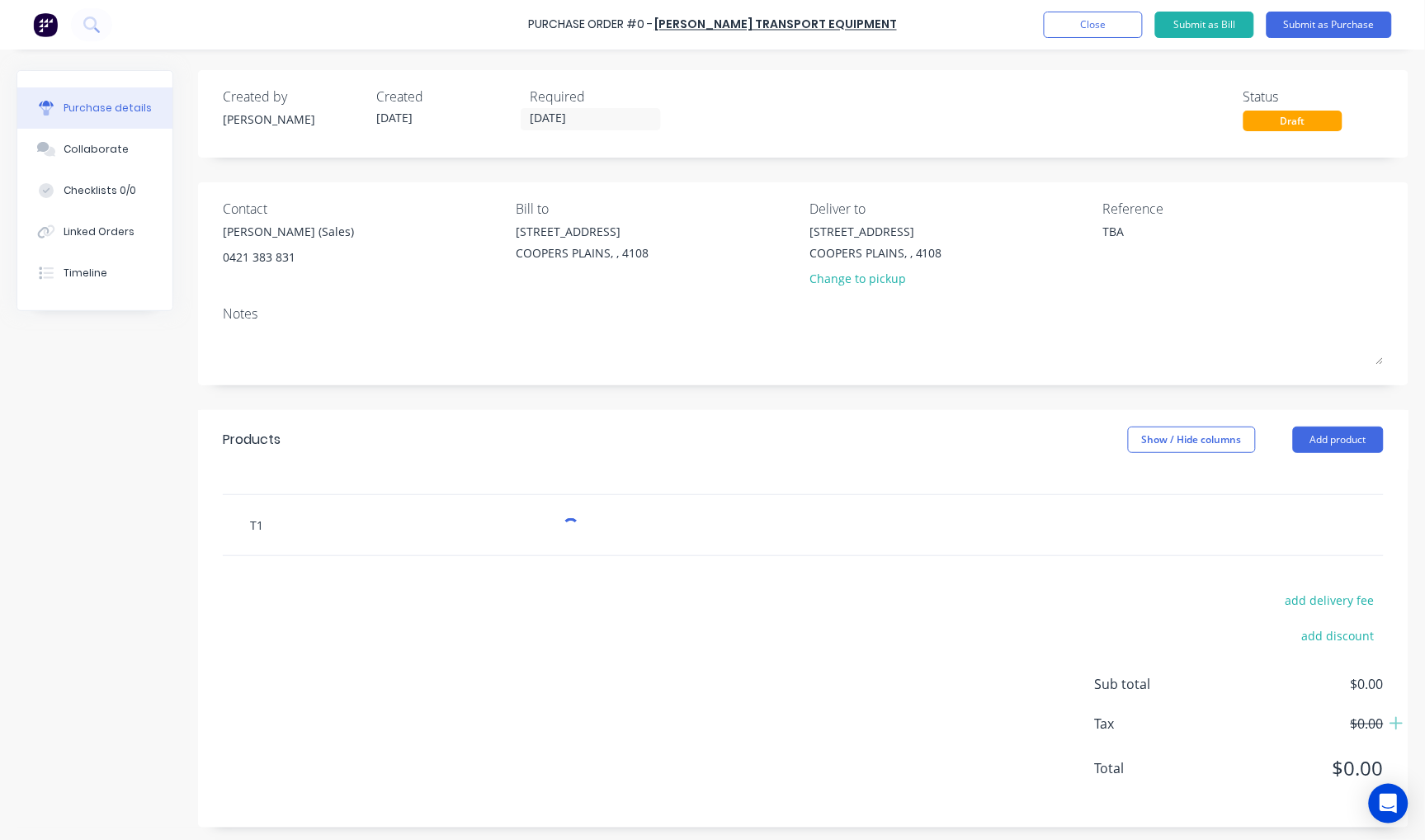
type textarea "x"
type input "T12"
type textarea "x"
type input "T126"
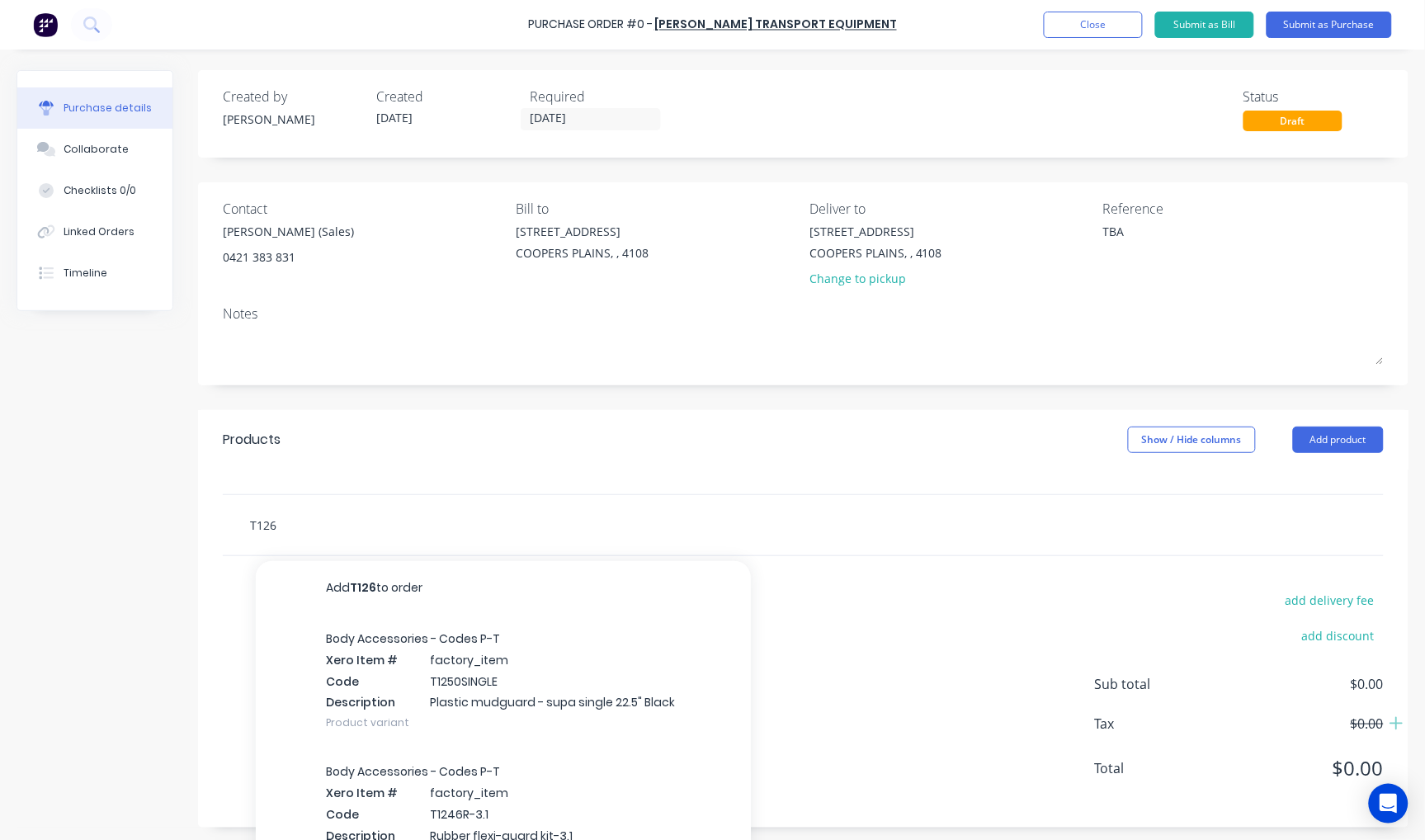
type textarea "x"
type input "T1263"
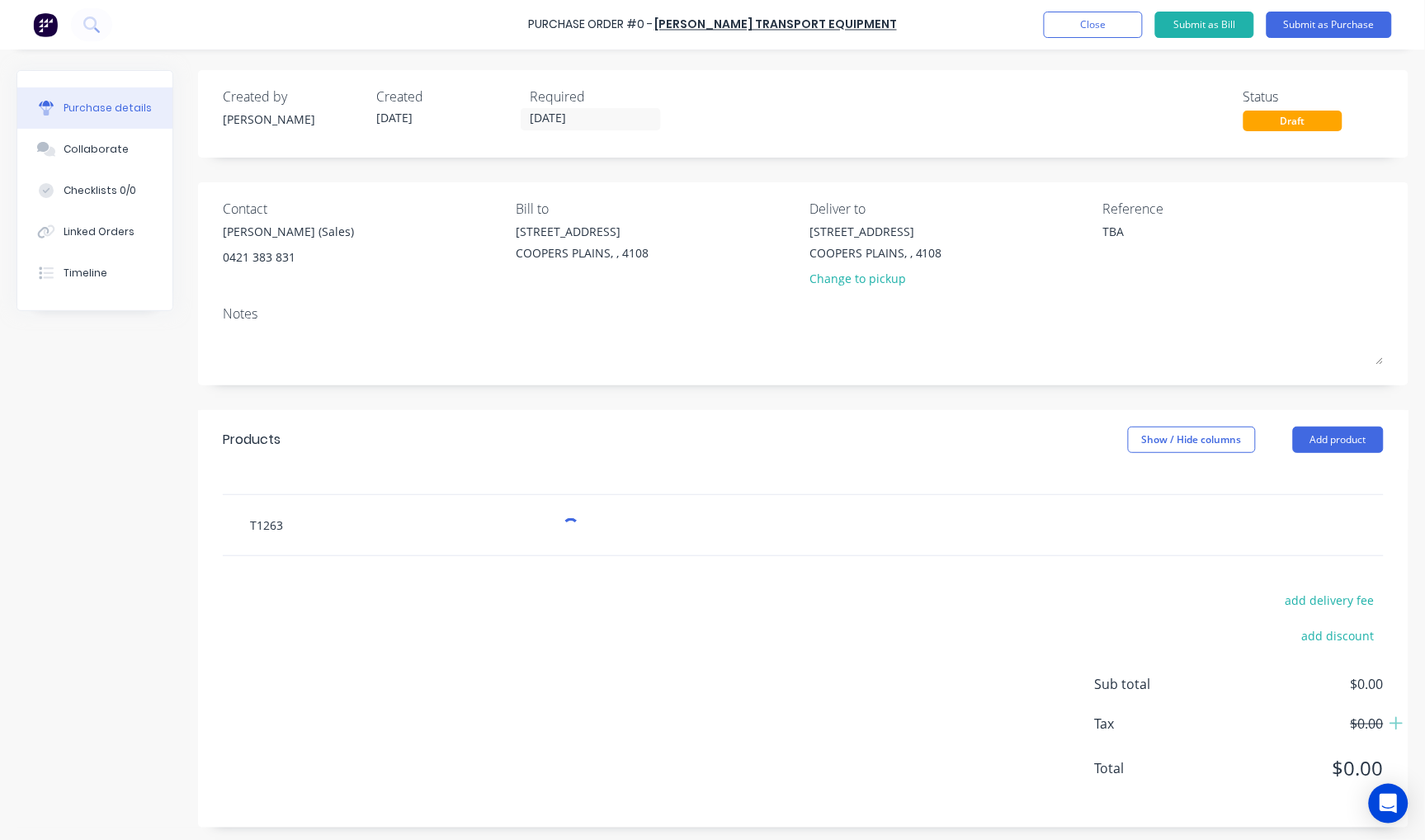
type textarea "x"
type input "T1263H"
type textarea "x"
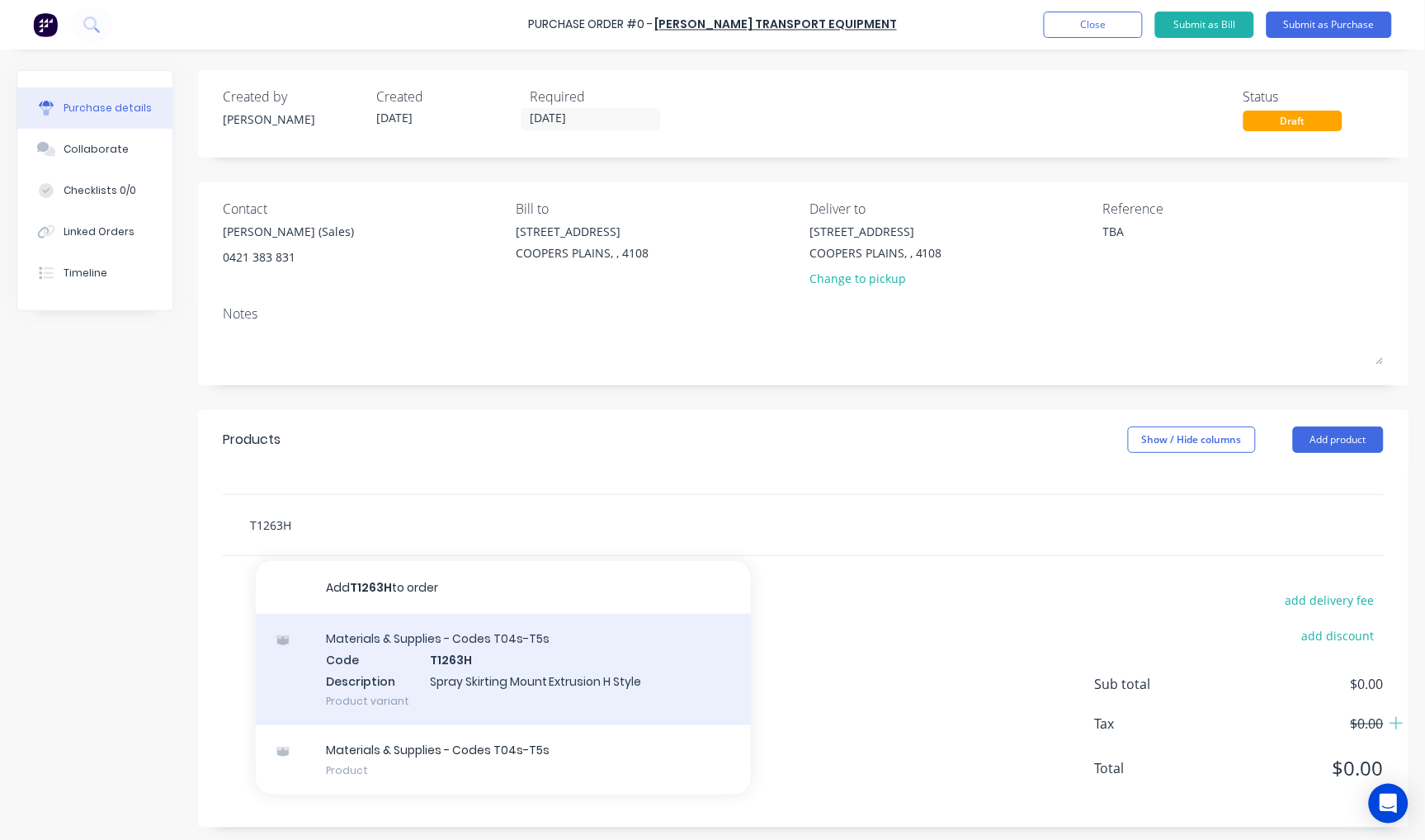
type input "T1263H"
click at [509, 666] on div "Materials & Supplies - Codes T04s-T5s Code T1263H Description Spray Skirting Mo…" at bounding box center [504, 669] width 495 height 111
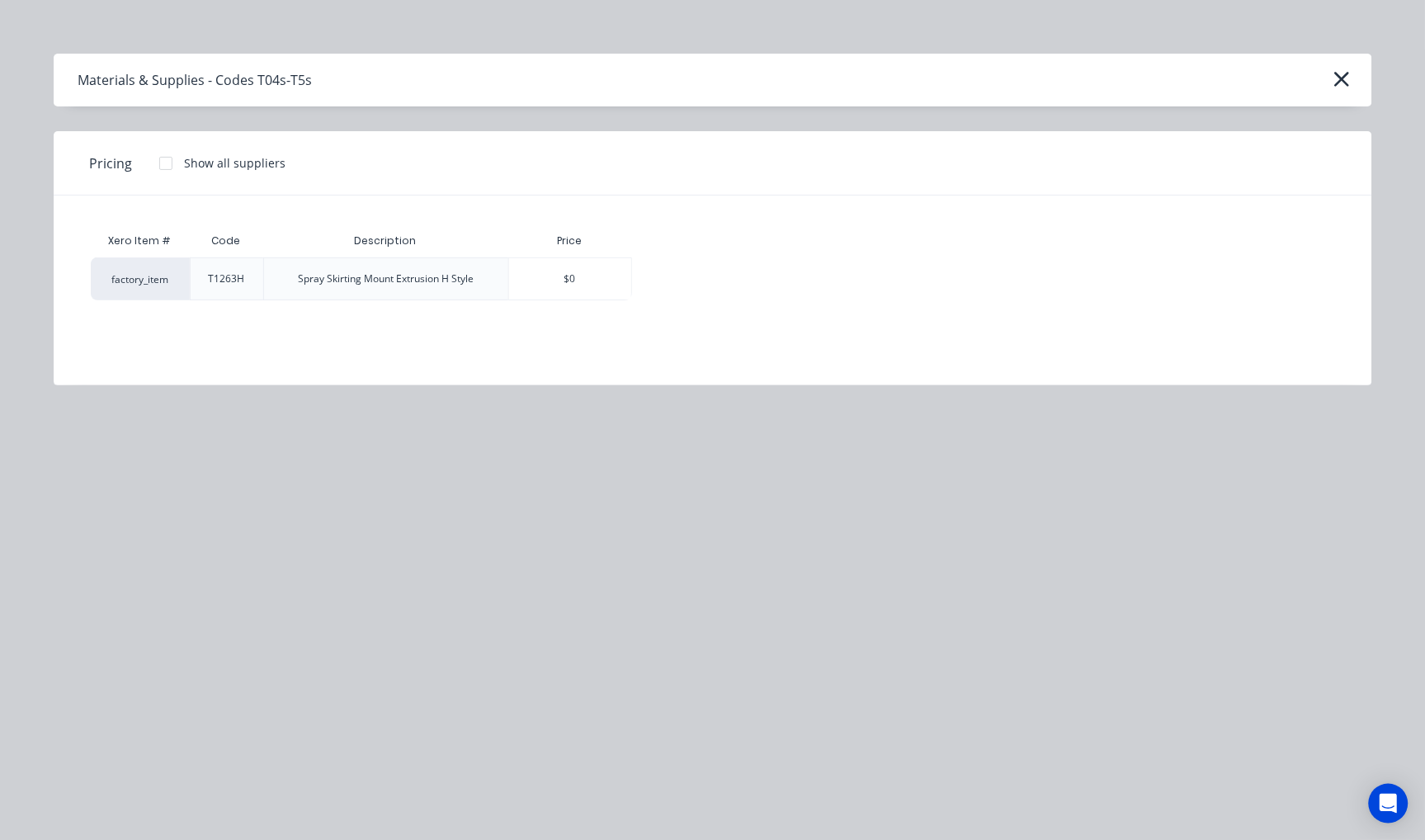
click at [152, 167] on div at bounding box center [166, 163] width 33 height 33
click at [710, 278] on div "$28.35" at bounding box center [690, 278] width 114 height 41
type textarea "x"
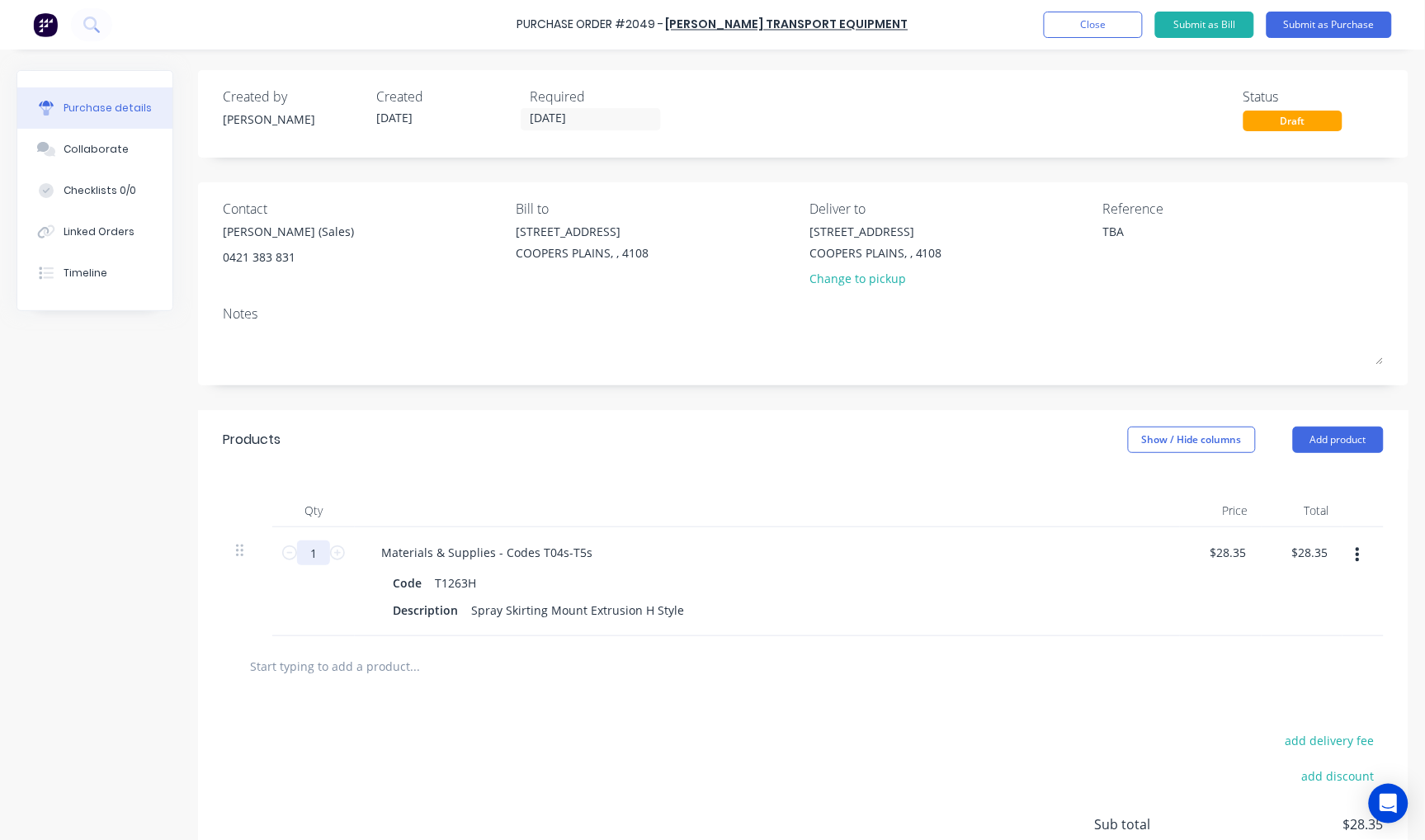
click at [311, 550] on input "1" at bounding box center [313, 552] width 33 height 25
type textarea "x"
type input "10"
type input "$283.50"
type textarea "x"
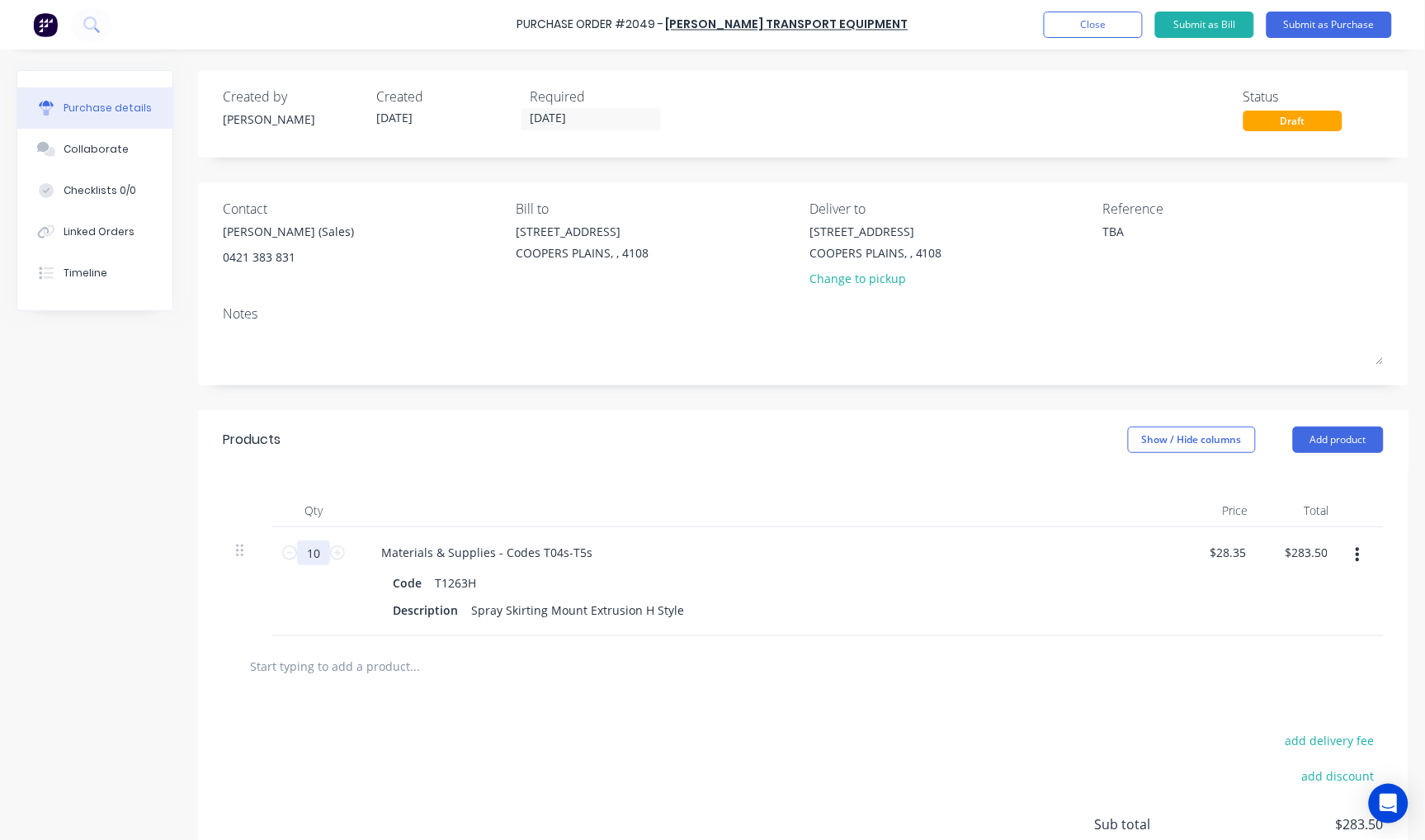
type input "10"
click at [333, 665] on input "text" at bounding box center [414, 666] width 331 height 33
type textarea "x"
type input "T"
type textarea "x"
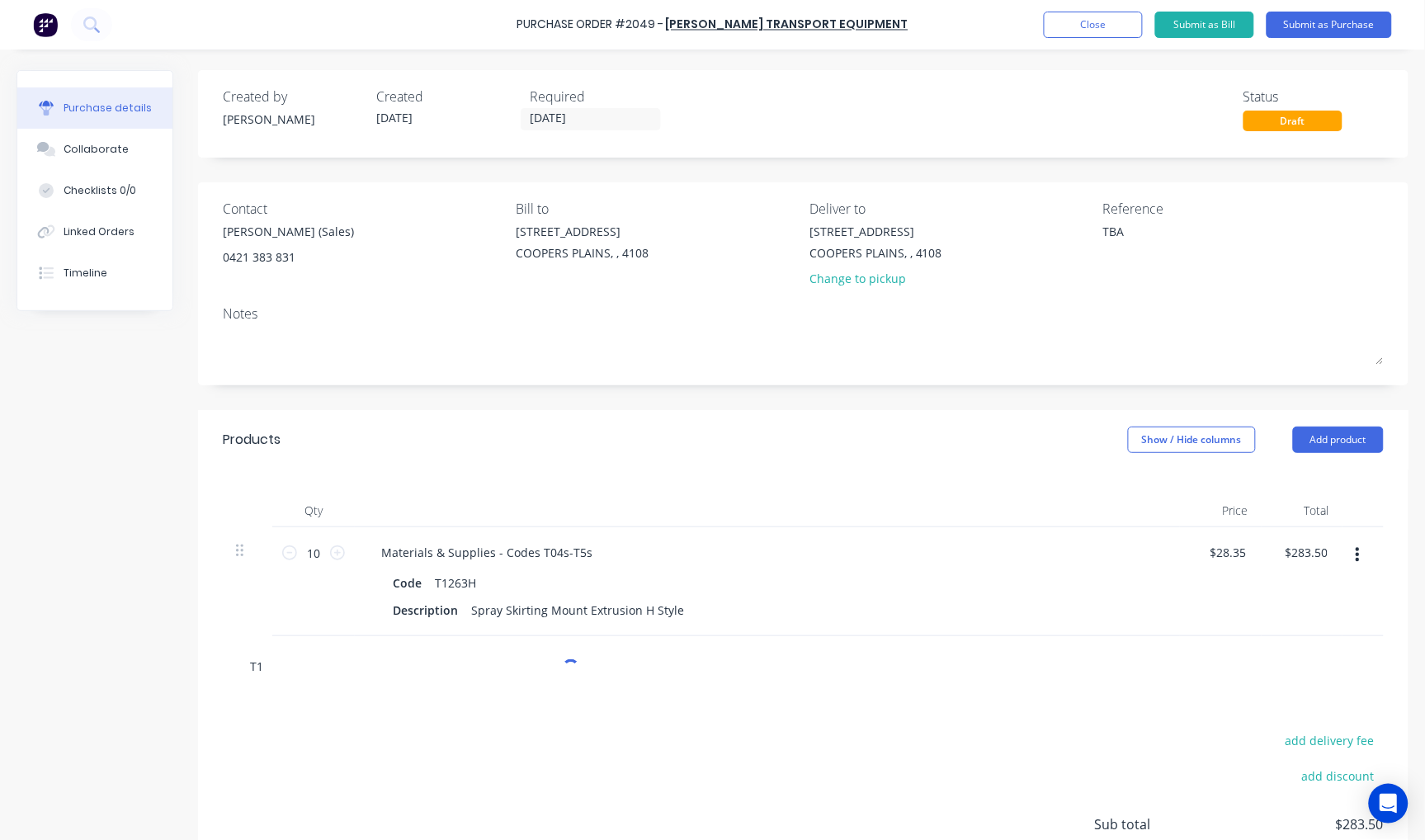
type input "T12"
type textarea "x"
type input "T126"
type textarea "x"
type input "T1261"
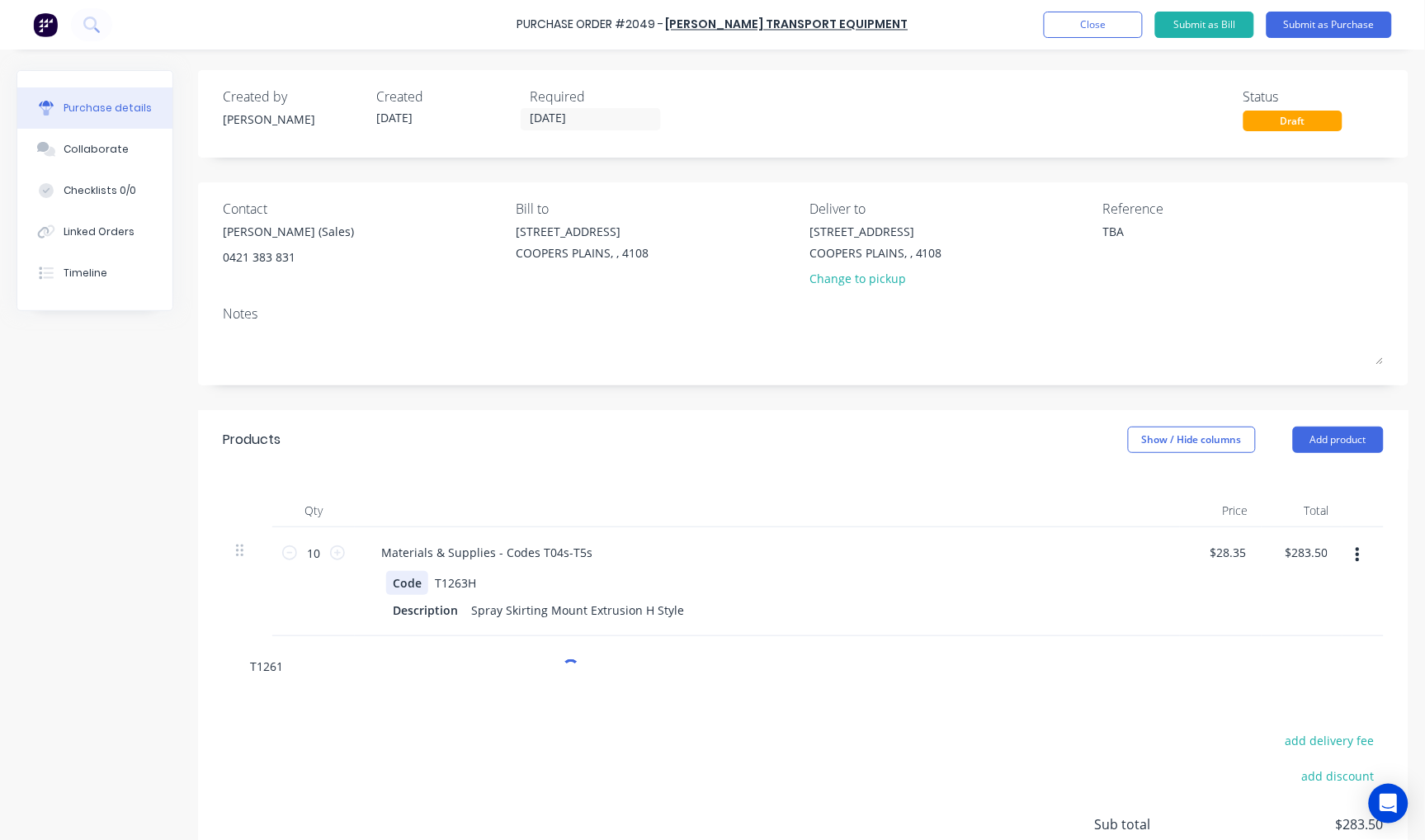
type textarea "x"
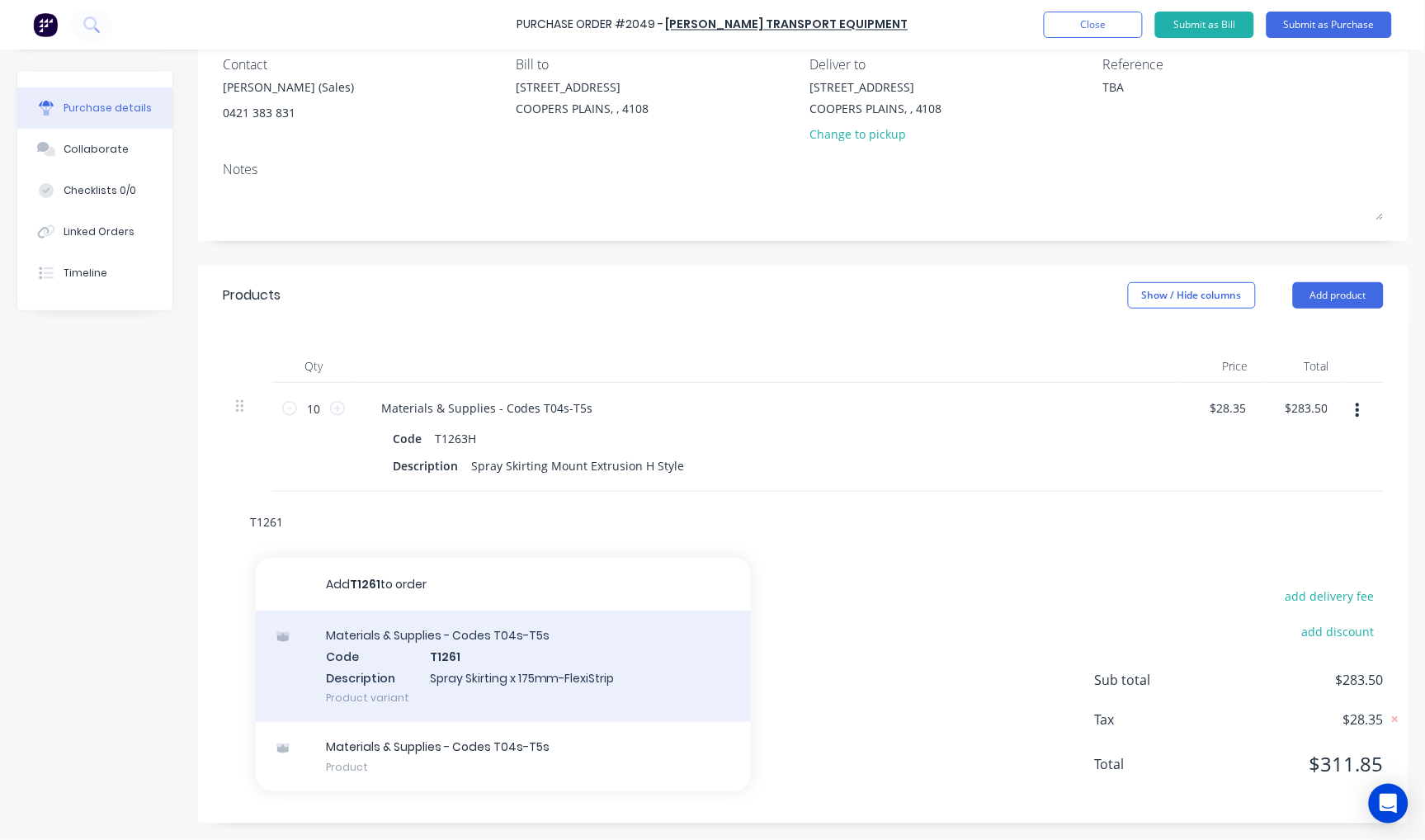
type input "T1261"
click at [515, 658] on div "Materials & Supplies - Codes T04s-T5s Code T1261 Description Spray Skirting x 1…" at bounding box center [504, 666] width 495 height 111
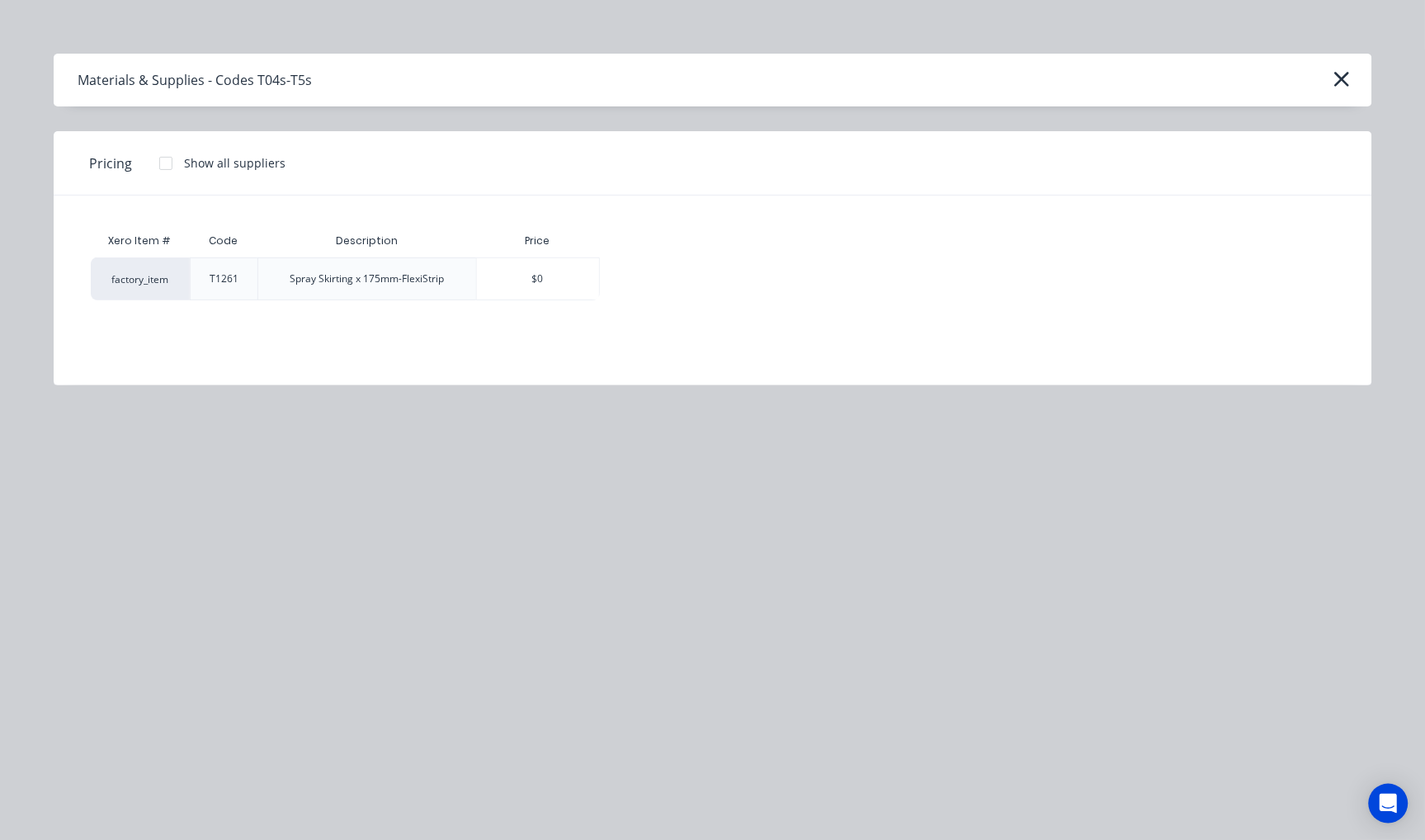
click at [157, 159] on div at bounding box center [166, 163] width 33 height 33
click at [641, 270] on div "$37.94" at bounding box center [658, 278] width 114 height 41
type textarea "x"
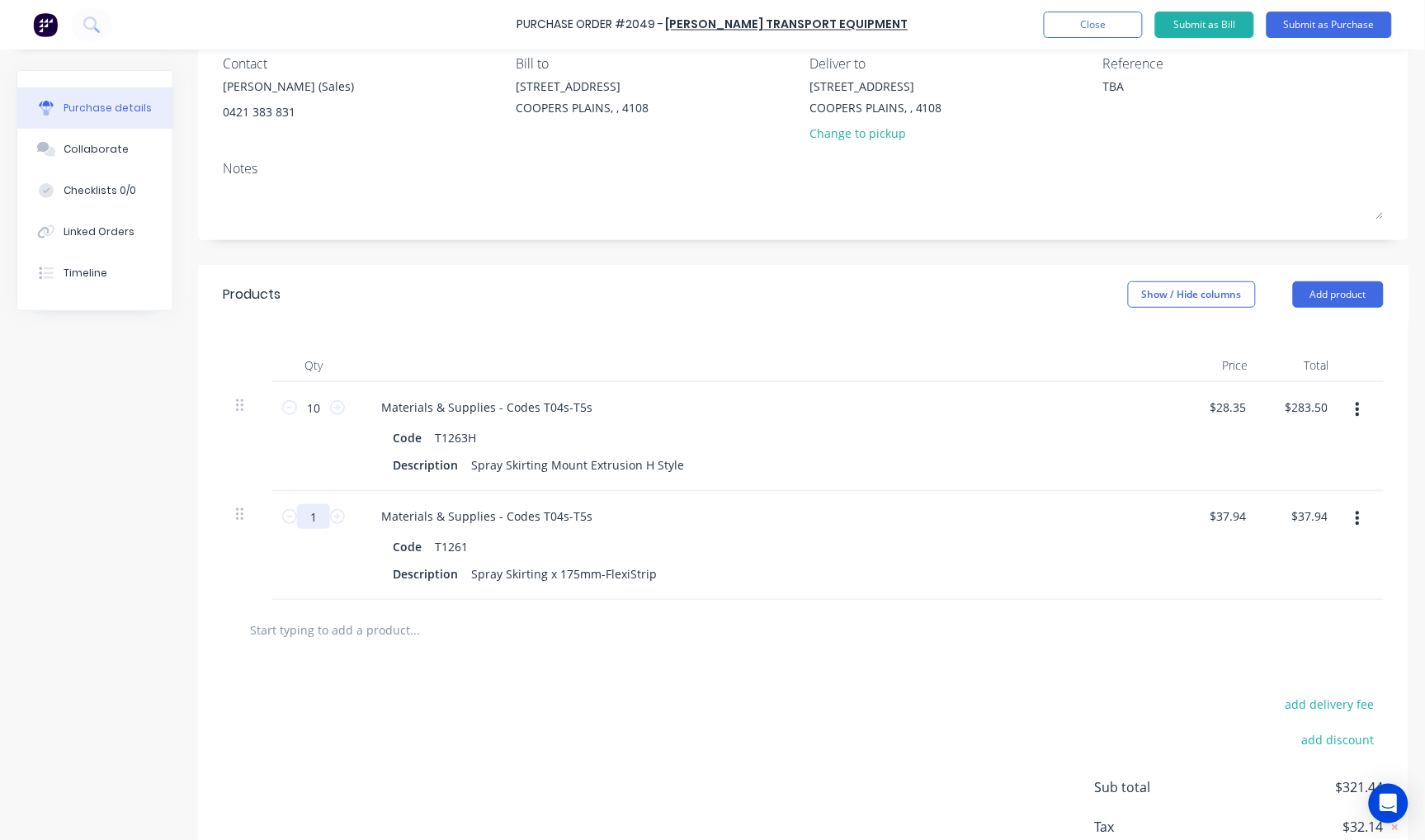
type textarea "x"
click at [310, 516] on input "1" at bounding box center [313, 516] width 33 height 25
type input "2"
type textarea "x"
type input "$75.88"
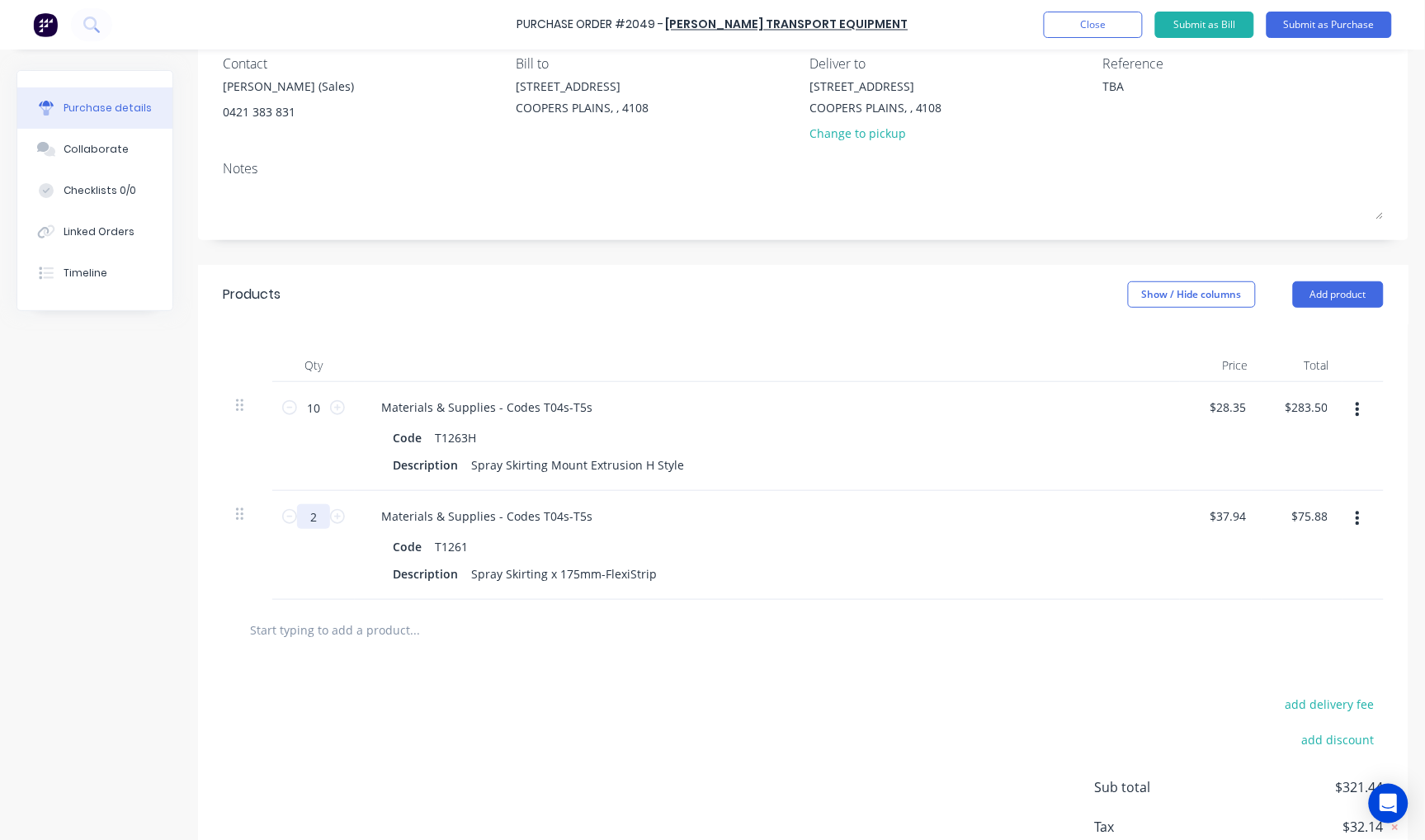
type textarea "x"
type input "2"
click at [654, 574] on div "Spray Skirting x 175mm-FlexiStrip" at bounding box center [564, 573] width 199 height 24
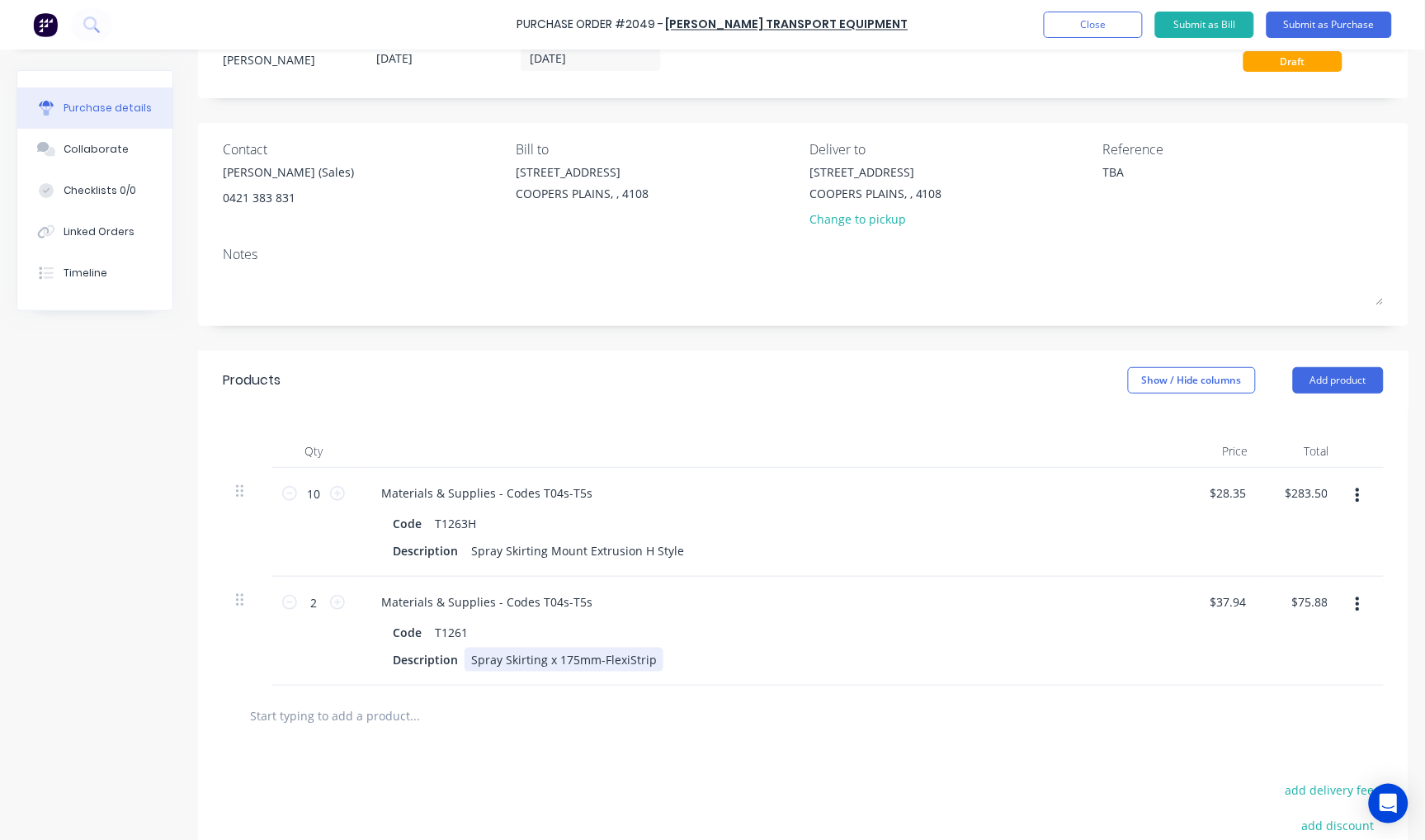
scroll to position [0, 0]
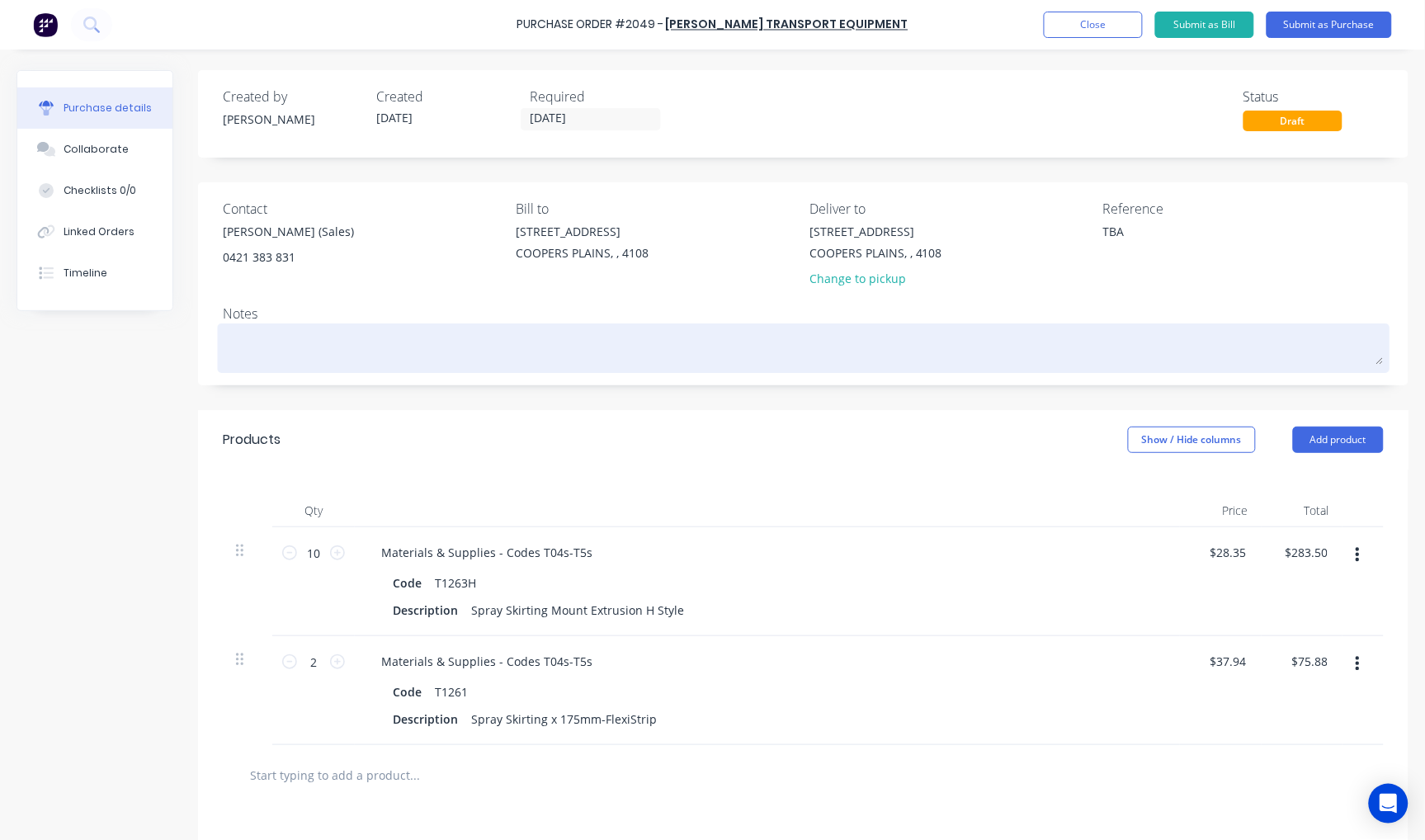
click at [286, 350] on textarea at bounding box center [803, 346] width 1161 height 37
type textarea "x"
type textarea "2"
type textarea "x"
type textarea "2"
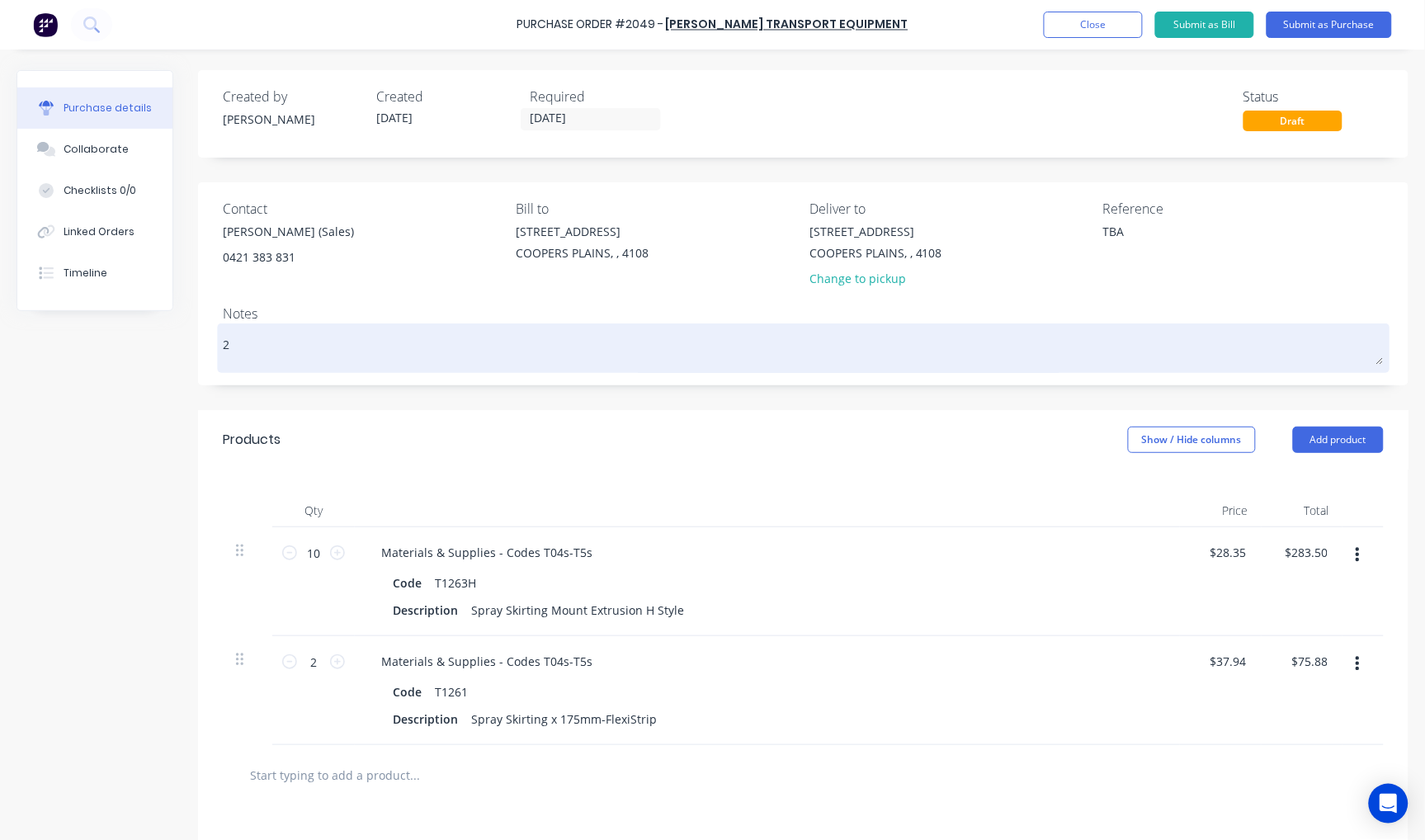
type textarea "x"
type textarea "2 B"
type textarea "x"
type textarea "2 Bo"
type textarea "x"
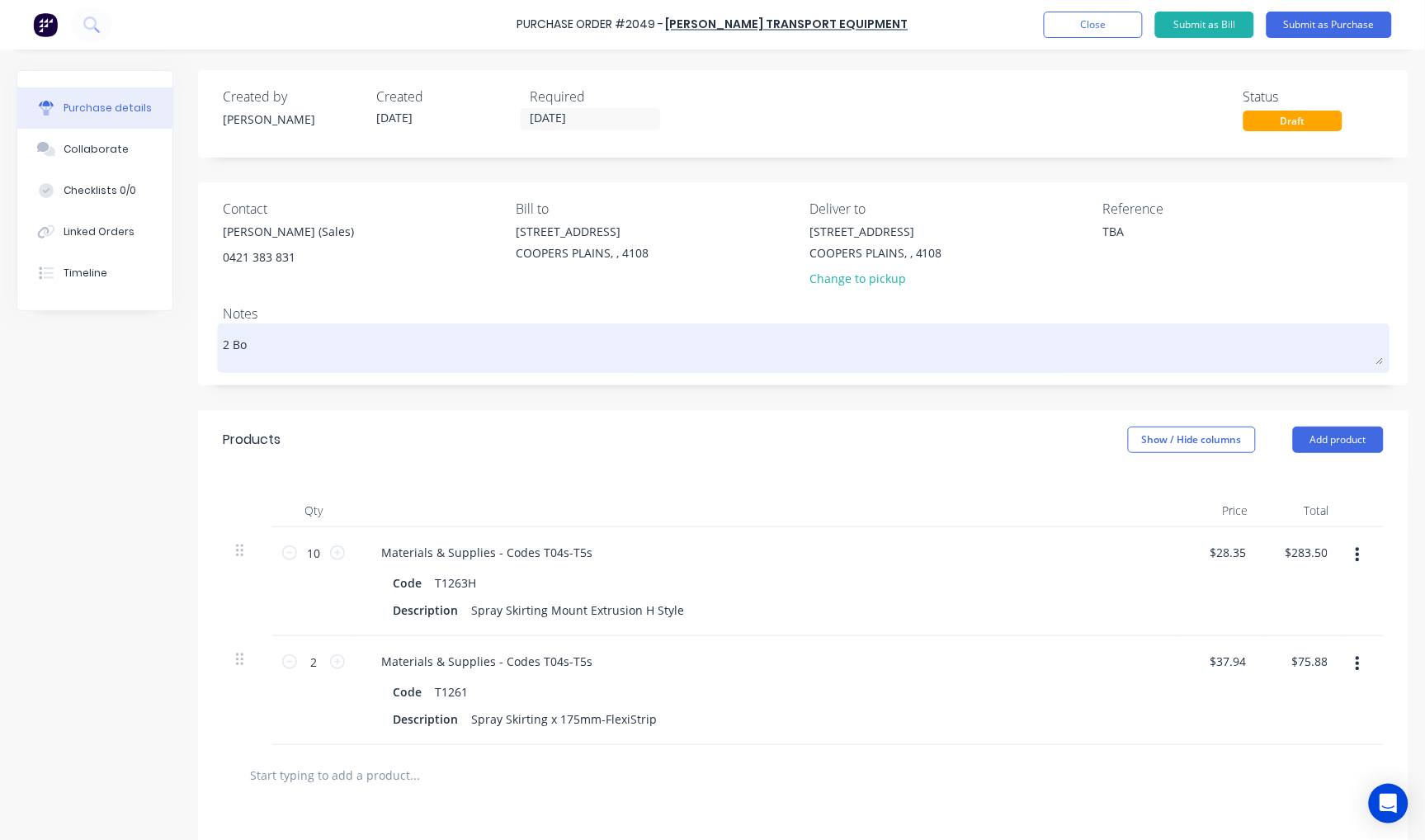
type textarea "2 Box"
type textarea "x"
type textarea "2 Boxe"
type textarea "x"
type textarea "2 Boxes"
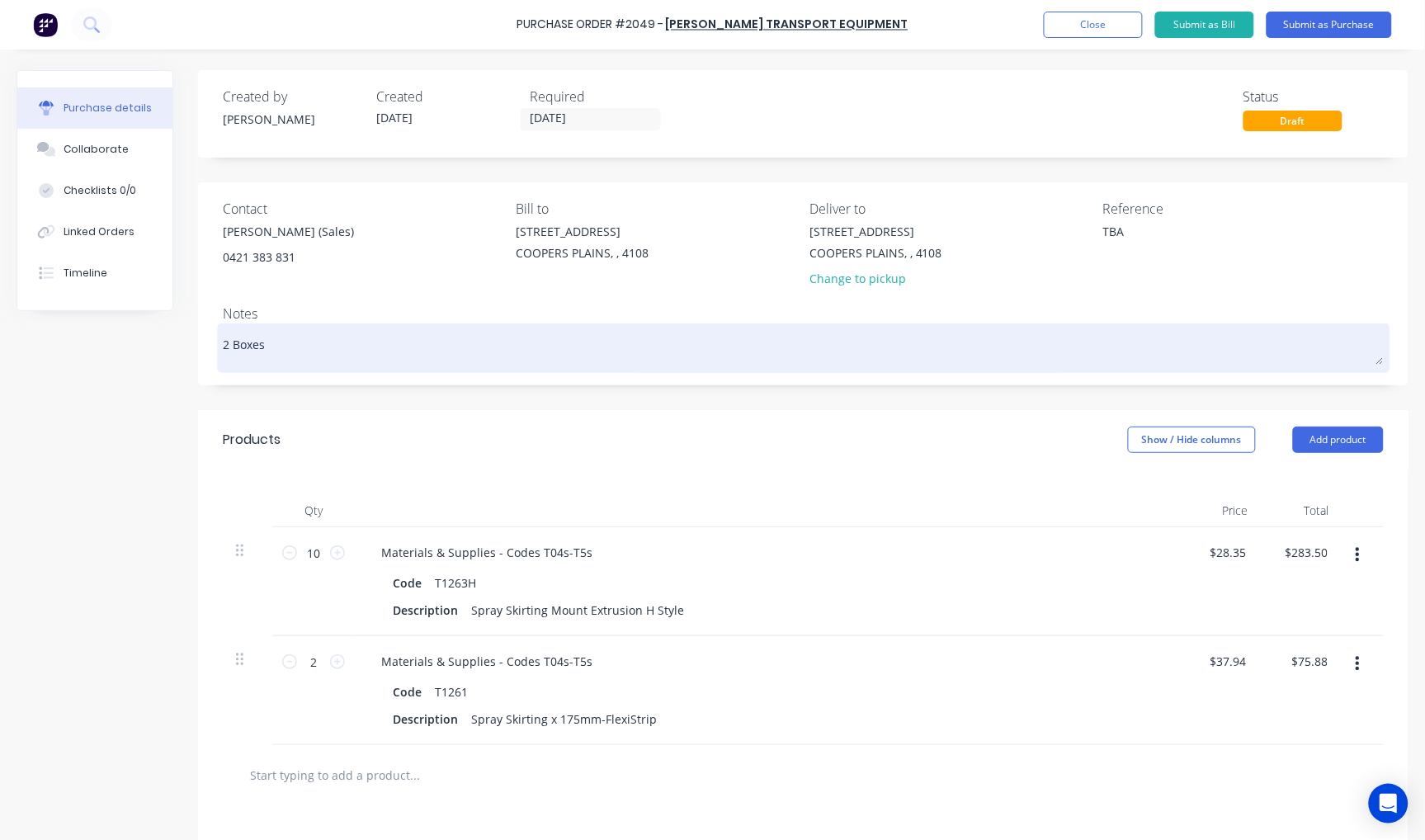
type textarea "x"
type textarea "2 Boxes"
type textarea "x"
type textarea "2 Boxes o"
type textarea "x"
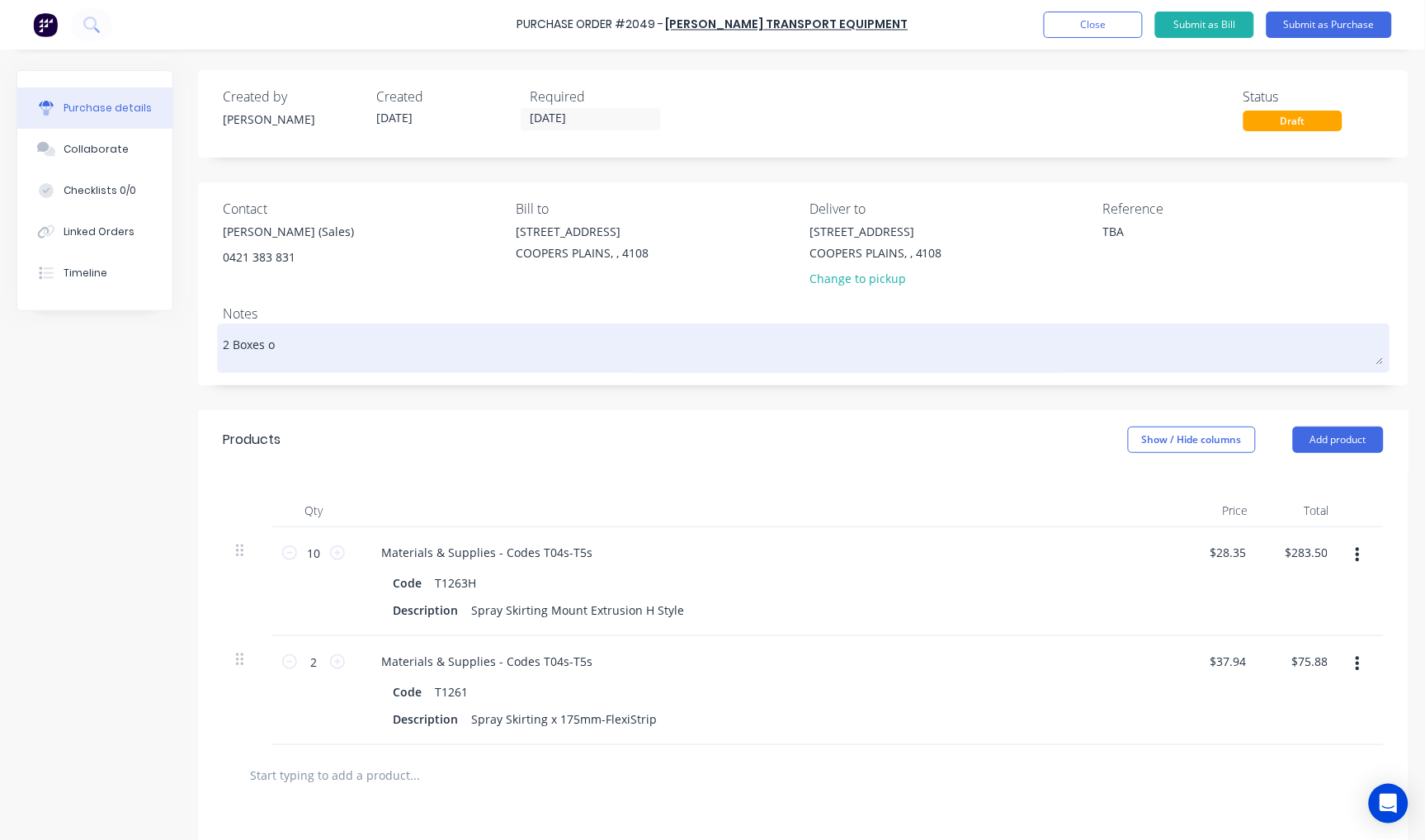
type textarea "2 Boxes of"
type textarea "x"
type textarea "2 Boxes of"
type textarea "x"
type textarea "2 Boxes of t"
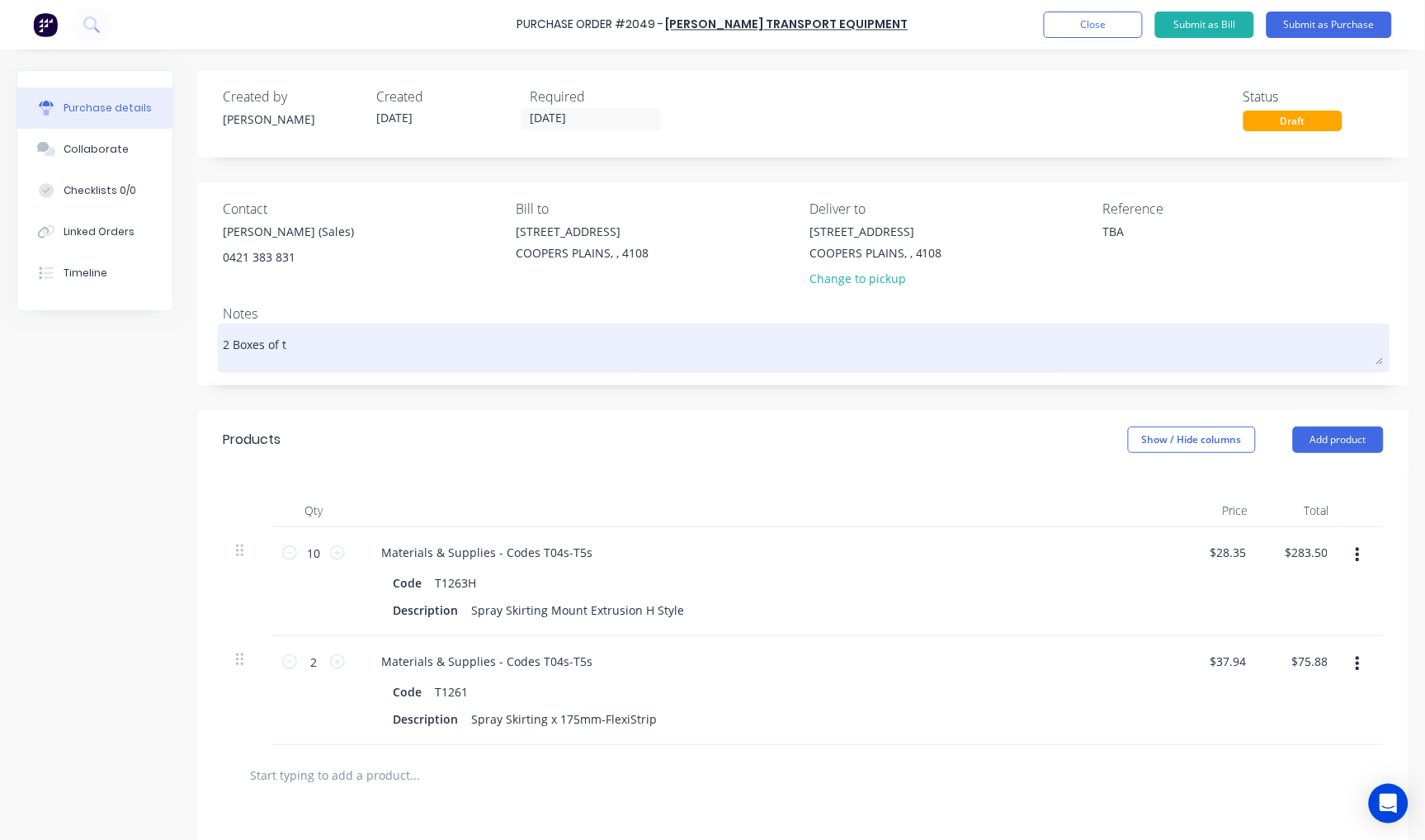
type textarea "x"
type textarea "2 Boxes of th"
type textarea "x"
type textarea "2 Boxes of the"
type textarea "x"
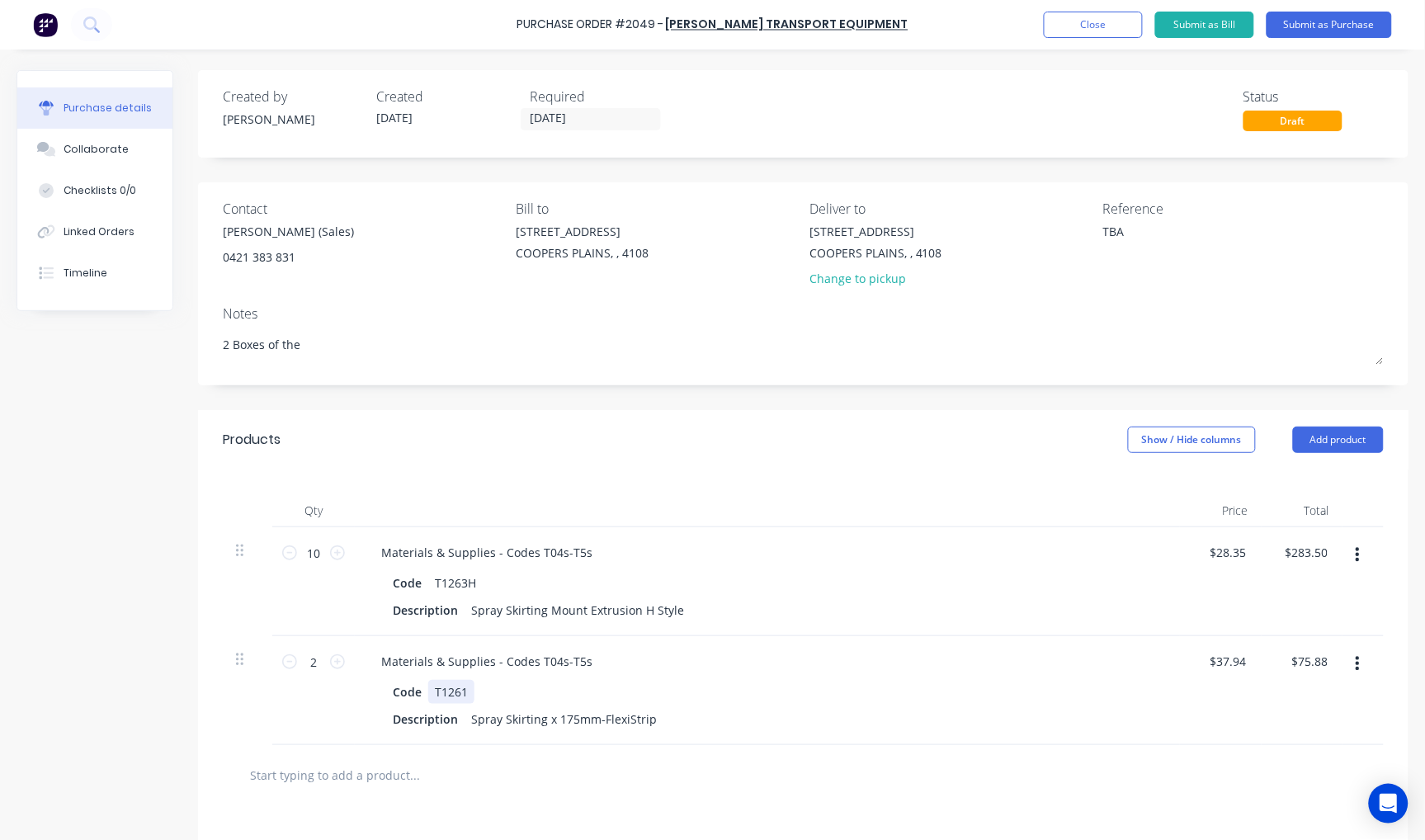
type textarea "2 Boxes of the"
type textarea "x"
type textarea "2 Boxes of the"
click at [452, 688] on div "T1261" at bounding box center [452, 691] width 47 height 24
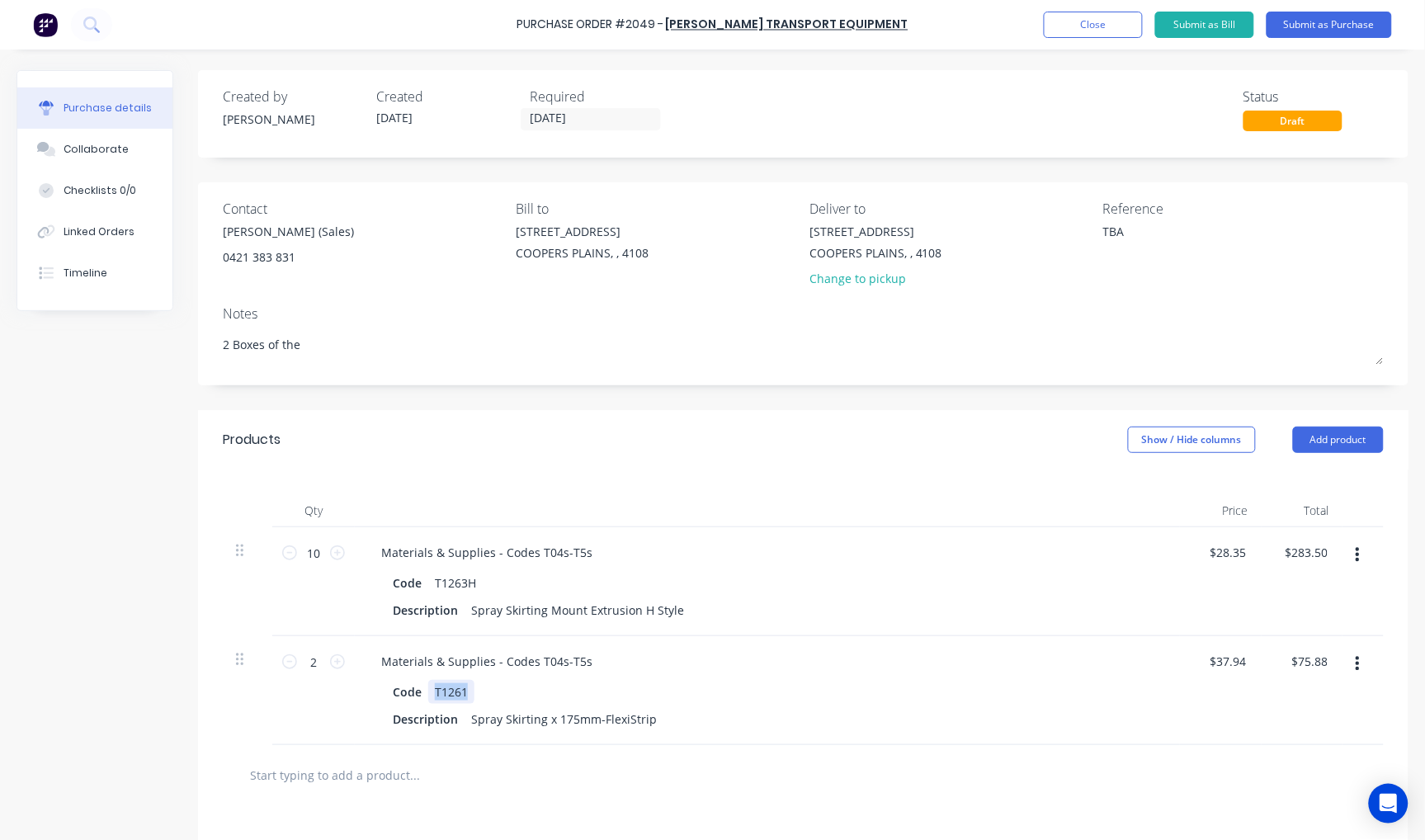
copy div "T1261"
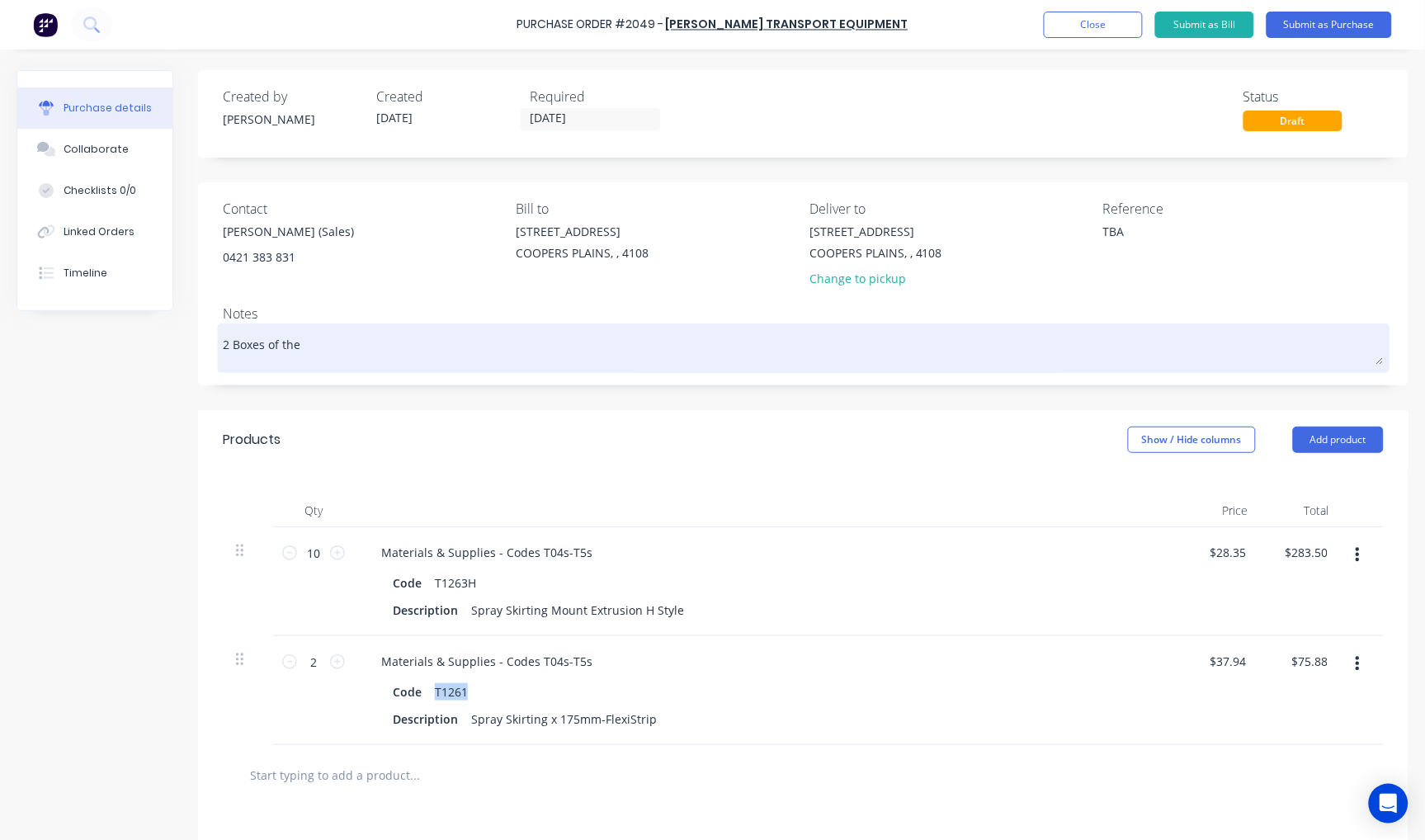
click at [309, 342] on textarea "2 Boxes of the" at bounding box center [803, 346] width 1161 height 37
paste textarea "T1261"
type textarea "x"
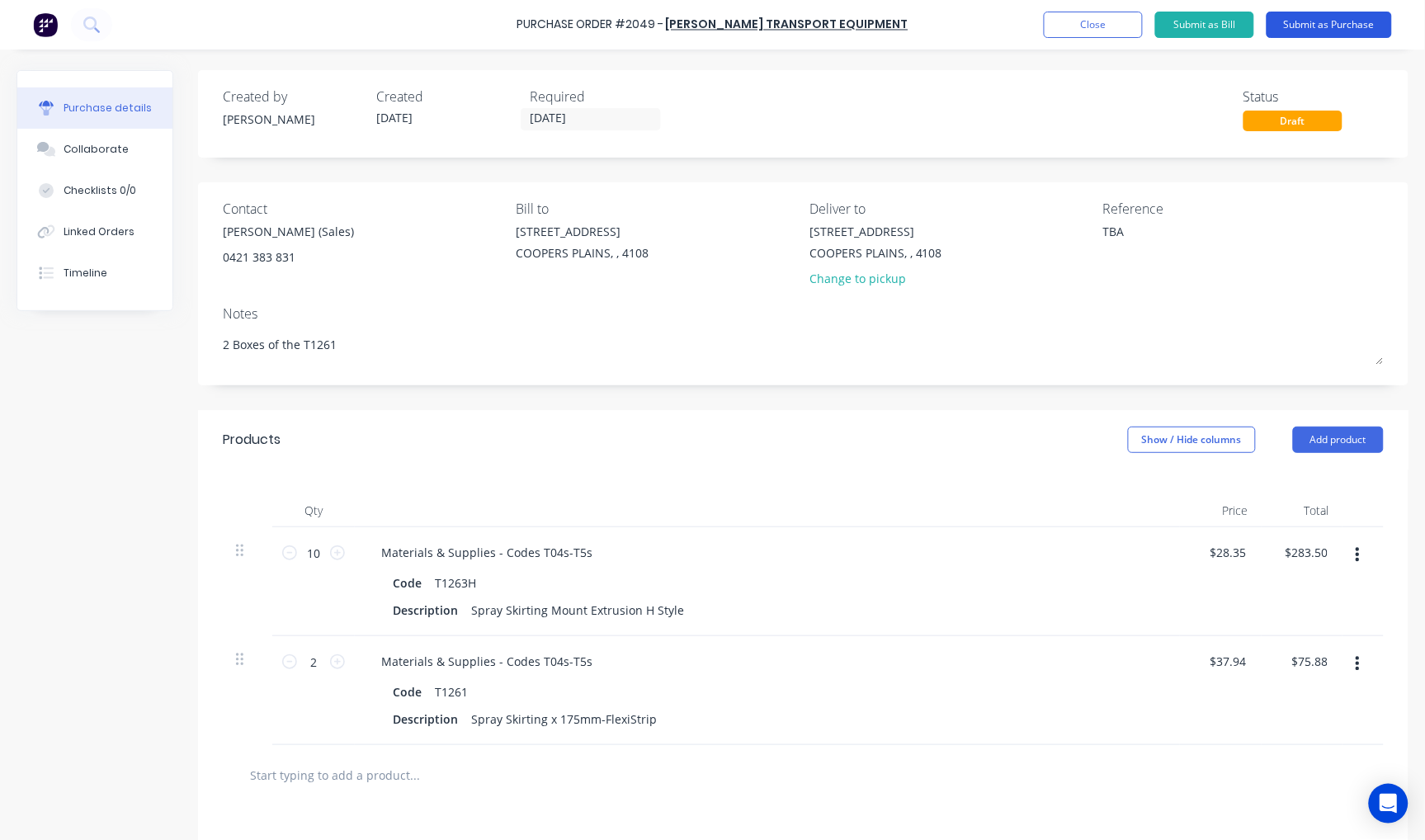
type textarea "2 Boxes of the T1261"
type textarea "x"
type textarea "2 Boxes of the T1261"
click at [1335, 23] on button "Submit as Purchase" at bounding box center [1330, 25] width 126 height 27
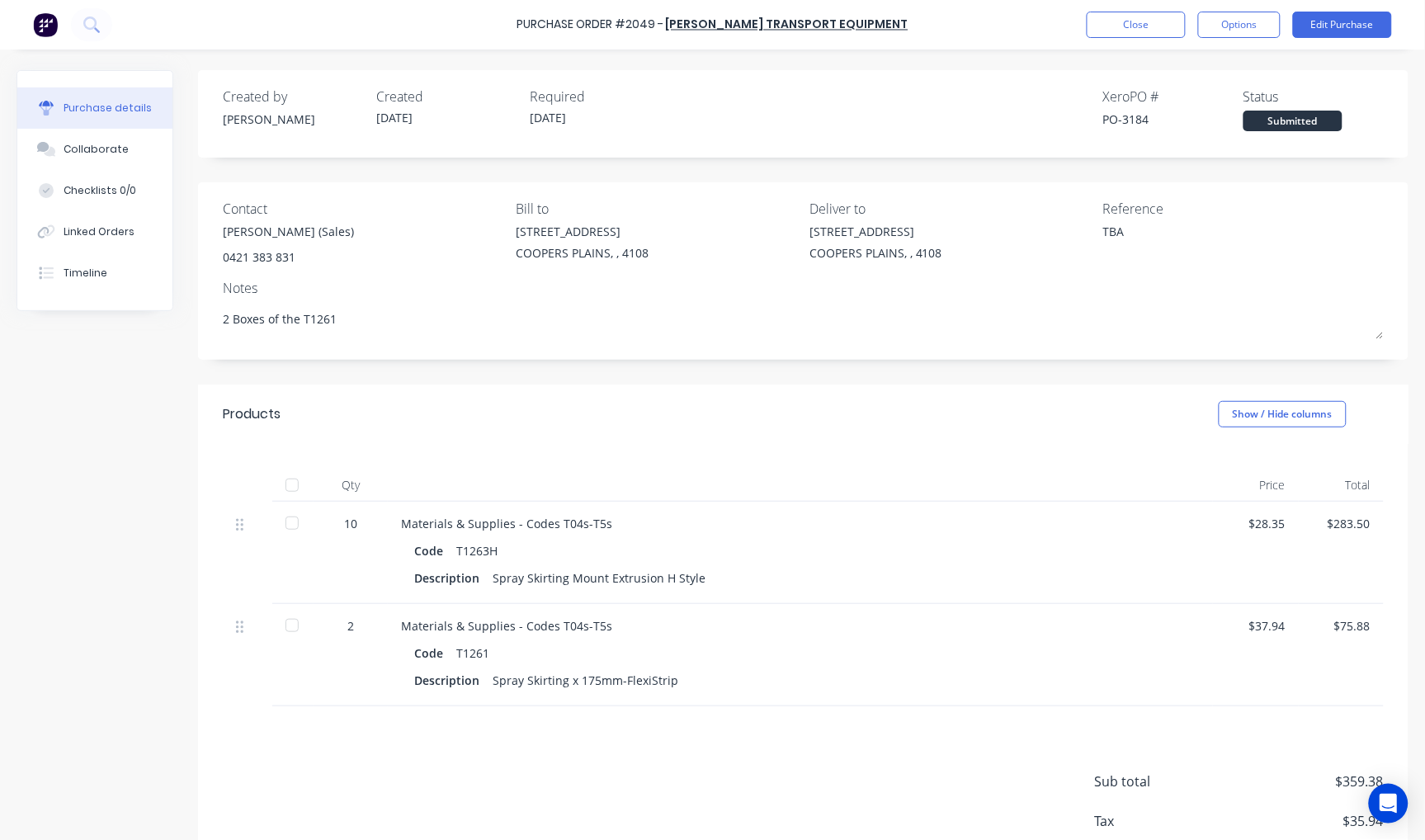
drag, startPoint x: 340, startPoint y: 316, endPoint x: 212, endPoint y: 310, distance: 128.1
click at [212, 310] on div "Contact [PERSON_NAME] (Sales) 0421 383 831 Bill to [STREET_ADDRESS] Deliver to …" at bounding box center [803, 270] width 1211 height 177
click at [1239, 31] on button "Options" at bounding box center [1239, 25] width 83 height 27
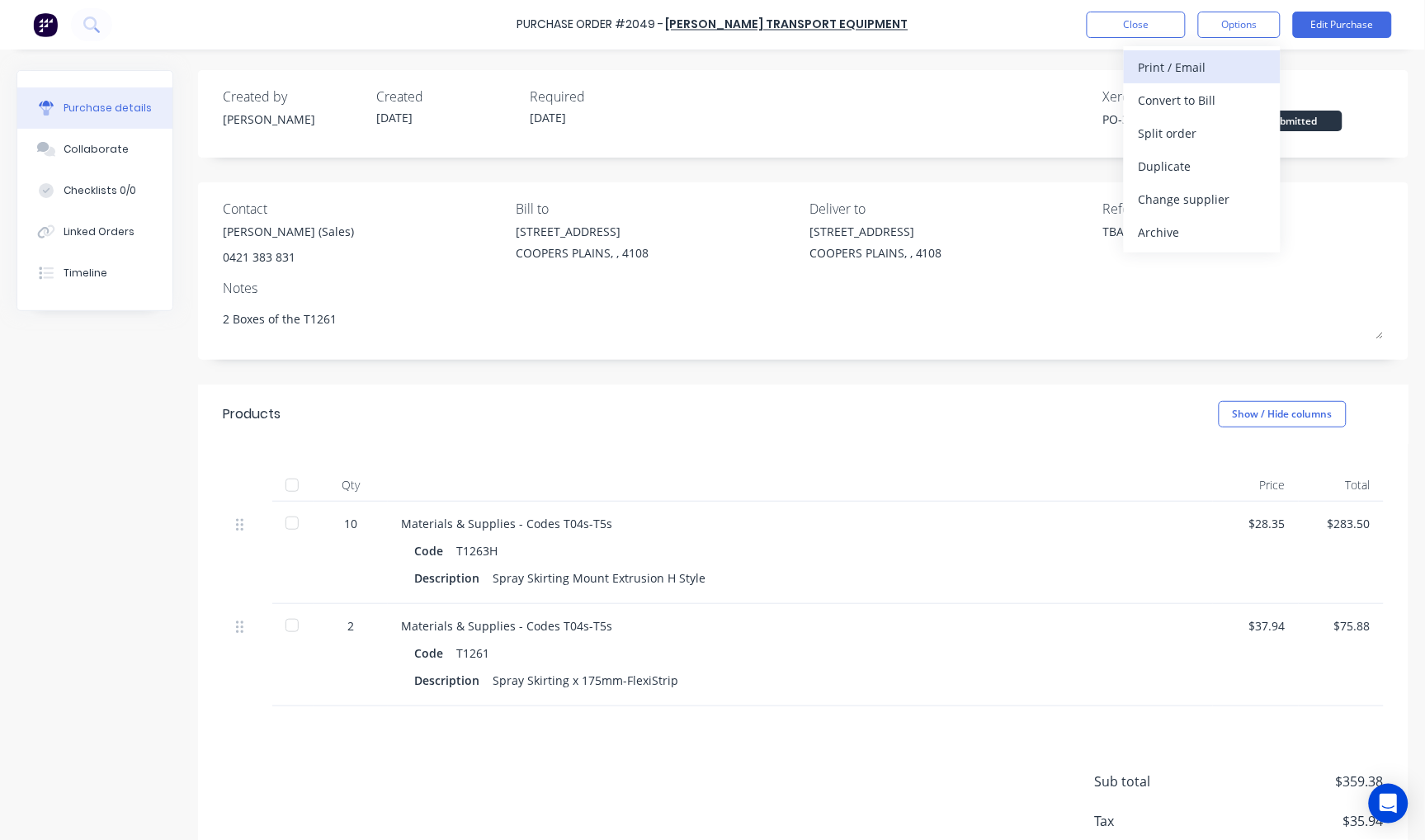
click at [1206, 64] on div "Print / Email" at bounding box center [1201, 67] width 127 height 24
click at [1191, 96] on div "With pricing" at bounding box center [1201, 100] width 127 height 24
type textarea "x"
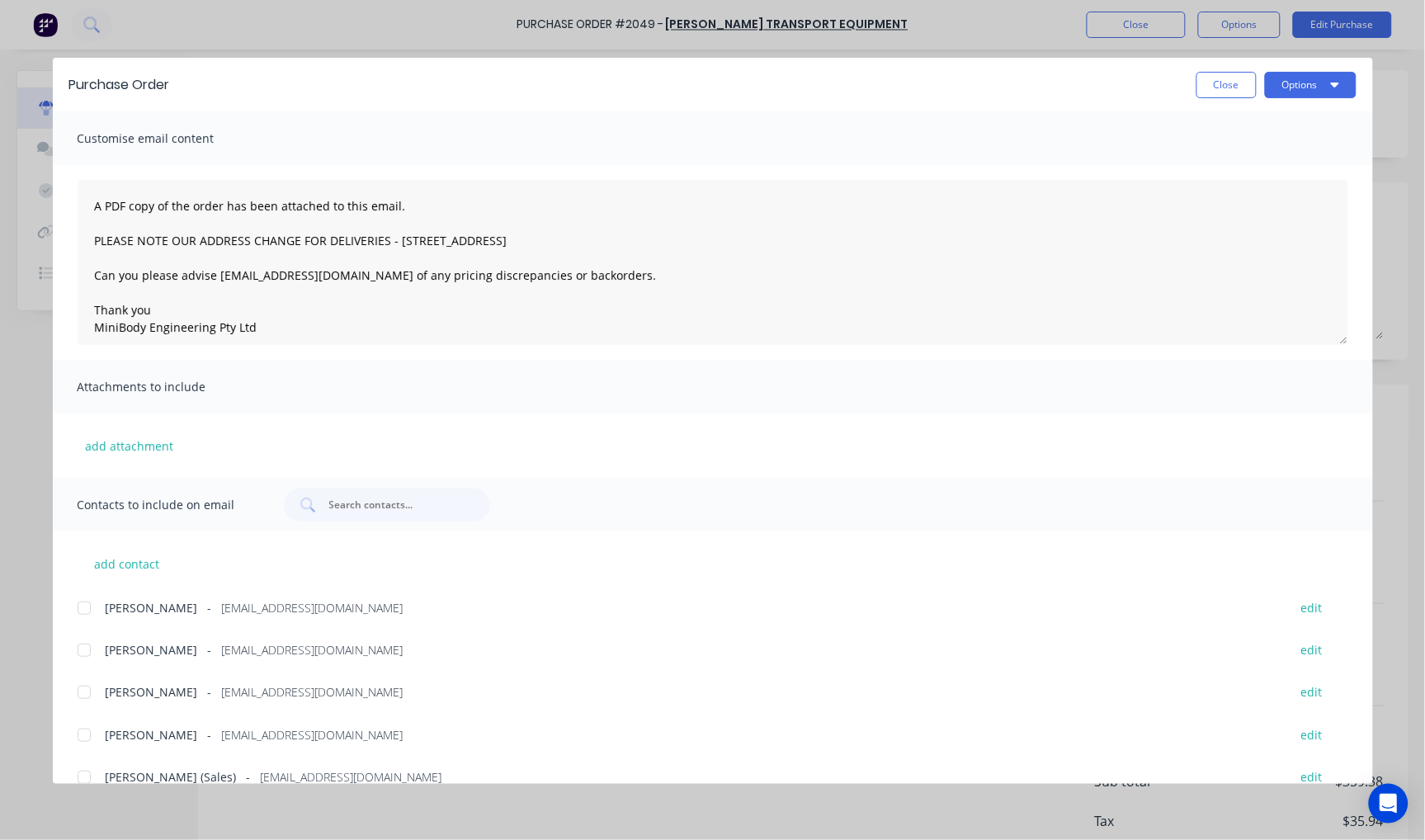
scroll to position [66, 0]
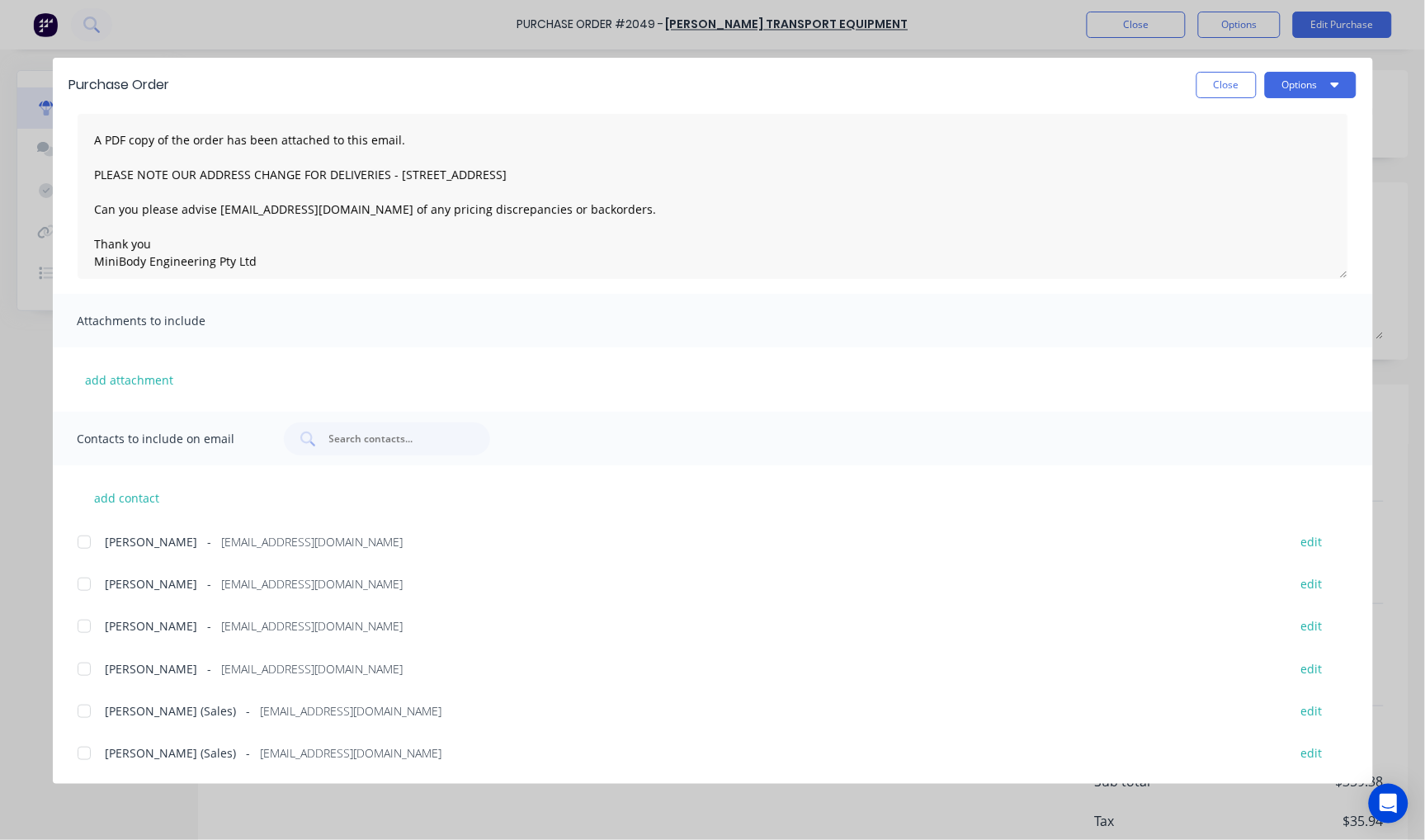
click at [83, 749] on div at bounding box center [84, 753] width 33 height 33
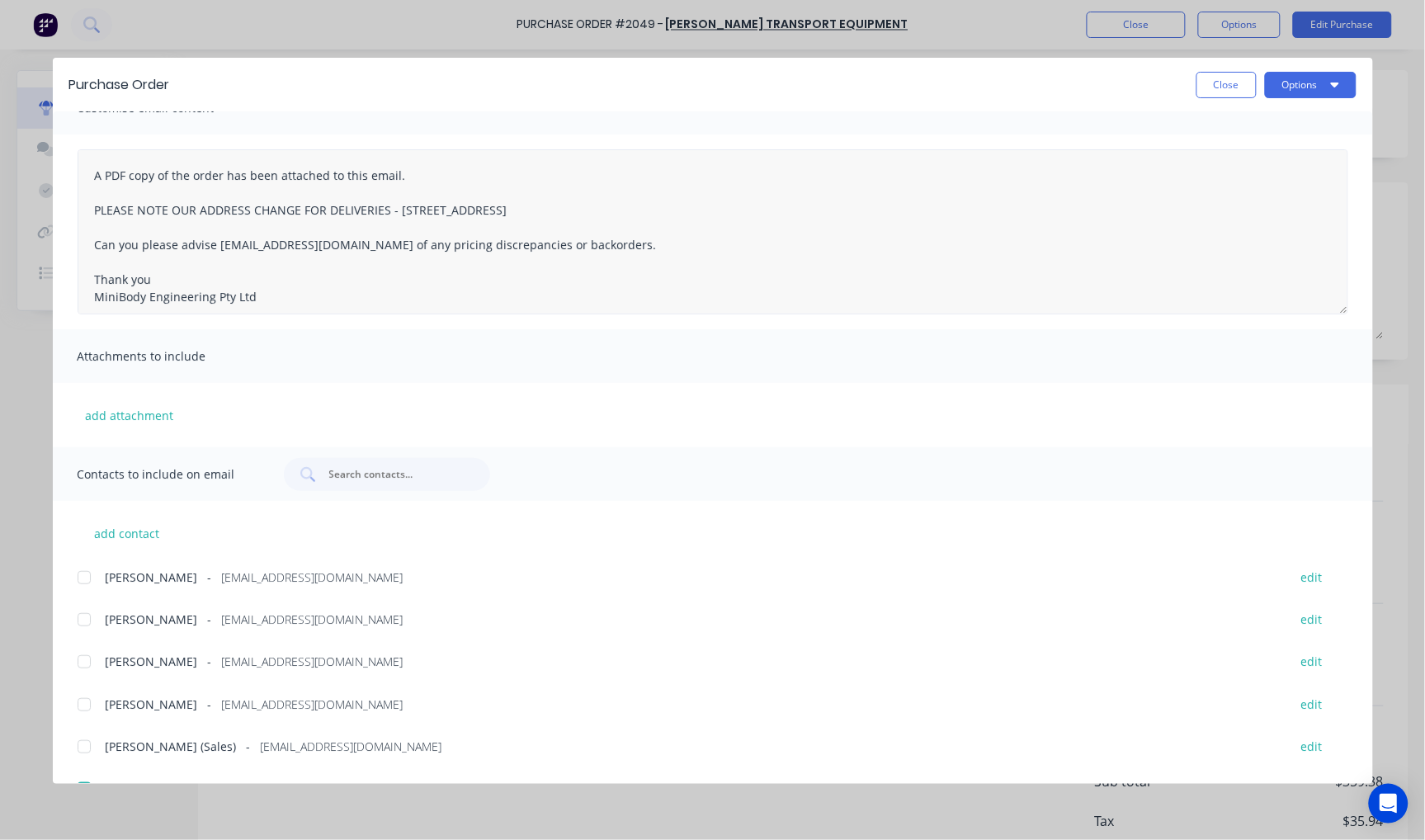
scroll to position [0, 0]
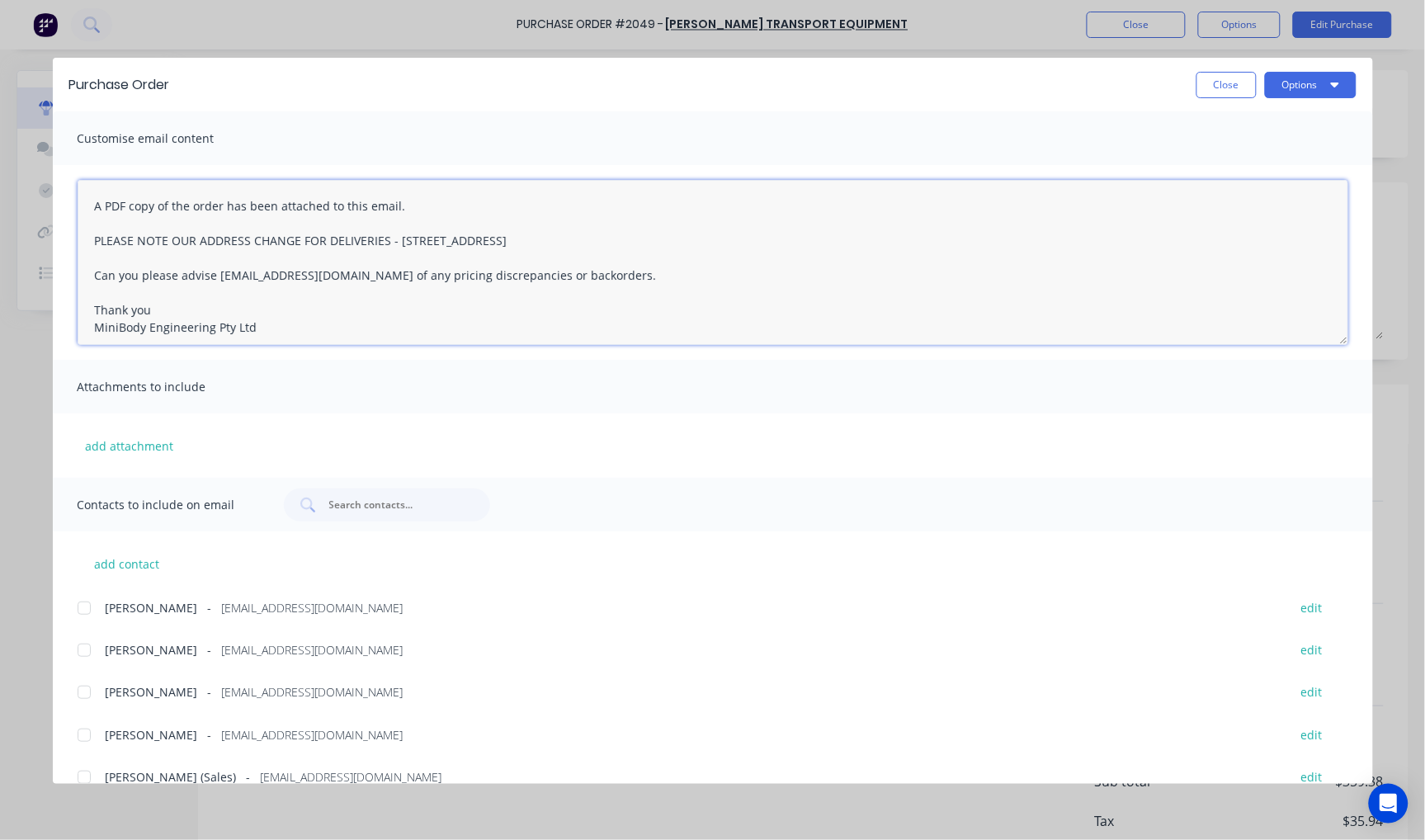
click at [90, 207] on textarea "A PDF copy of the order has been attached to this email. PLEASE NOTE OUR ADDRES…" at bounding box center [712, 262] width 1271 height 165
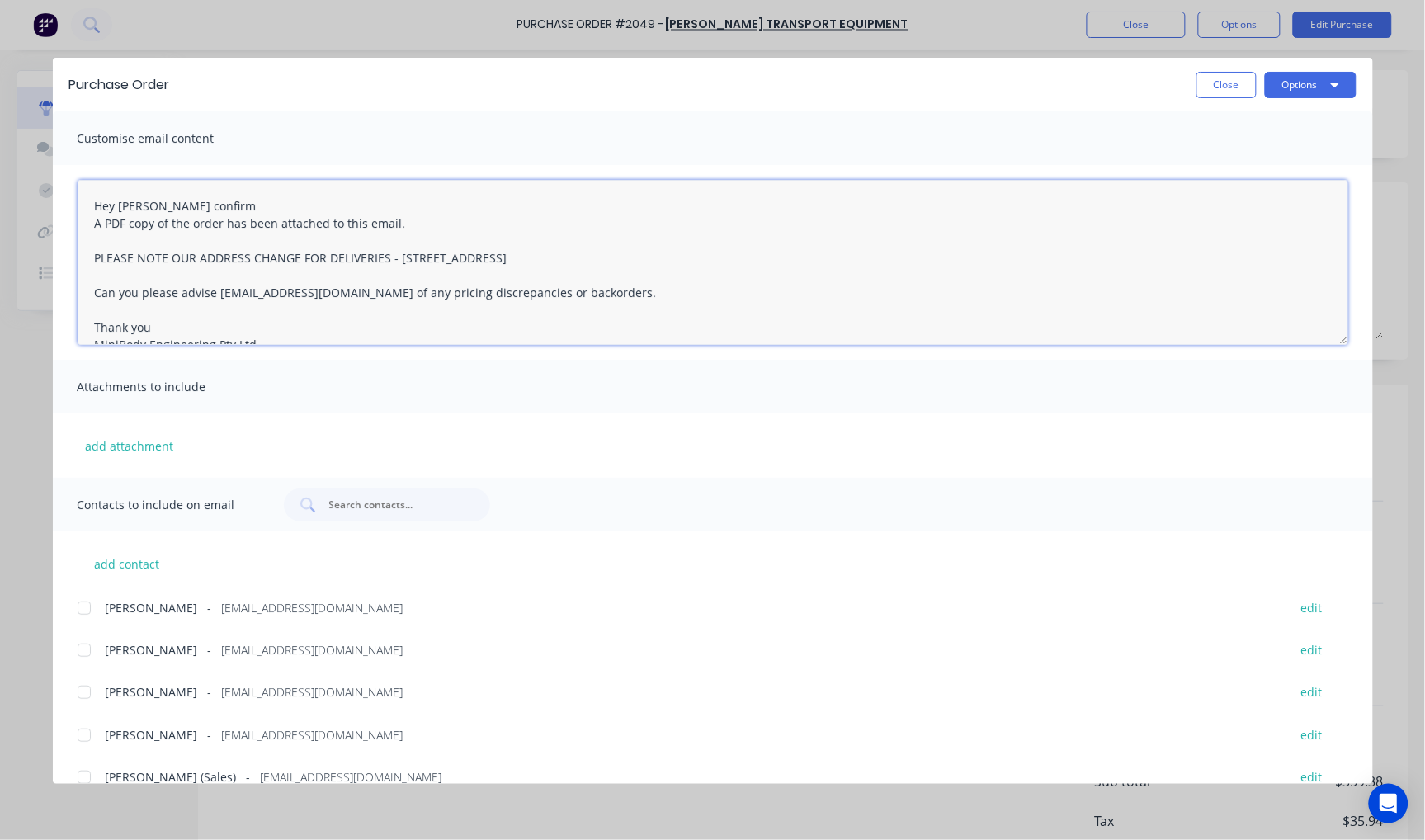
paste textarea "2 Boxes of the T1261"
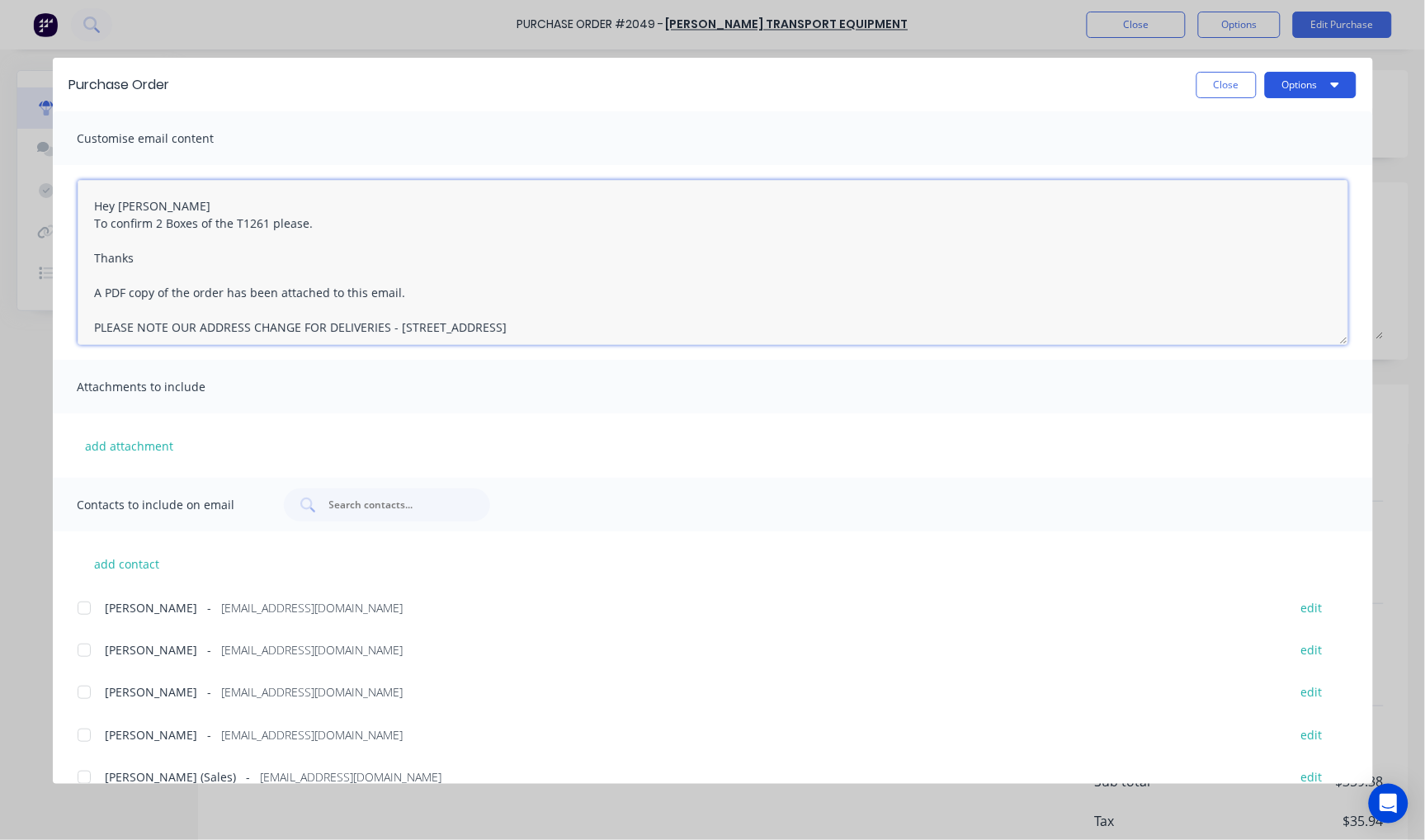
type textarea "Hey [PERSON_NAME] To confirm 2 Boxes of the T1261 please. Thanks A PDF copy of …"
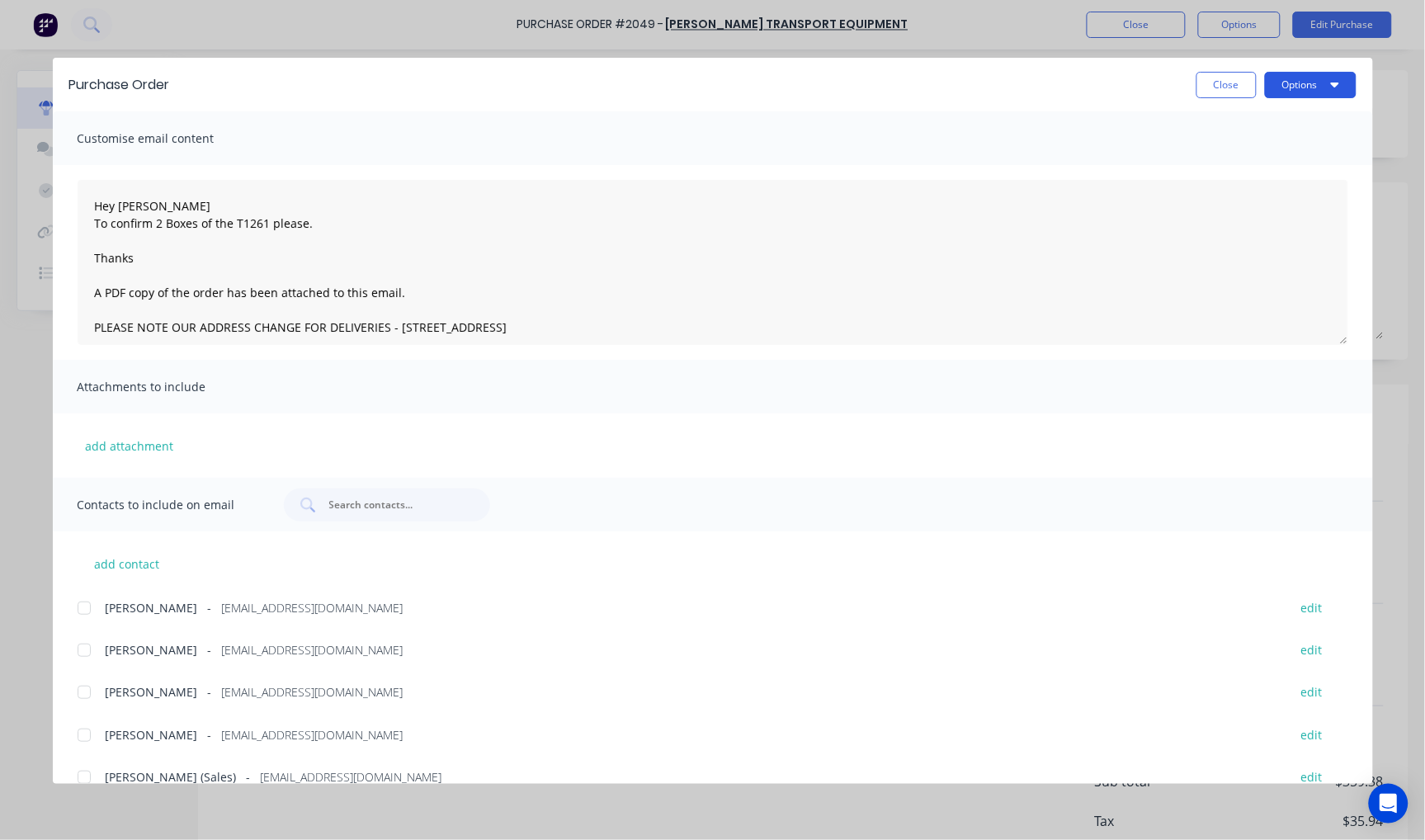
click at [1300, 83] on button "Options" at bounding box center [1311, 85] width 91 height 27
click at [1250, 185] on div "Email" at bounding box center [1277, 192] width 127 height 24
click at [1215, 85] on button "Close" at bounding box center [1226, 85] width 60 height 27
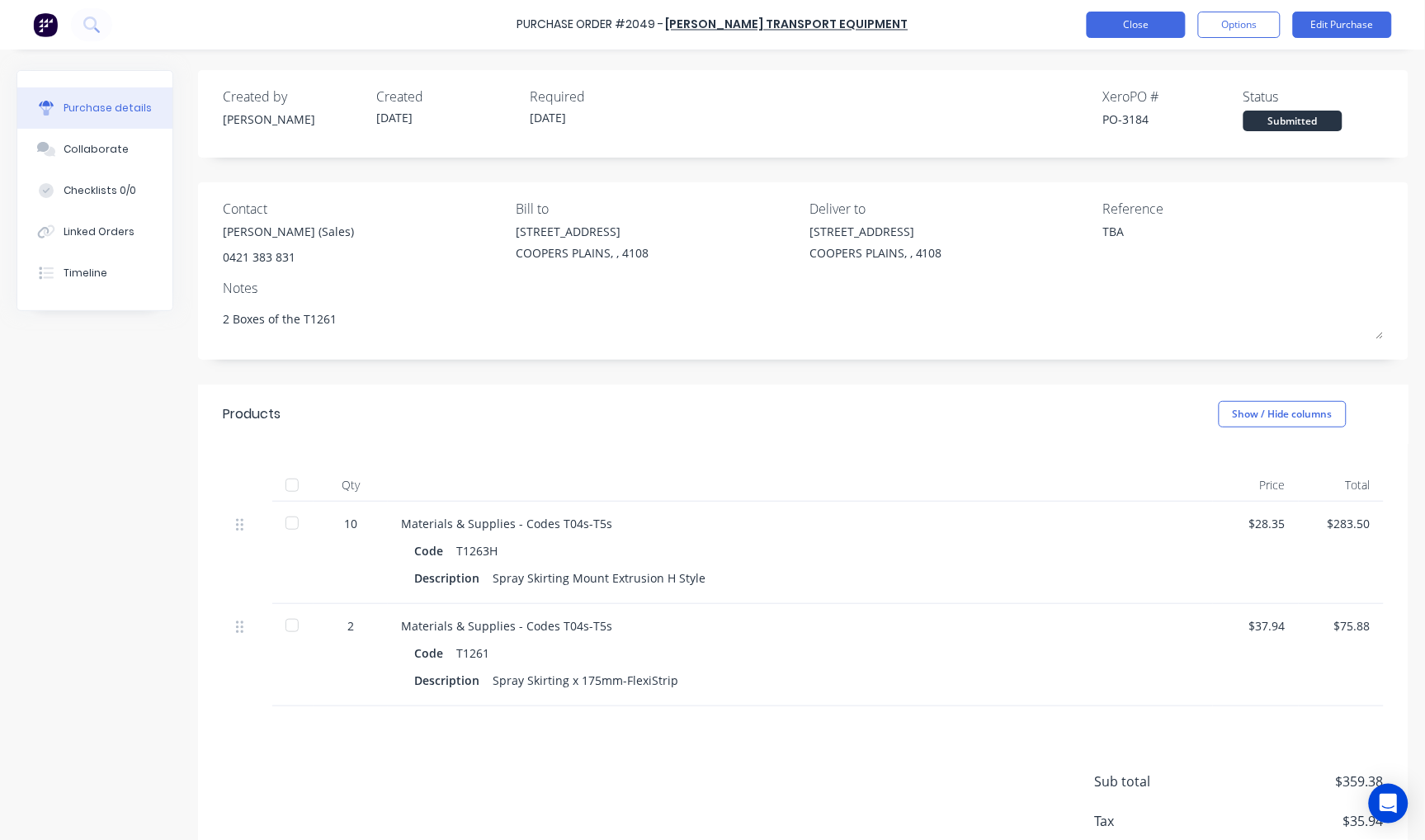
type textarea "x"
click at [1138, 23] on button "Close" at bounding box center [1136, 25] width 99 height 27
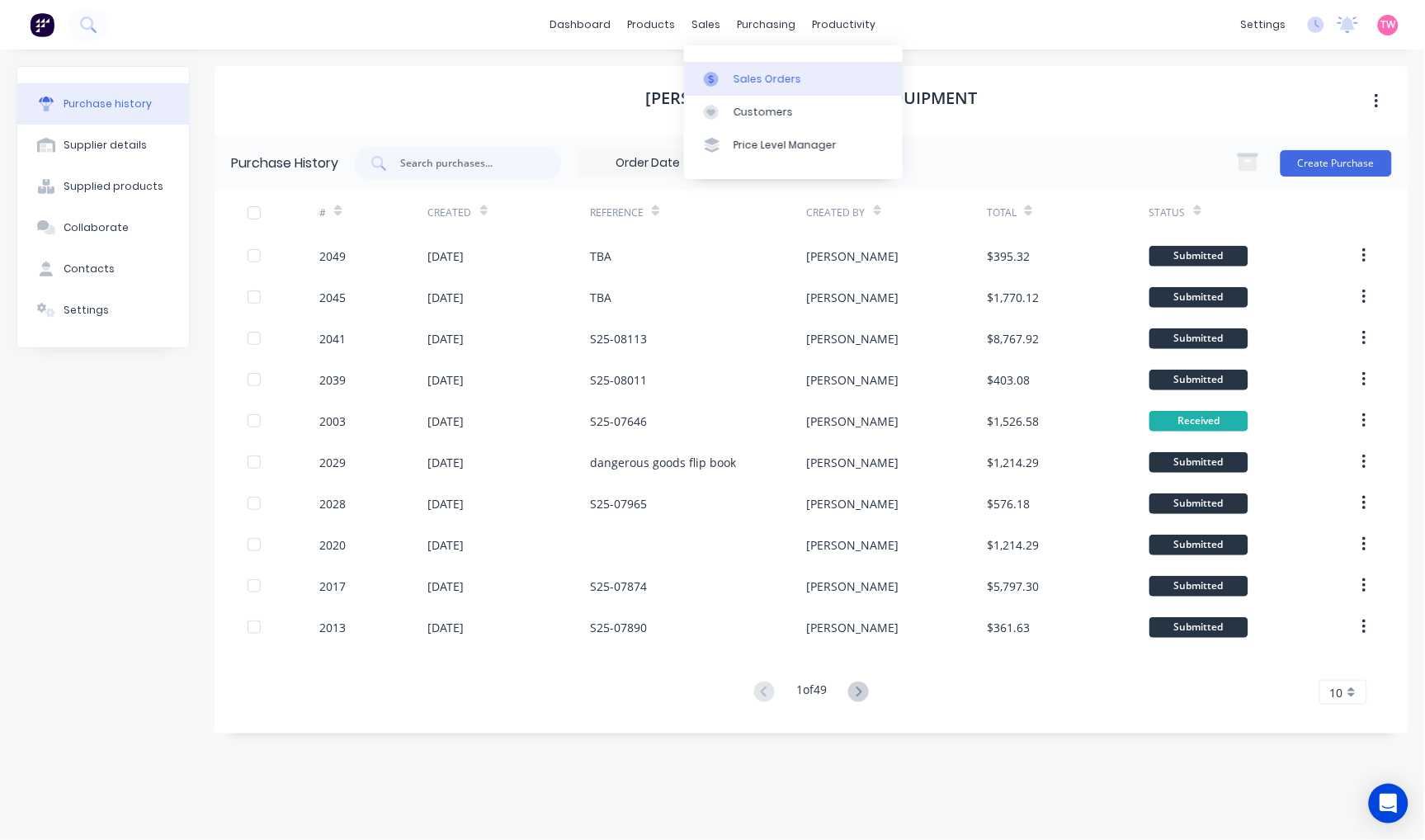
click at [770, 75] on div "Sales Orders" at bounding box center [767, 79] width 68 height 15
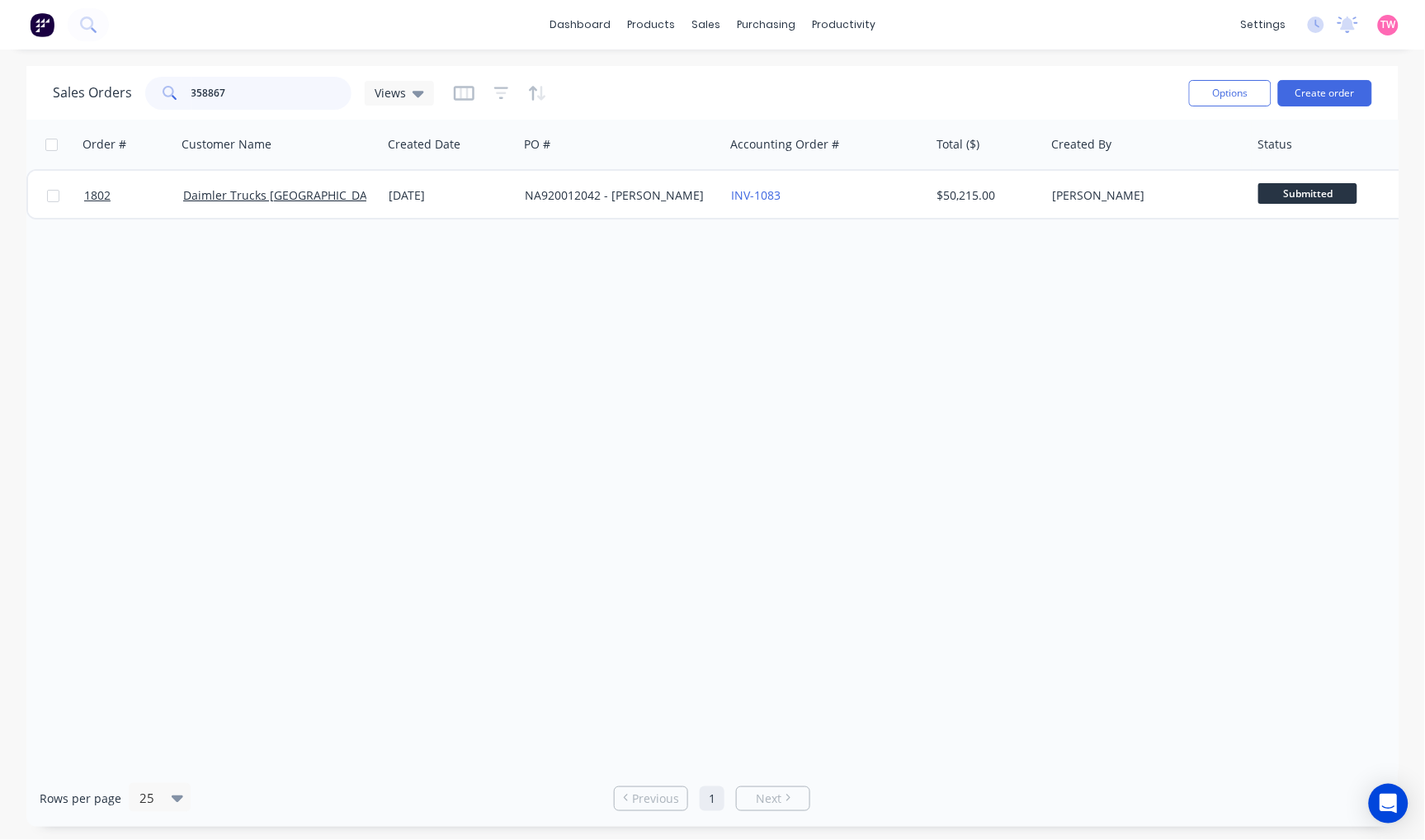
drag, startPoint x: 256, startPoint y: 92, endPoint x: 178, endPoint y: 88, distance: 78.1
click at [177, 88] on div "358867" at bounding box center [248, 93] width 207 height 33
click at [203, 90] on input "blsss" at bounding box center [271, 93] width 161 height 33
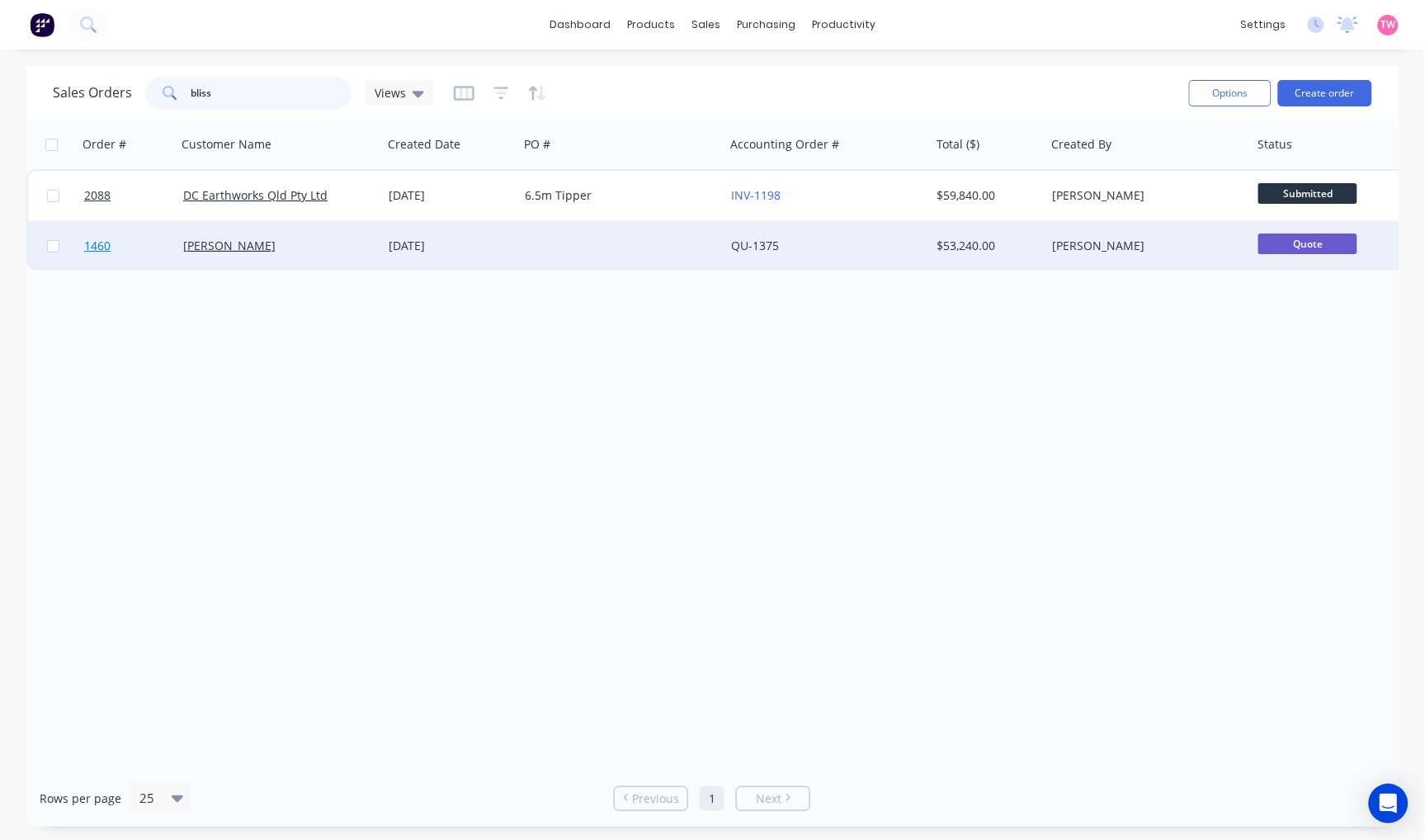
type input "bliss"
click at [150, 244] on link "1460" at bounding box center [133, 246] width 99 height 50
